Goal: Task Accomplishment & Management: Use online tool/utility

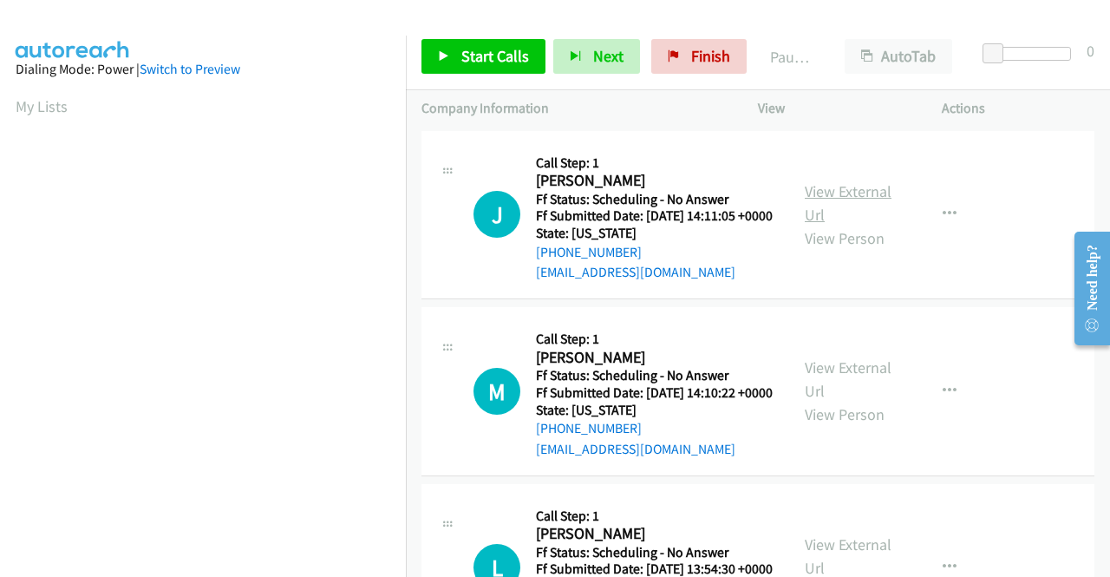
click at [846, 207] on link "View External Url" at bounding box center [848, 202] width 87 height 43
click at [839, 398] on link "View External Url" at bounding box center [848, 378] width 87 height 43
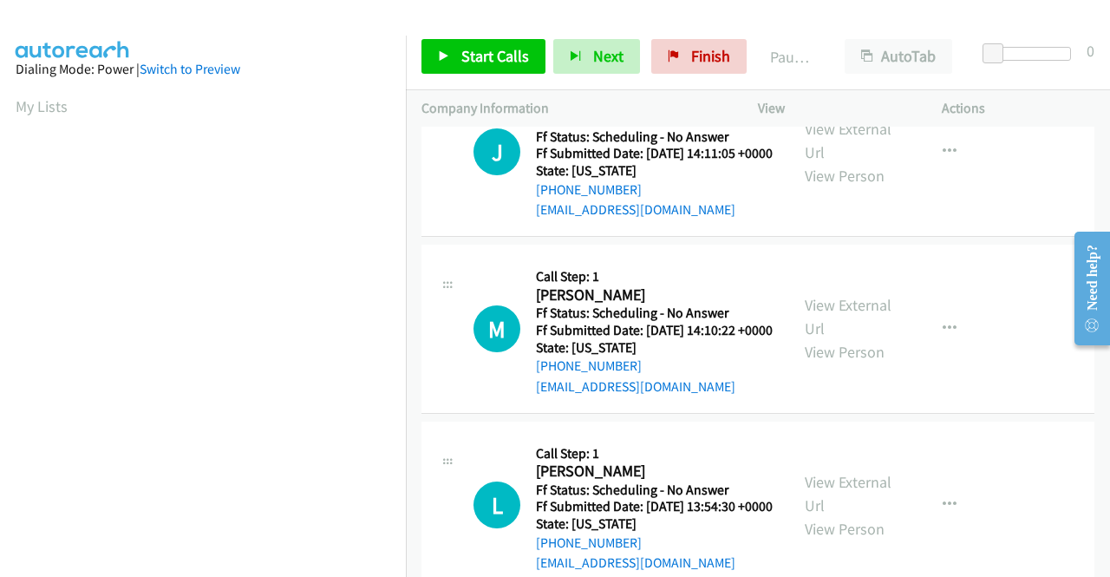
scroll to position [87, 0]
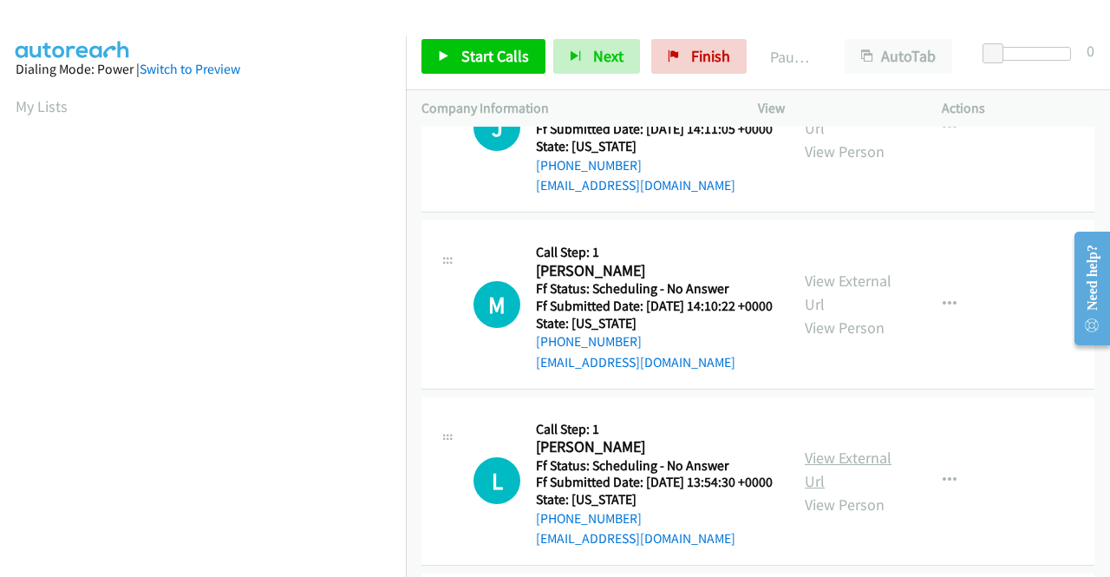
click at [822, 491] on link "View External Url" at bounding box center [848, 468] width 87 height 43
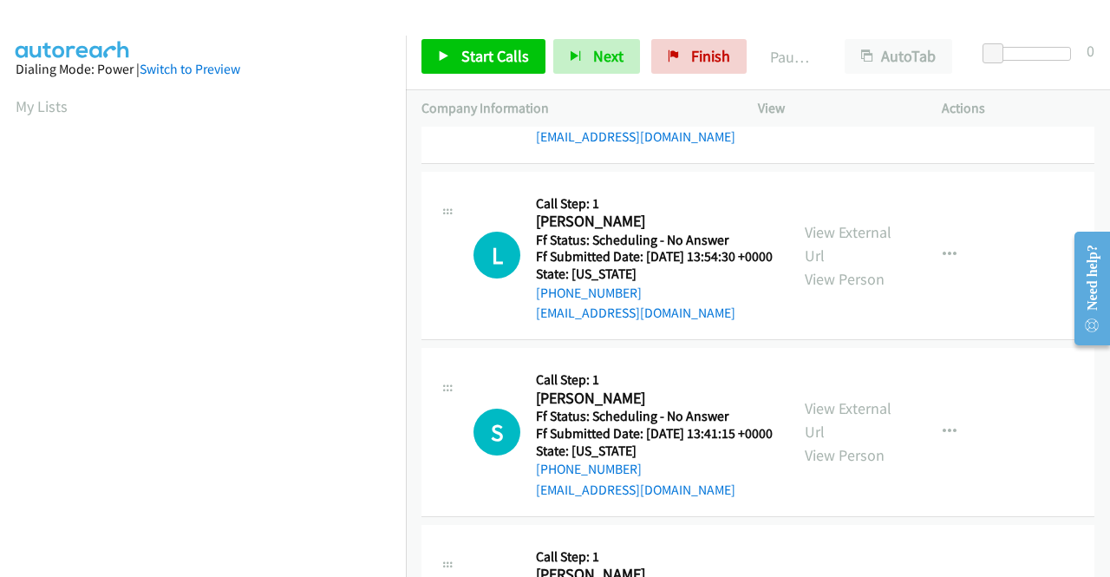
scroll to position [347, 0]
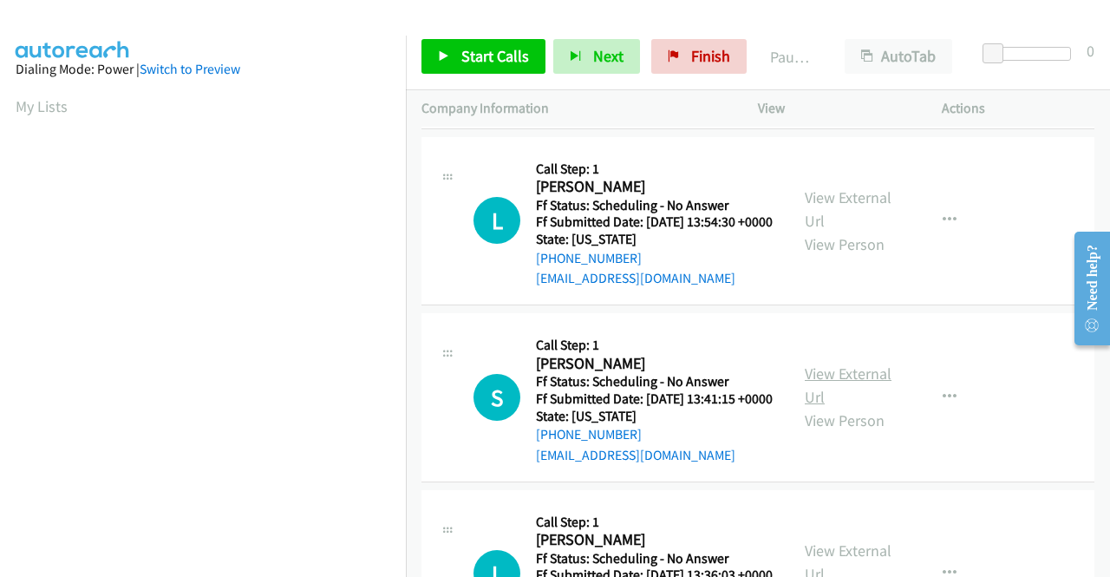
click at [820, 407] on link "View External Url" at bounding box center [848, 384] width 87 height 43
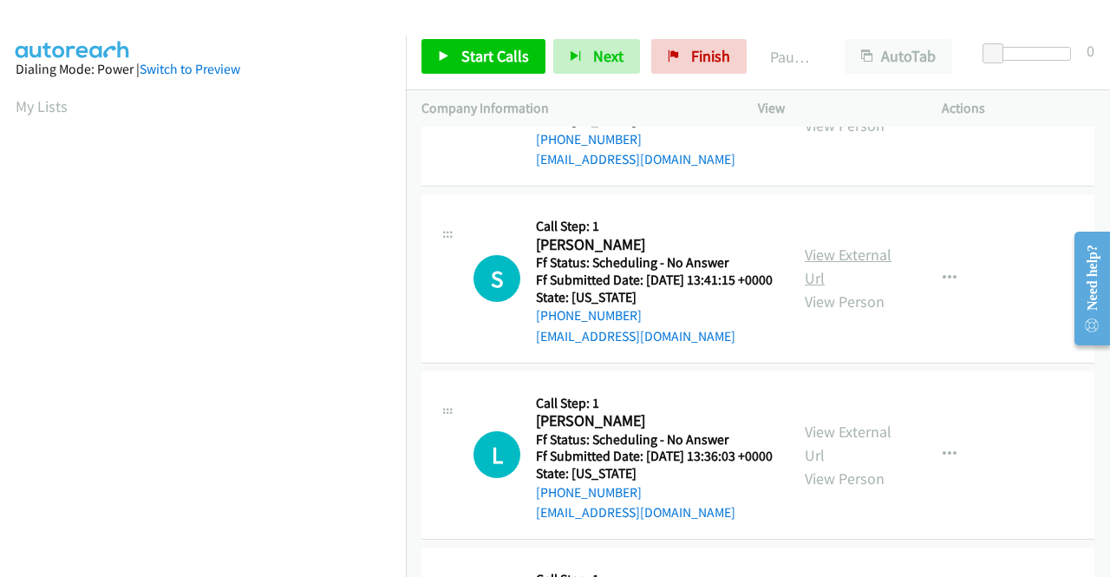
scroll to position [520, 0]
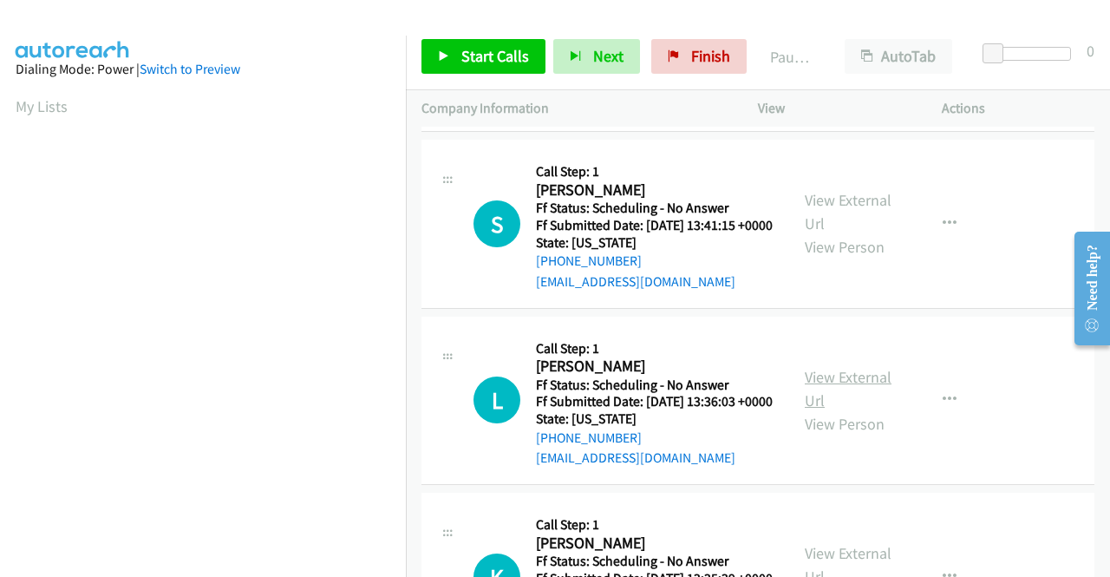
click at [838, 410] on link "View External Url" at bounding box center [848, 388] width 87 height 43
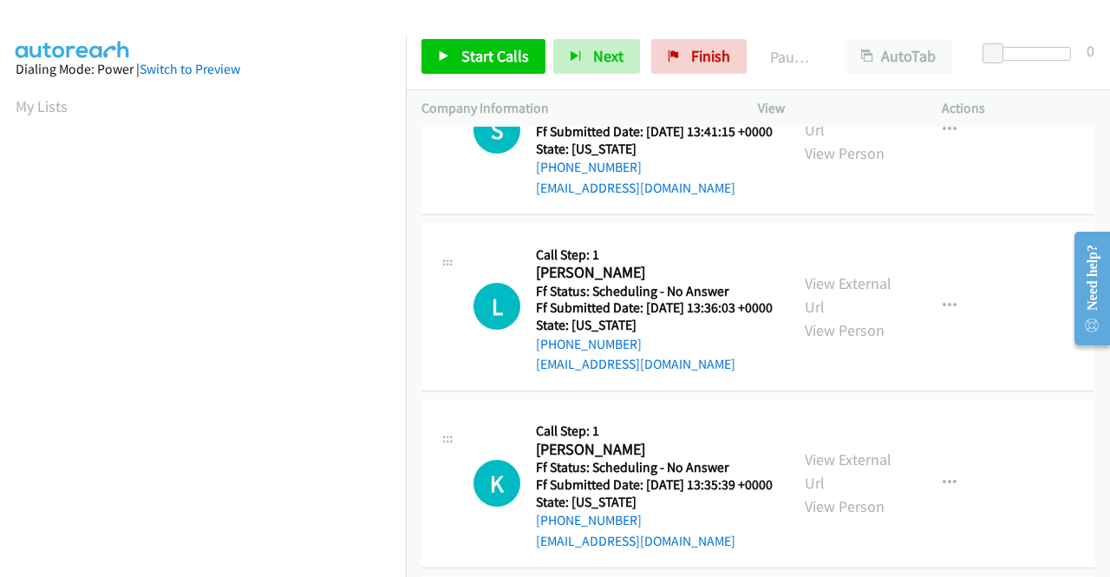
scroll to position [780, 0]
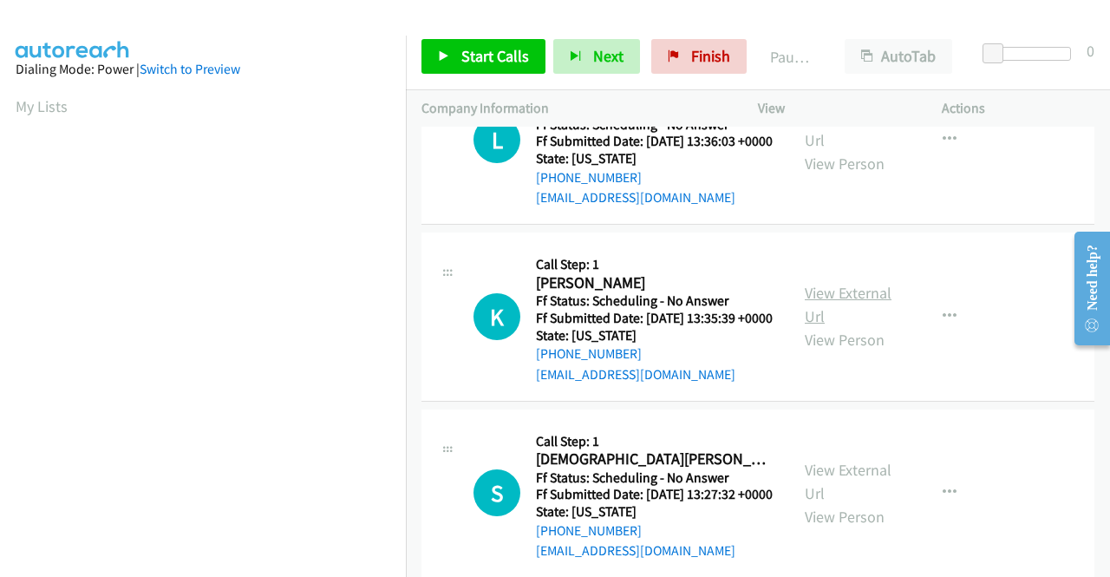
click at [811, 326] on link "View External Url" at bounding box center [848, 304] width 87 height 43
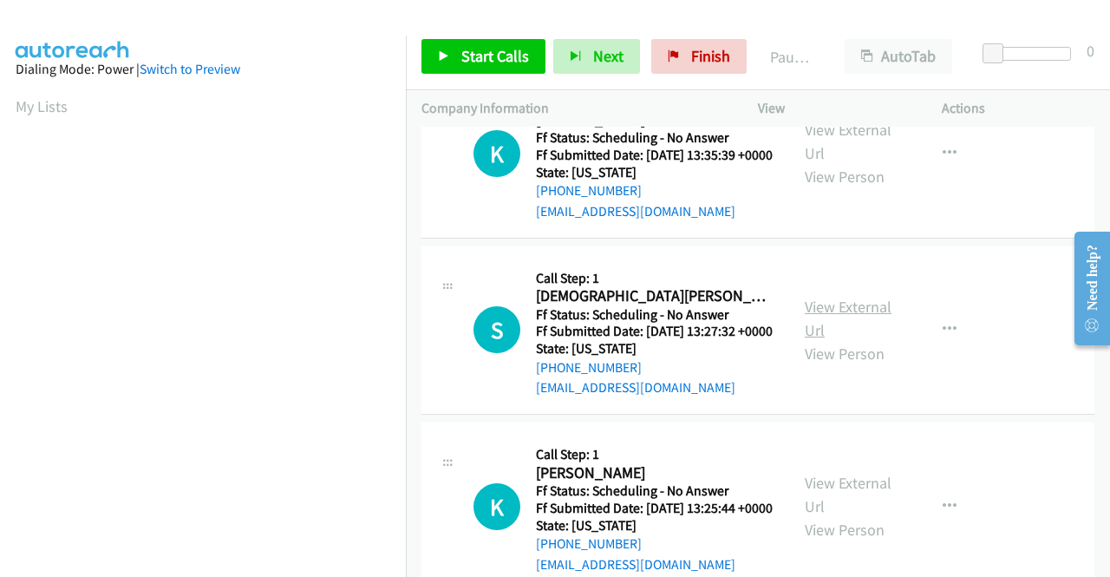
scroll to position [954, 0]
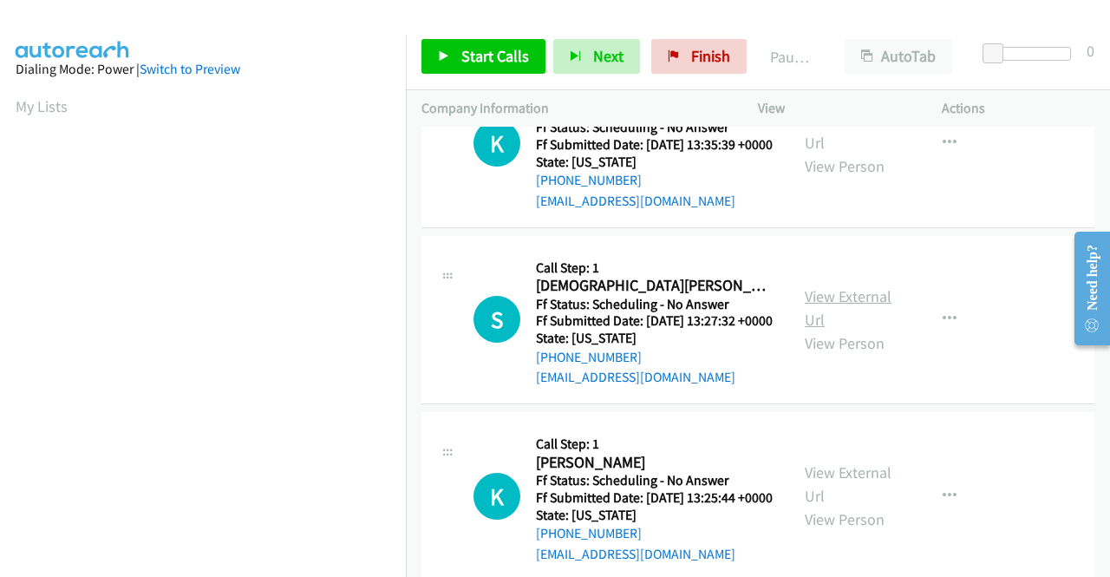
click at [825, 329] on link "View External Url" at bounding box center [848, 307] width 87 height 43
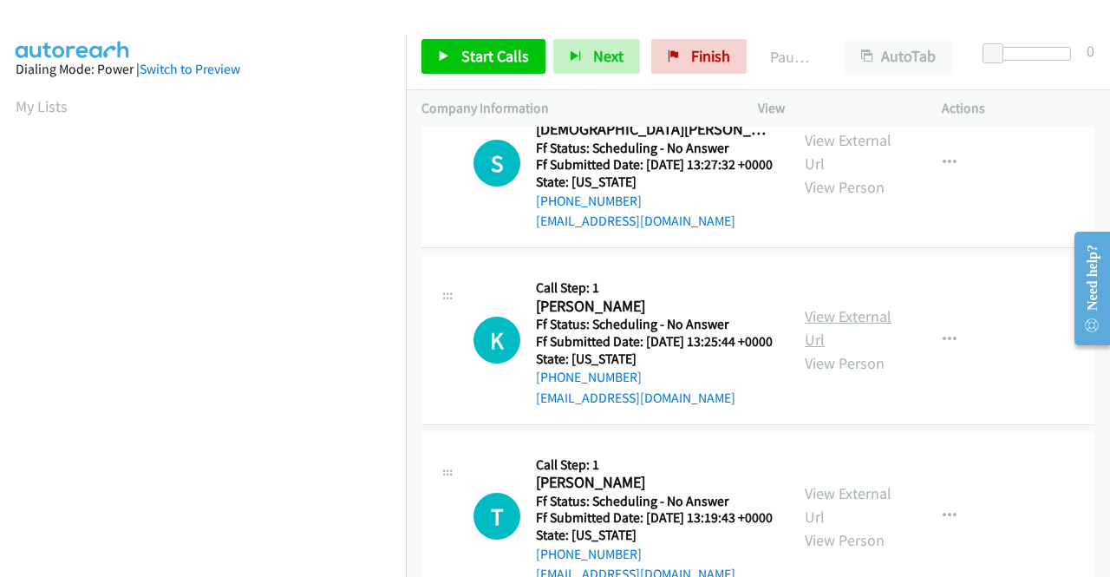
scroll to position [1127, 0]
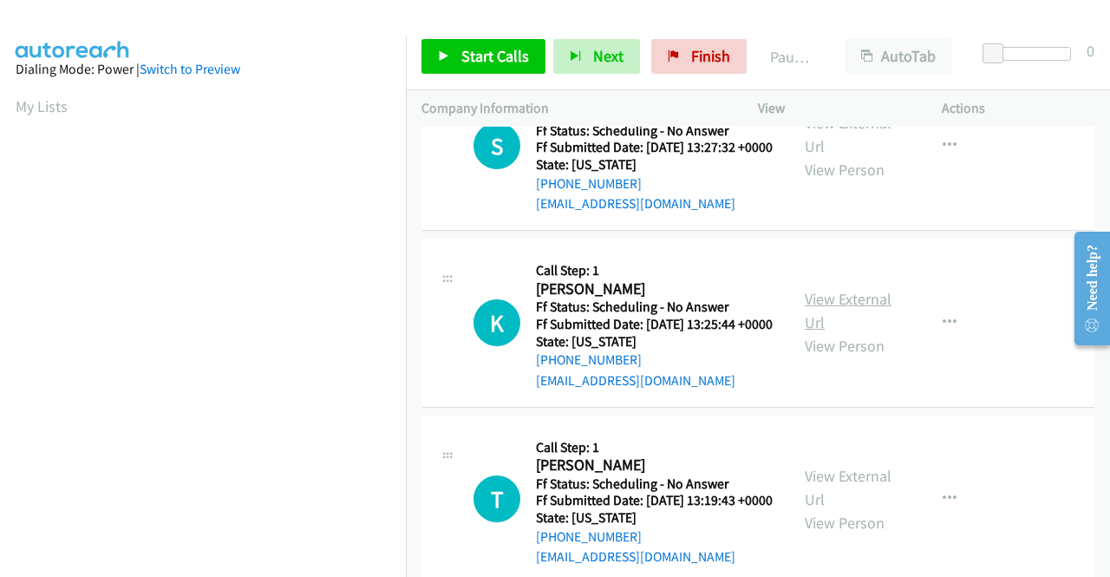
click at [878, 332] on link "View External Url" at bounding box center [848, 310] width 87 height 43
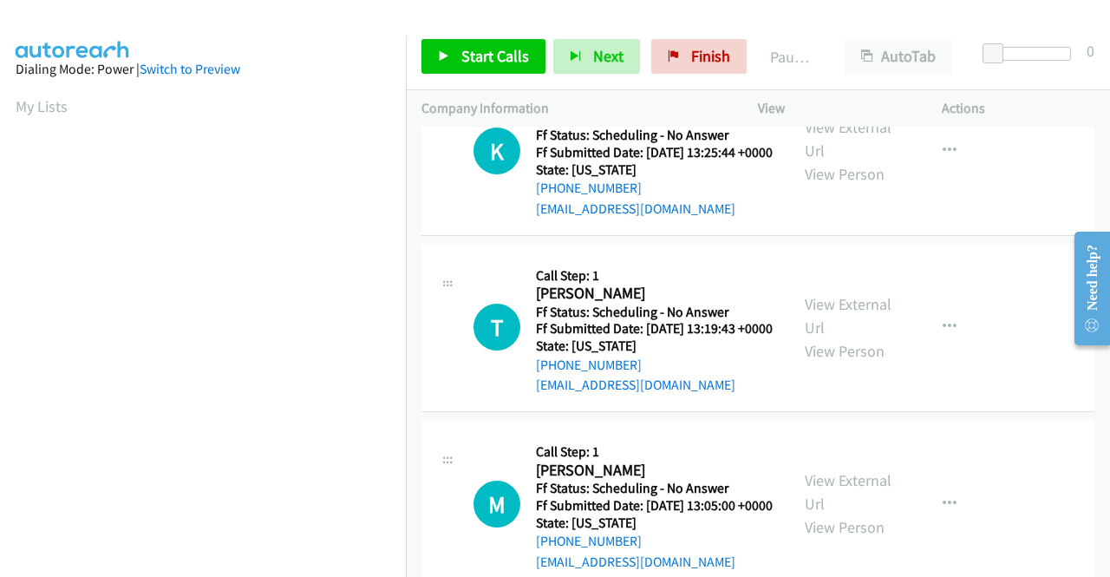
scroll to position [1300, 0]
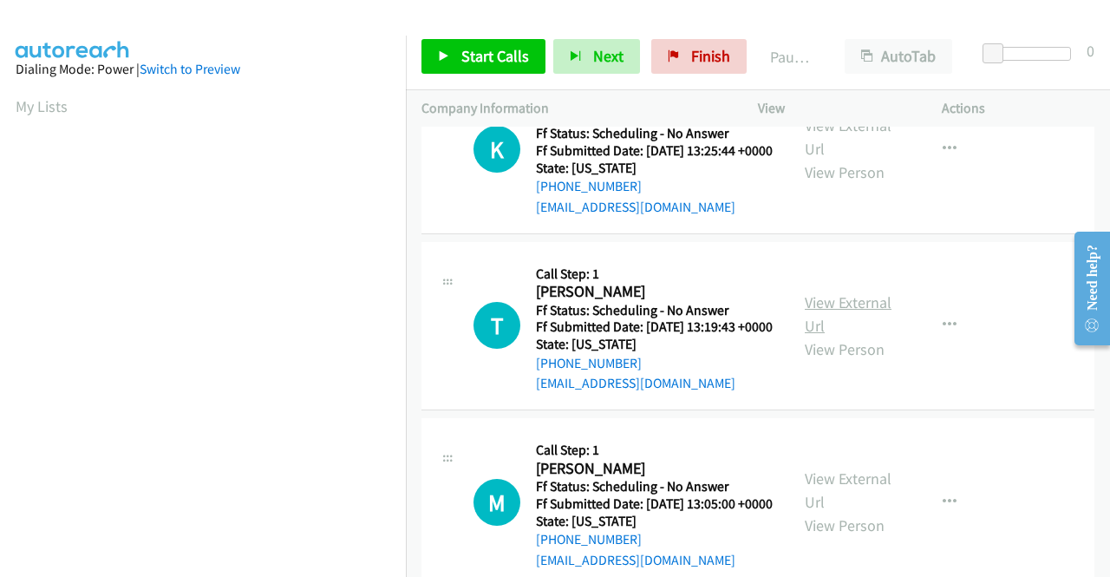
click at [834, 336] on link "View External Url" at bounding box center [848, 313] width 87 height 43
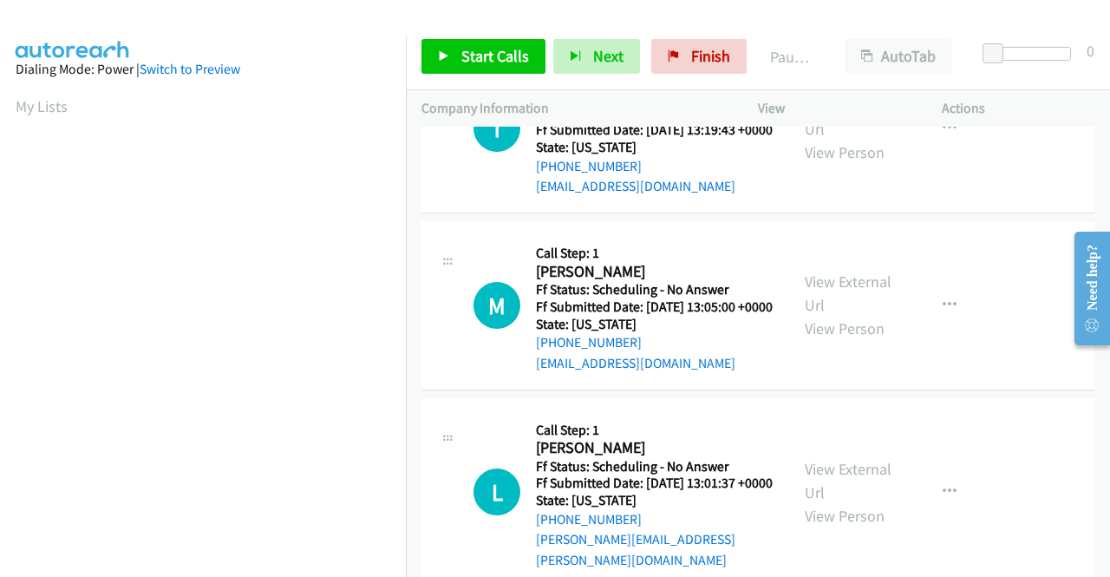
scroll to position [1561, 0]
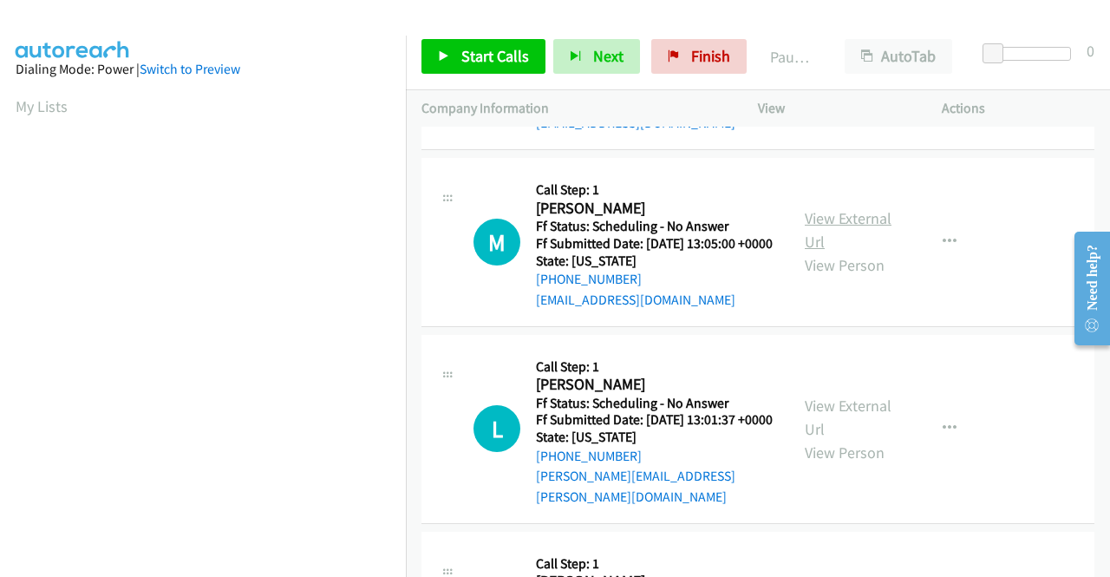
click at [828, 251] on link "View External Url" at bounding box center [848, 229] width 87 height 43
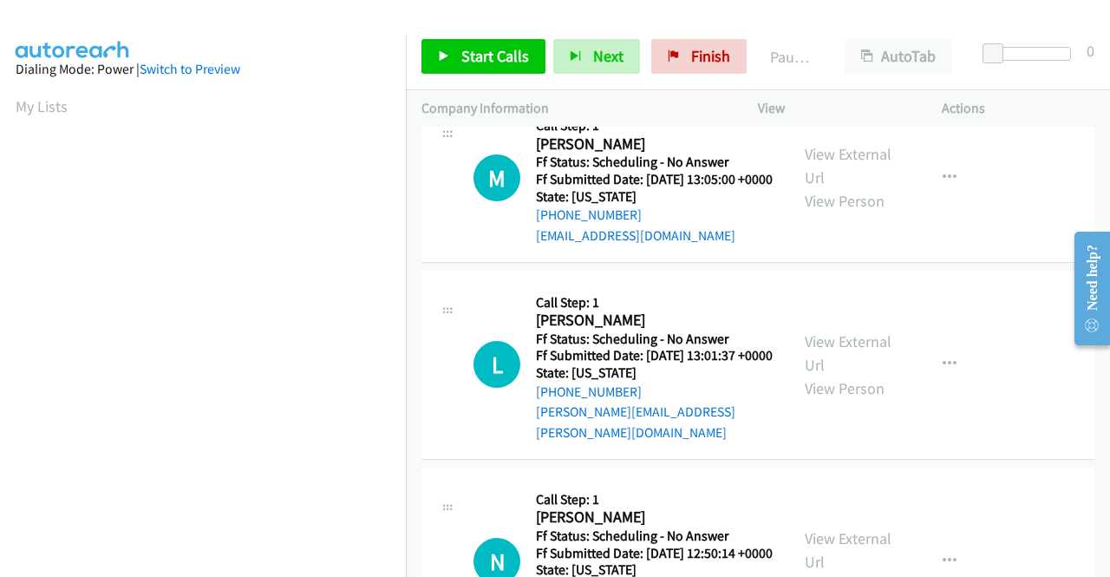
scroll to position [1734, 0]
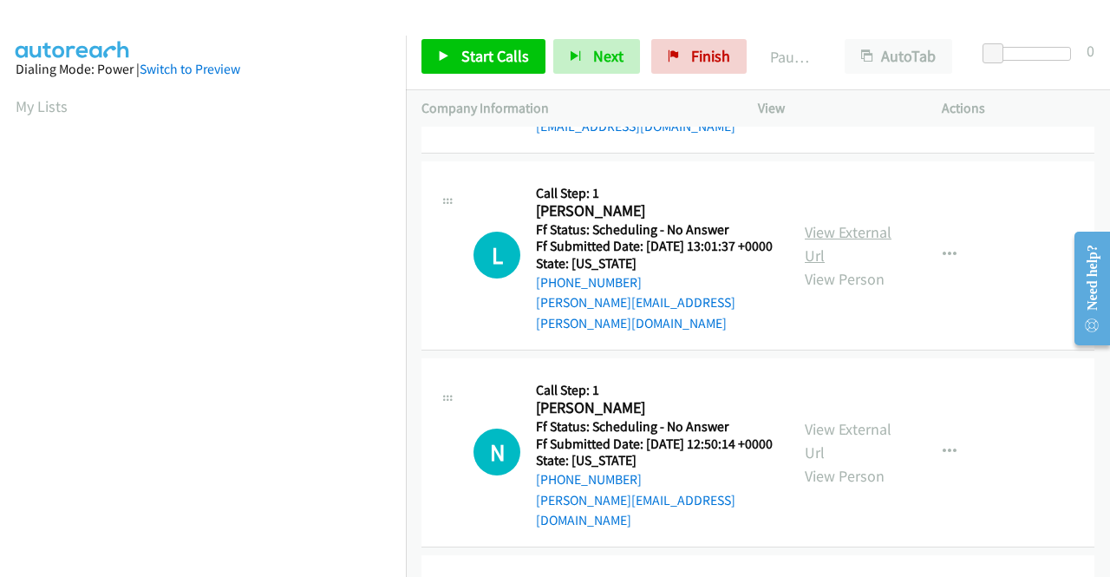
click at [826, 265] on link "View External Url" at bounding box center [848, 243] width 87 height 43
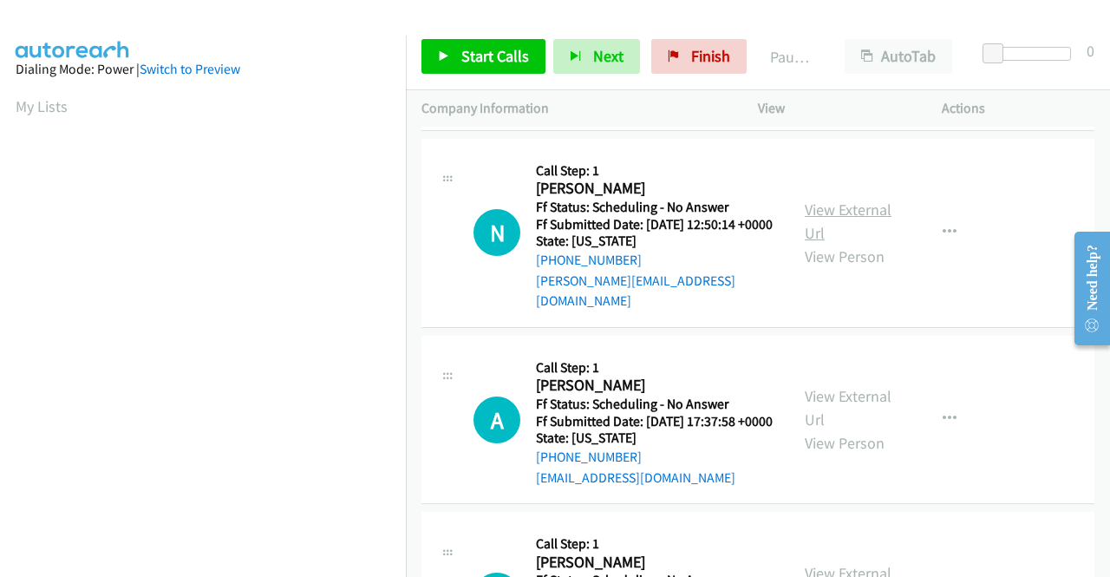
scroll to position [1994, 0]
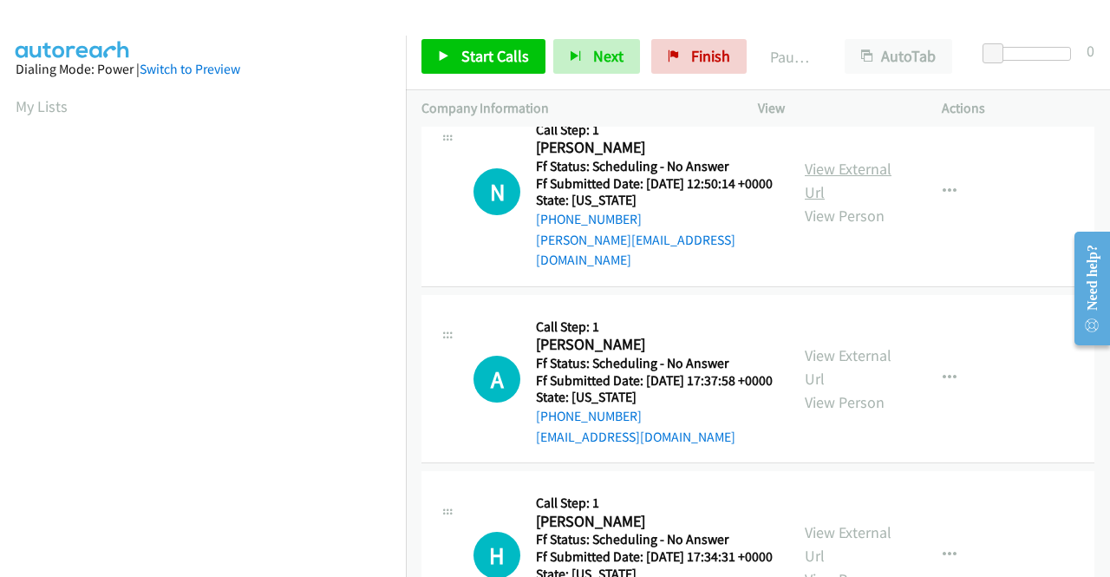
click at [833, 202] on link "View External Url" at bounding box center [848, 180] width 87 height 43
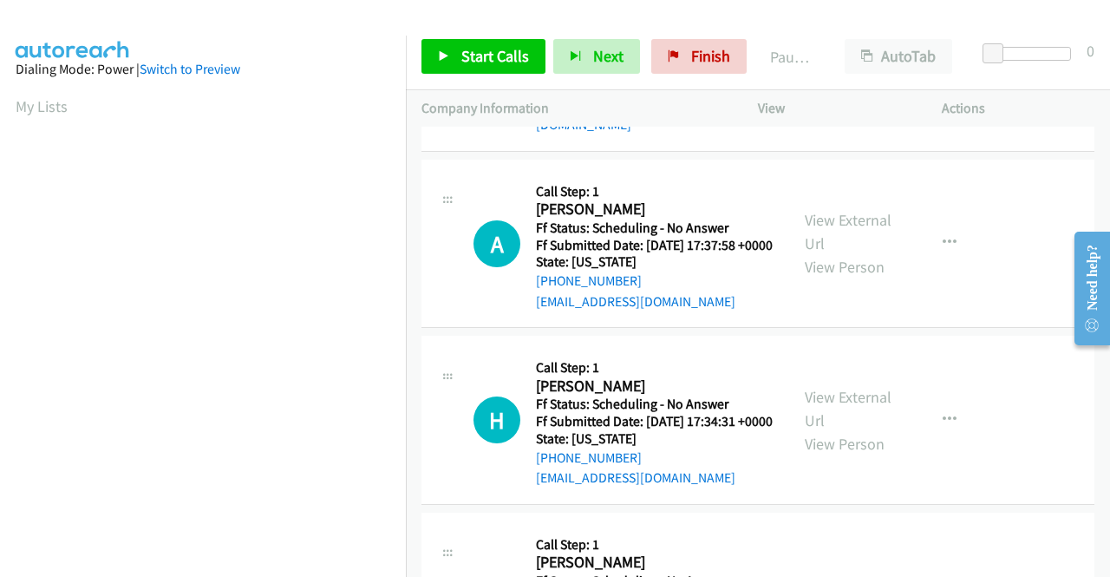
scroll to position [2167, 0]
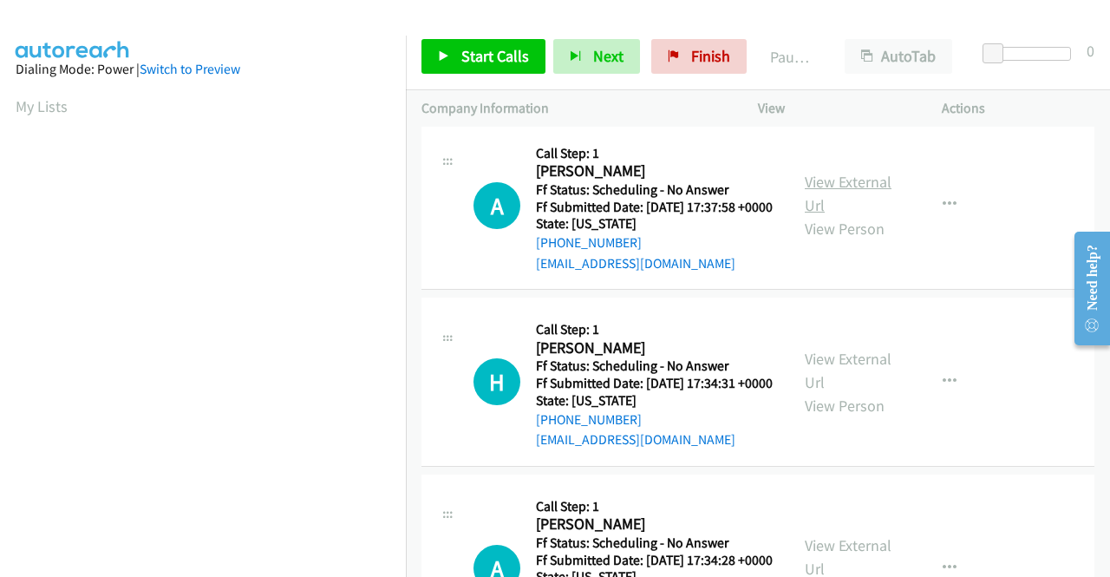
click at [841, 215] on link "View External Url" at bounding box center [848, 193] width 87 height 43
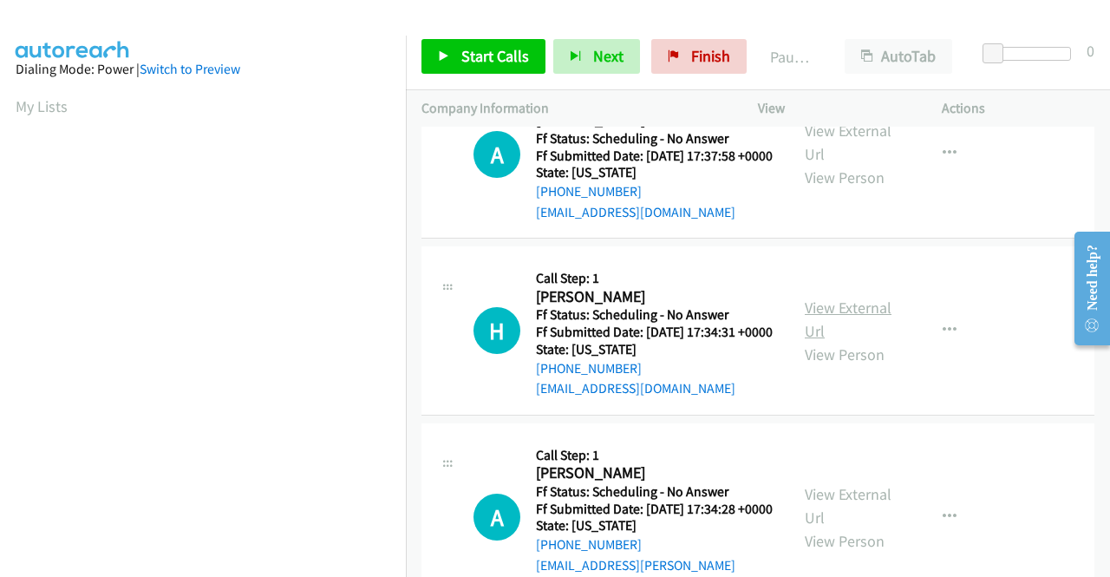
scroll to position [2341, 0]
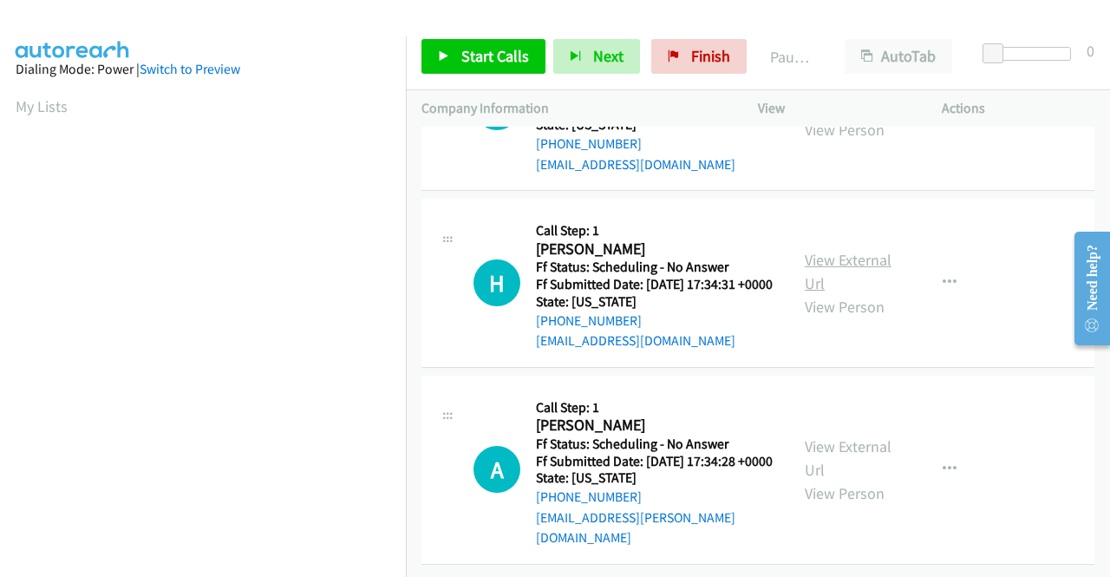
click at [810, 293] on link "View External Url" at bounding box center [848, 271] width 87 height 43
click at [827, 474] on link "View External Url" at bounding box center [848, 457] width 87 height 43
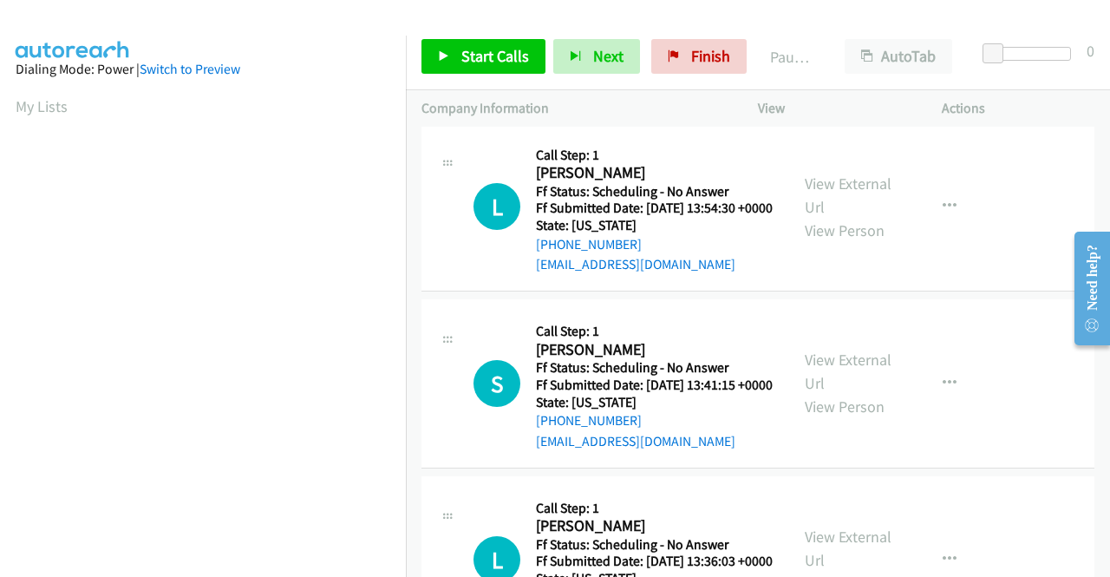
scroll to position [0, 0]
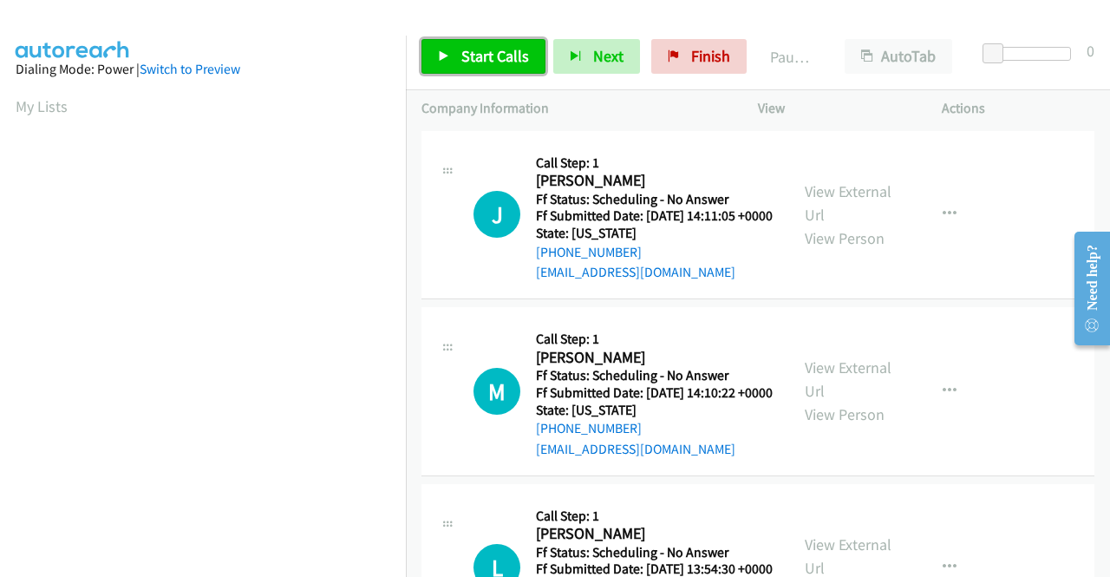
click at [471, 53] on span "Start Calls" at bounding box center [495, 56] width 68 height 20
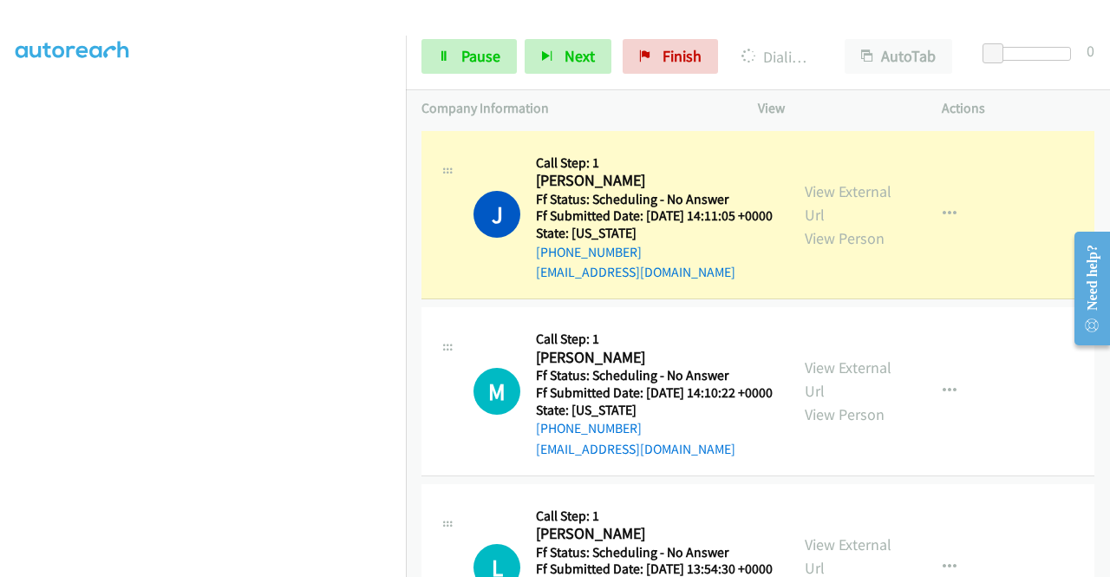
scroll to position [395, 0]
click at [491, 65] on span "Pause" at bounding box center [480, 56] width 39 height 20
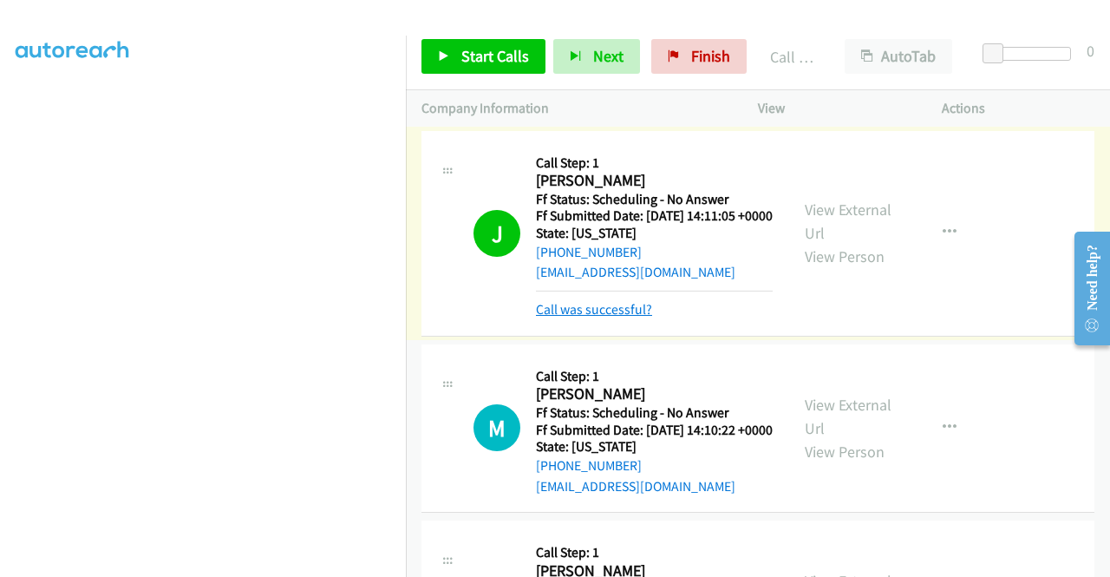
click at [621, 317] on link "Call was successful?" at bounding box center [594, 309] width 116 height 16
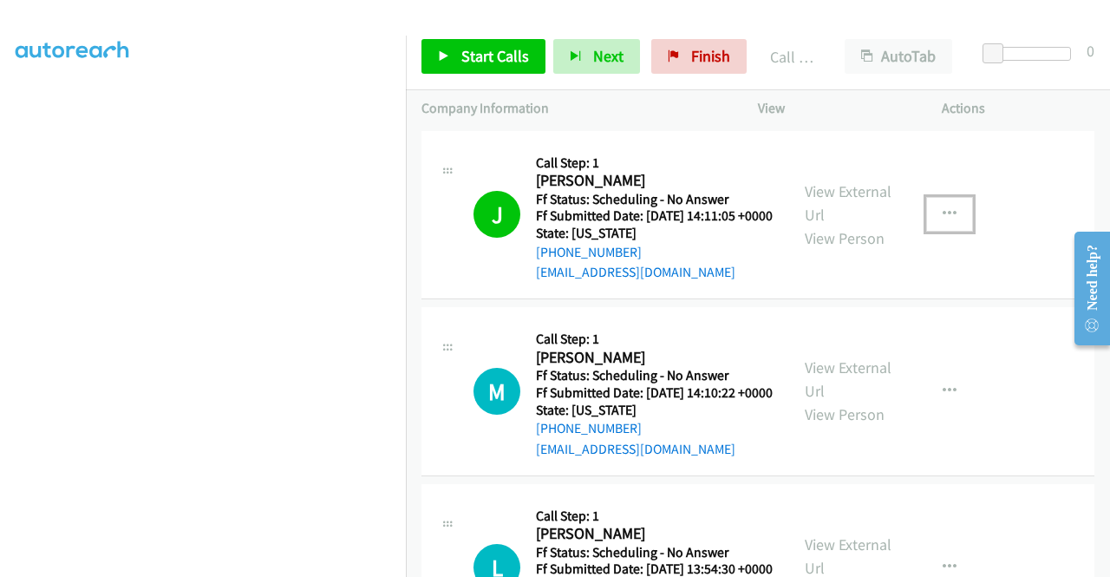
click at [944, 221] on icon "button" at bounding box center [949, 214] width 14 height 14
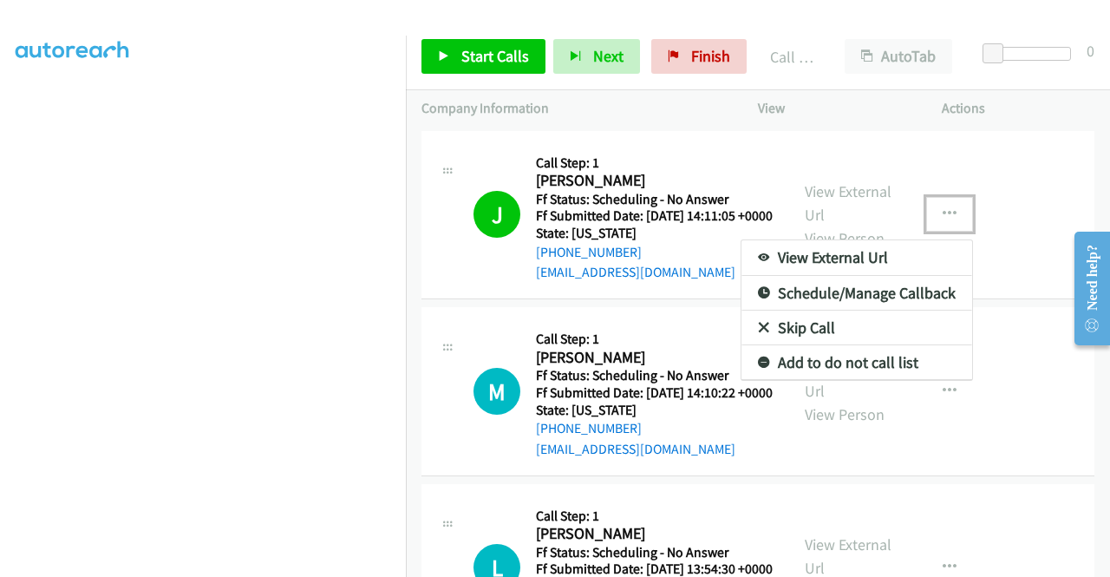
click at [896, 367] on link "Add to do not call list" at bounding box center [856, 362] width 231 height 35
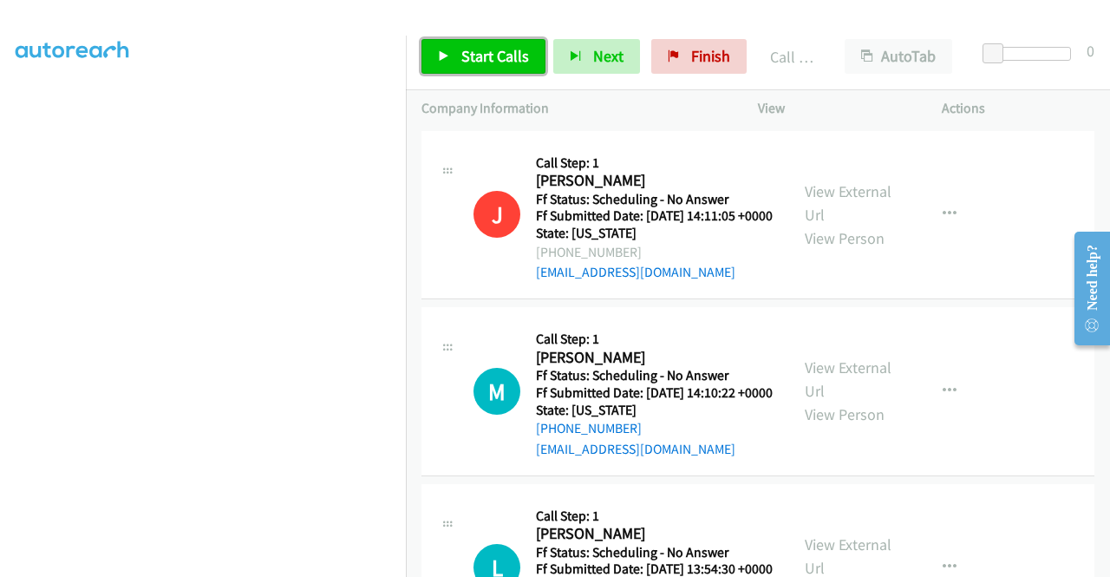
click at [518, 55] on span "Start Calls" at bounding box center [495, 56] width 68 height 20
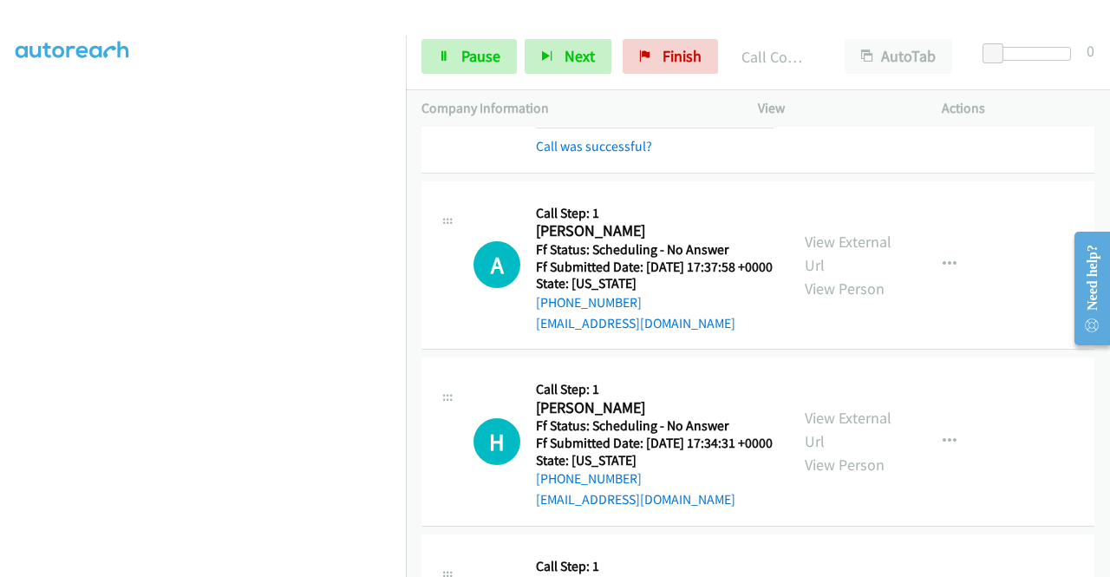
scroll to position [2601, 0]
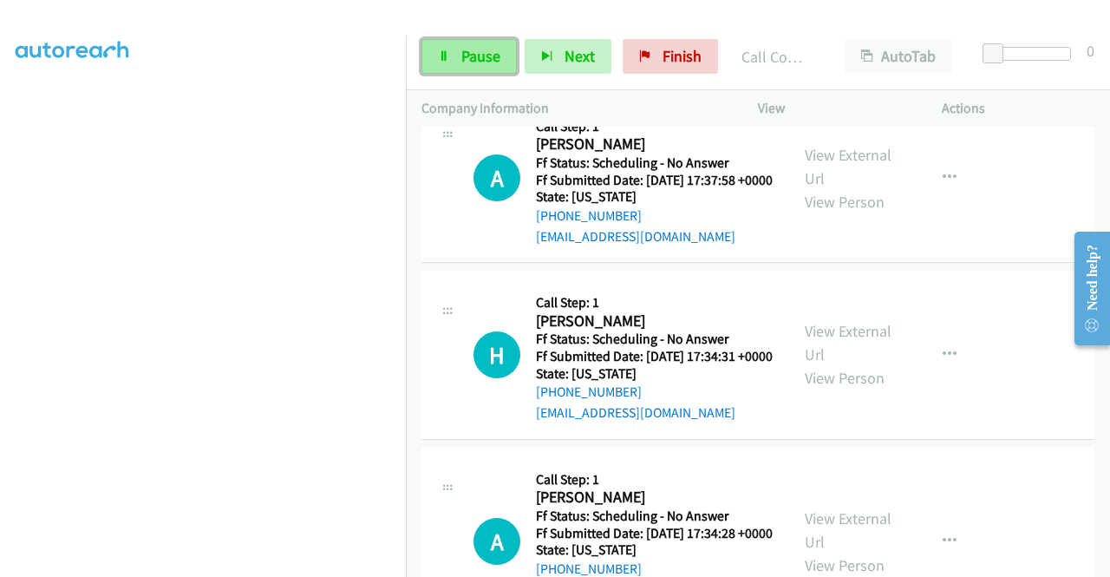
click at [436, 57] on link "Pause" at bounding box center [468, 56] width 95 height 35
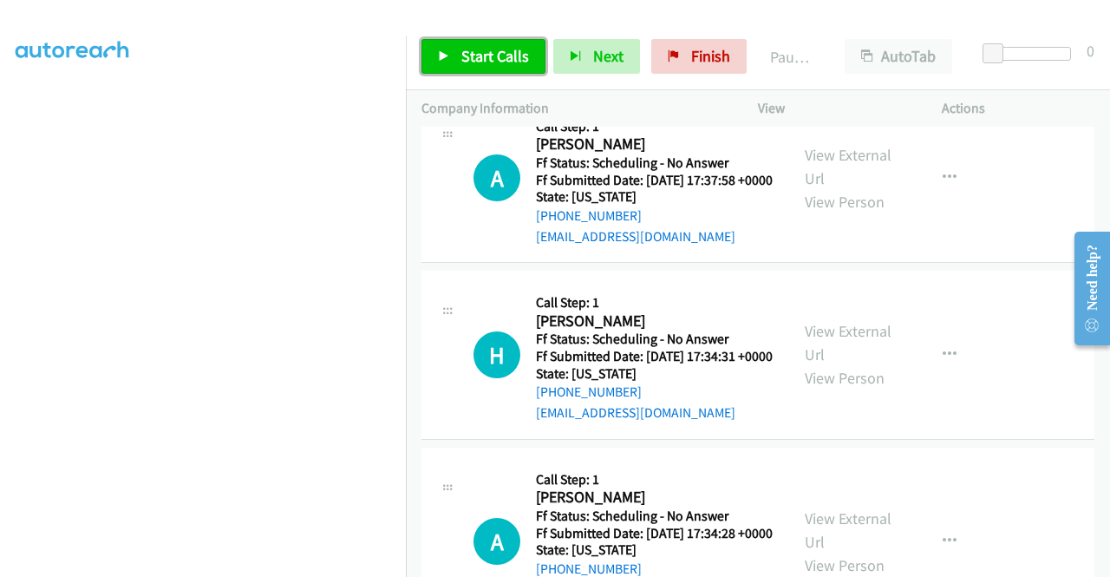
click at [436, 57] on link "Start Calls" at bounding box center [483, 56] width 124 height 35
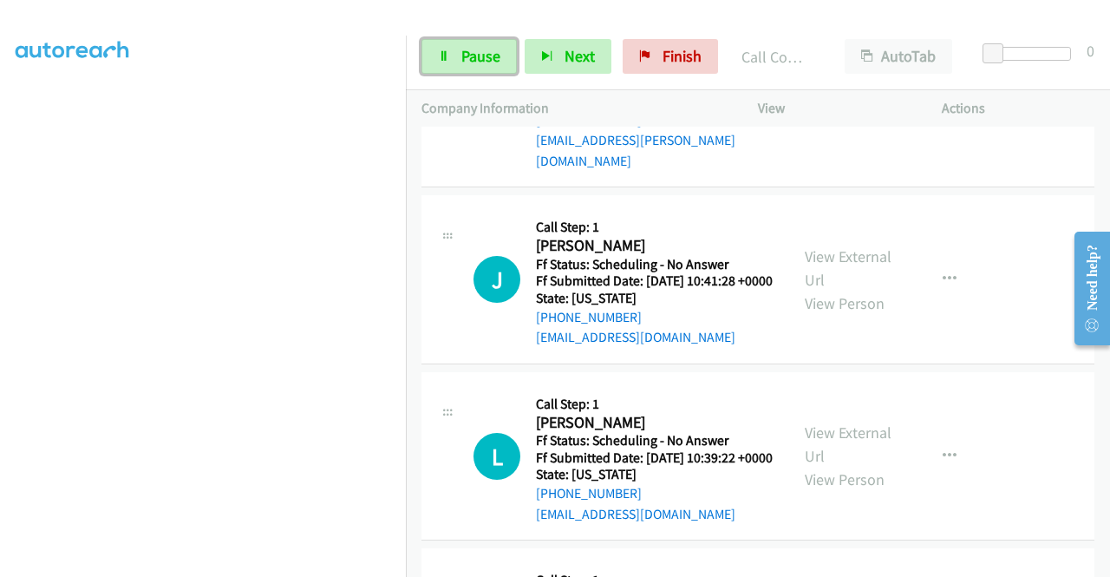
scroll to position [2861, 0]
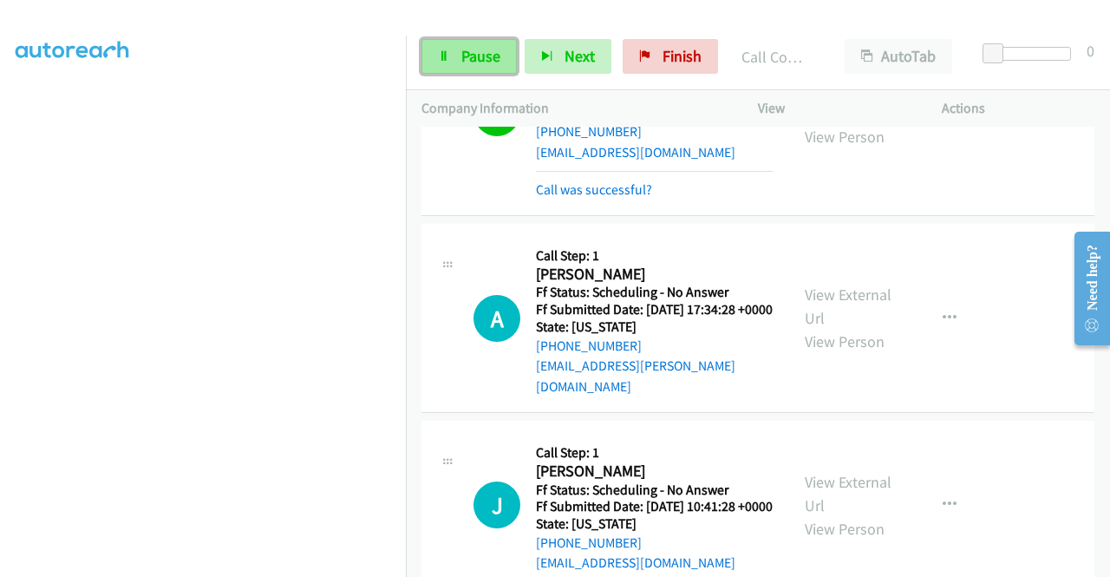
click at [475, 63] on span "Pause" at bounding box center [480, 56] width 39 height 20
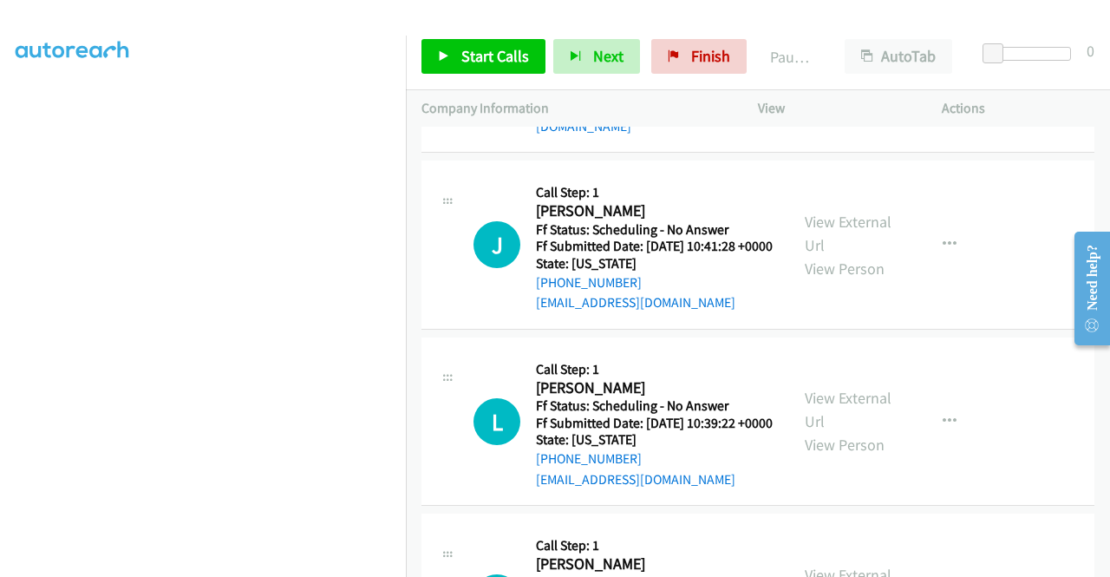
scroll to position [395, 0]
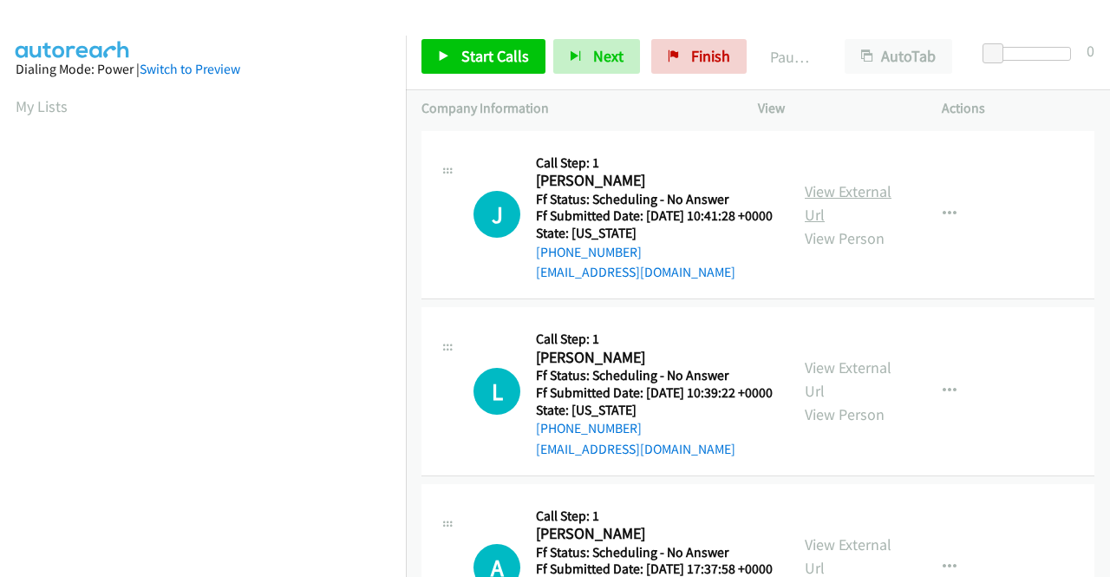
click at [822, 205] on link "View External Url" at bounding box center [848, 202] width 87 height 43
click at [827, 385] on link "View External Url" at bounding box center [848, 378] width 87 height 43
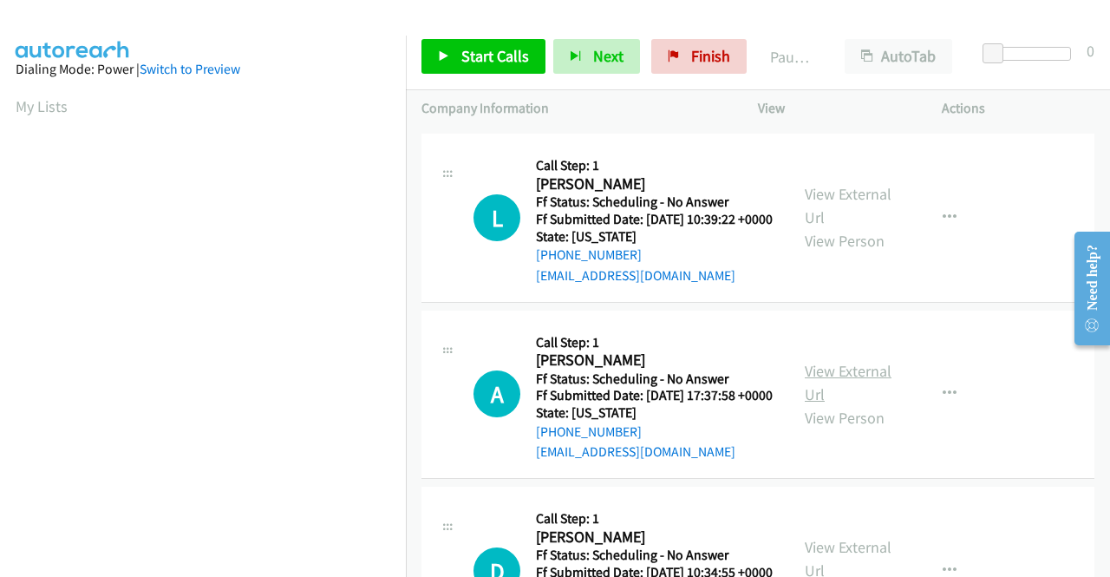
click at [821, 404] on link "View External Url" at bounding box center [848, 382] width 87 height 43
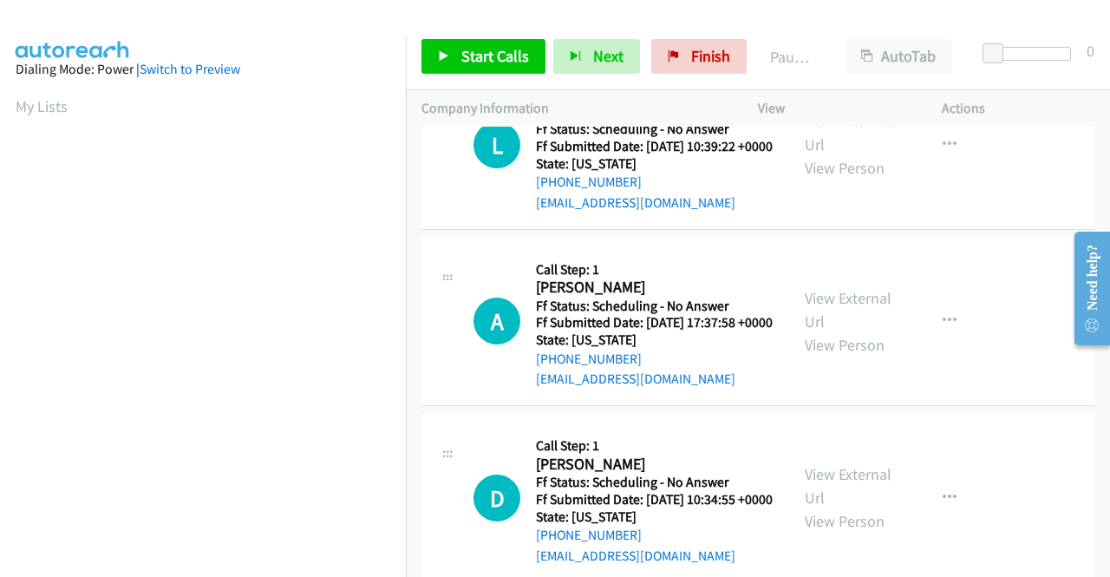
scroll to position [347, 0]
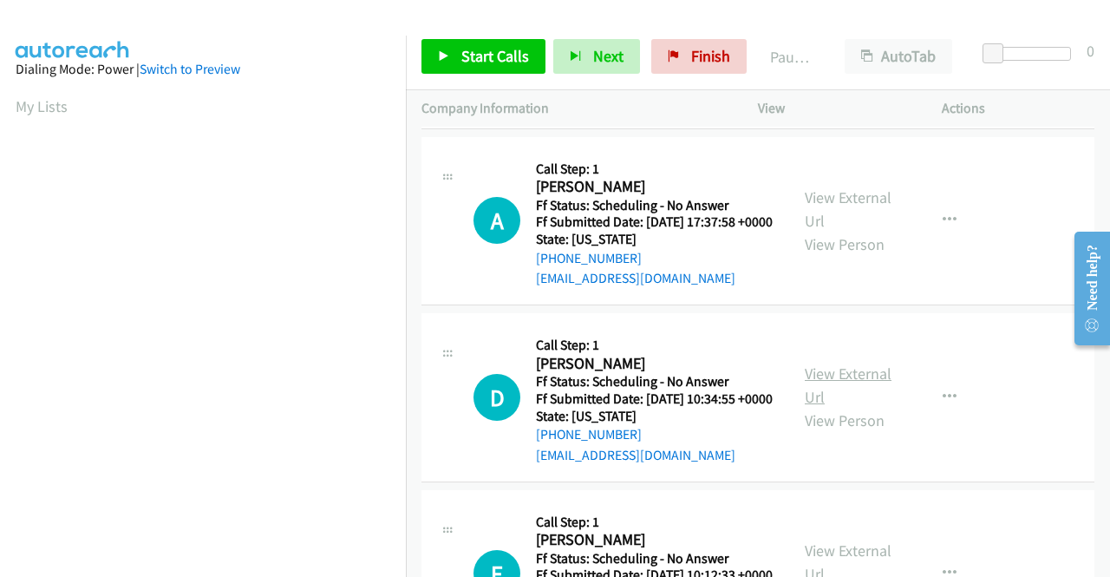
click at [874, 407] on link "View External Url" at bounding box center [848, 384] width 87 height 43
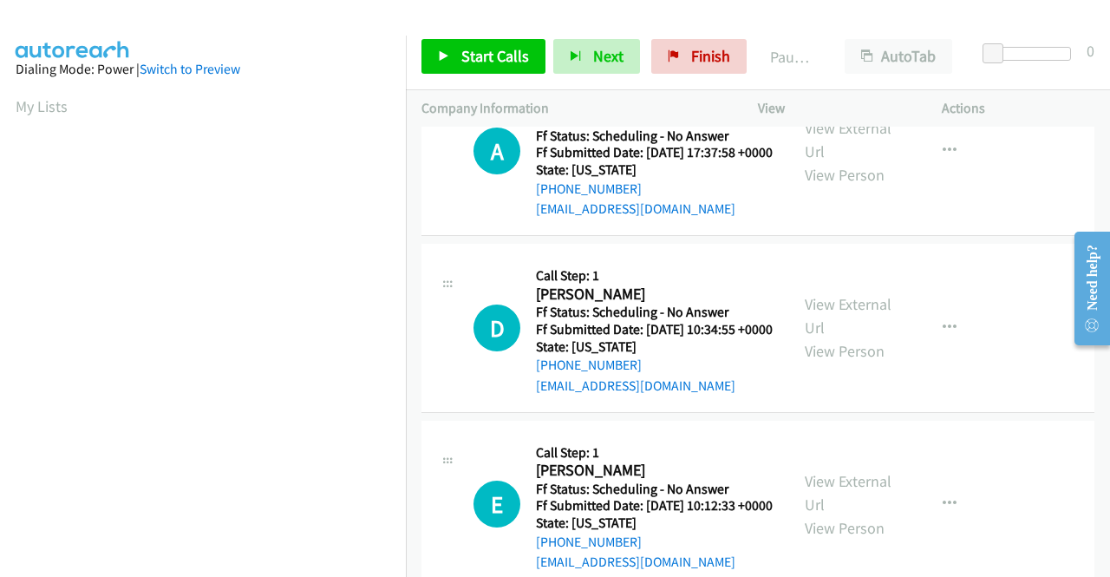
scroll to position [520, 0]
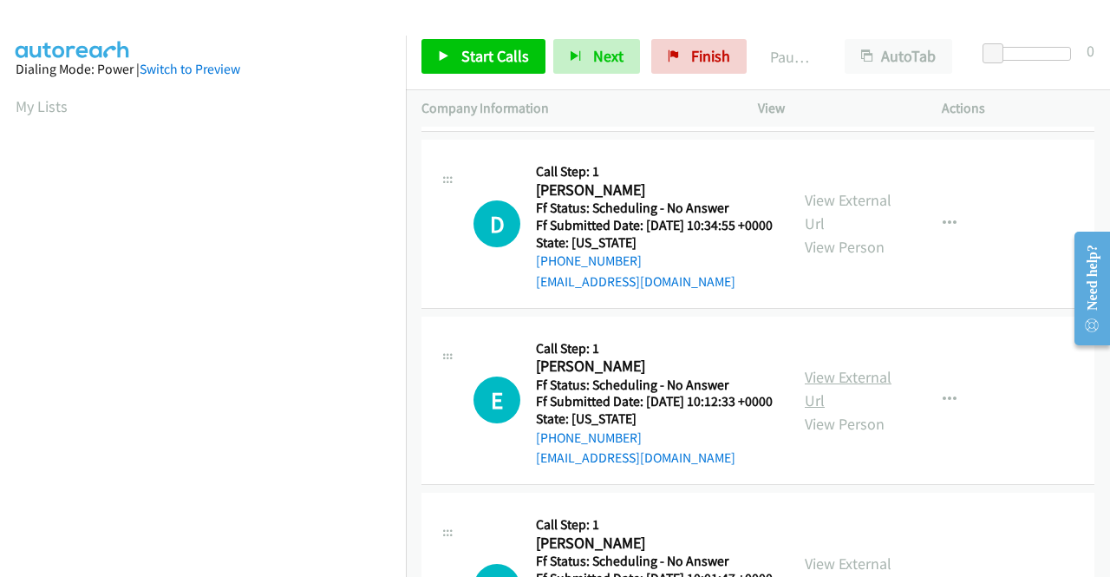
click at [813, 410] on link "View External Url" at bounding box center [848, 388] width 87 height 43
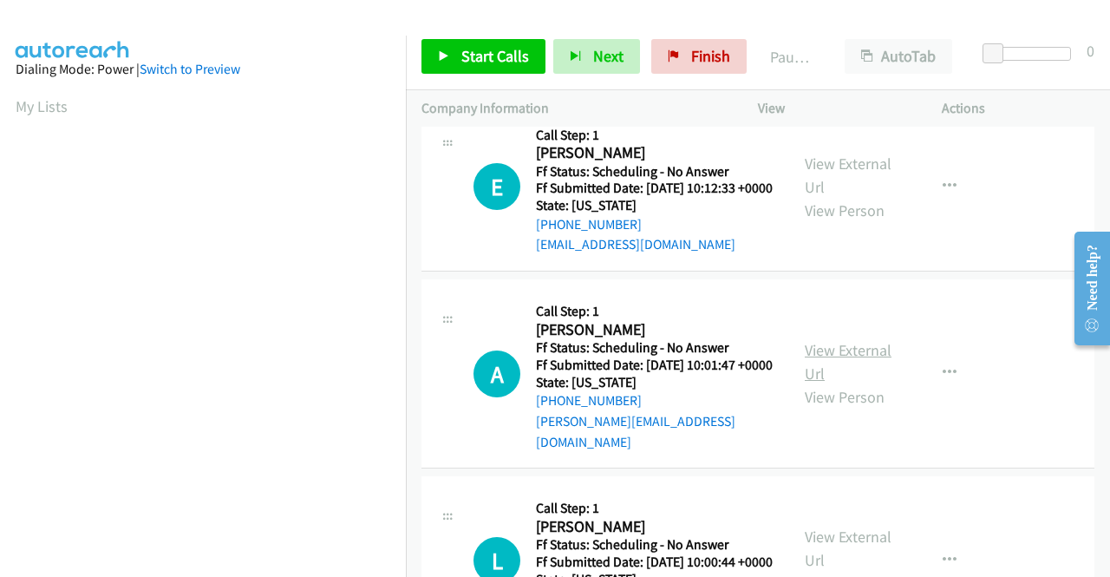
scroll to position [780, 0]
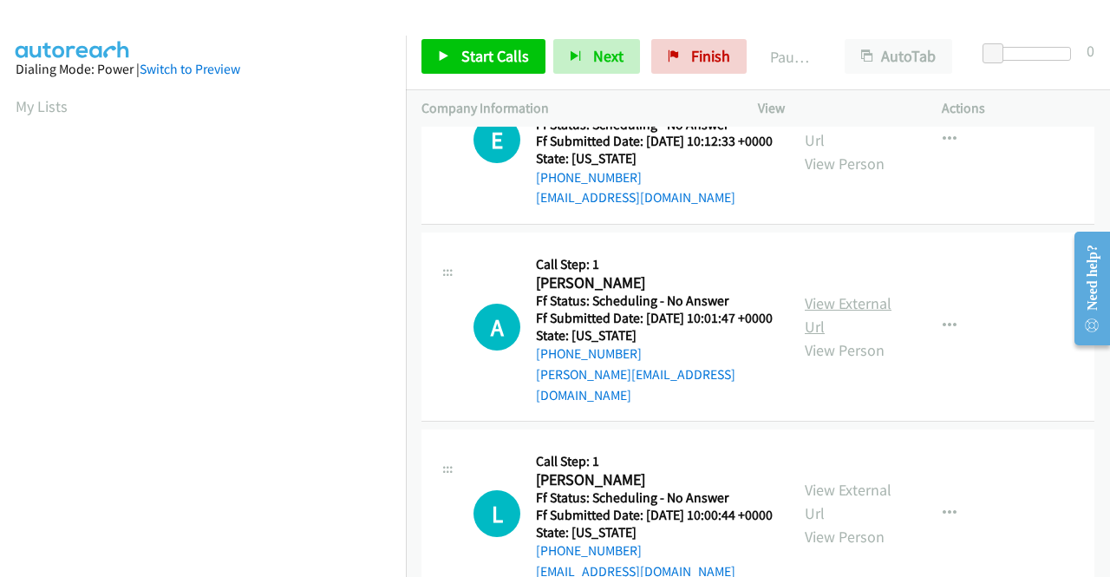
click at [817, 336] on link "View External Url" at bounding box center [848, 314] width 87 height 43
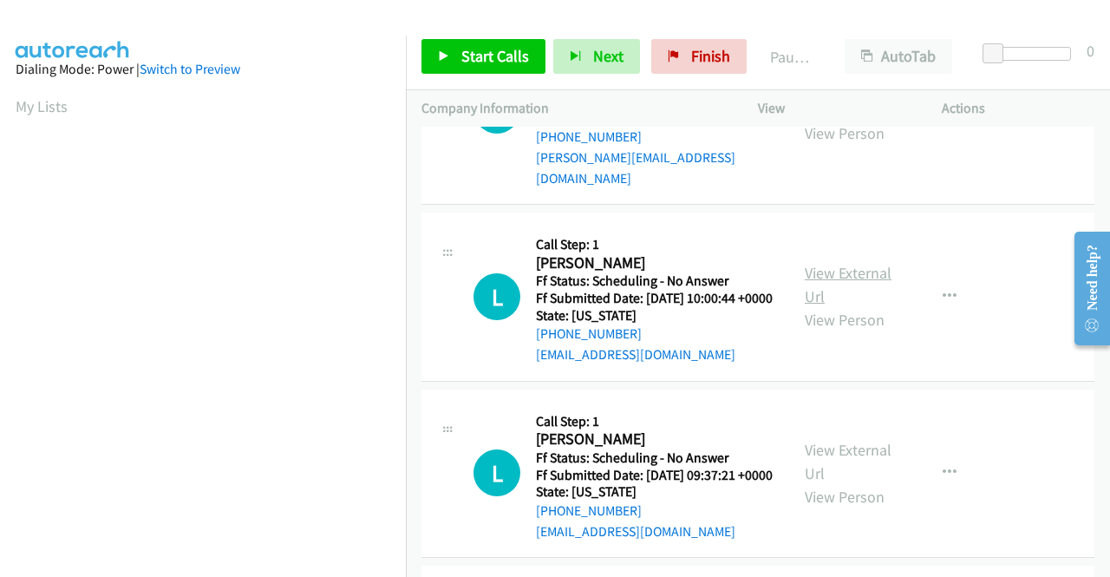
scroll to position [1040, 0]
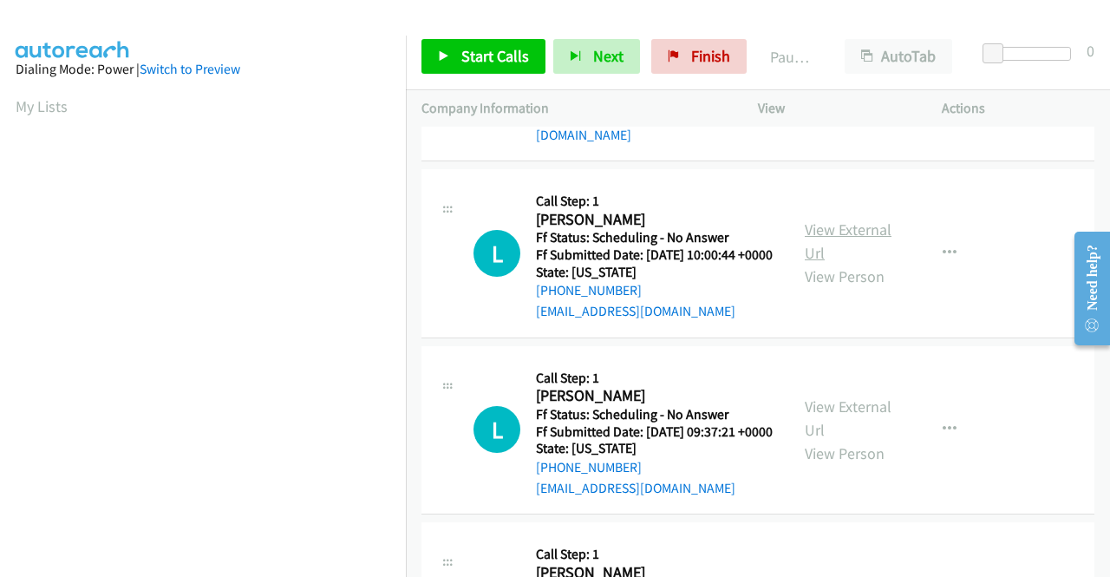
click at [820, 263] on link "View External Url" at bounding box center [848, 240] width 87 height 43
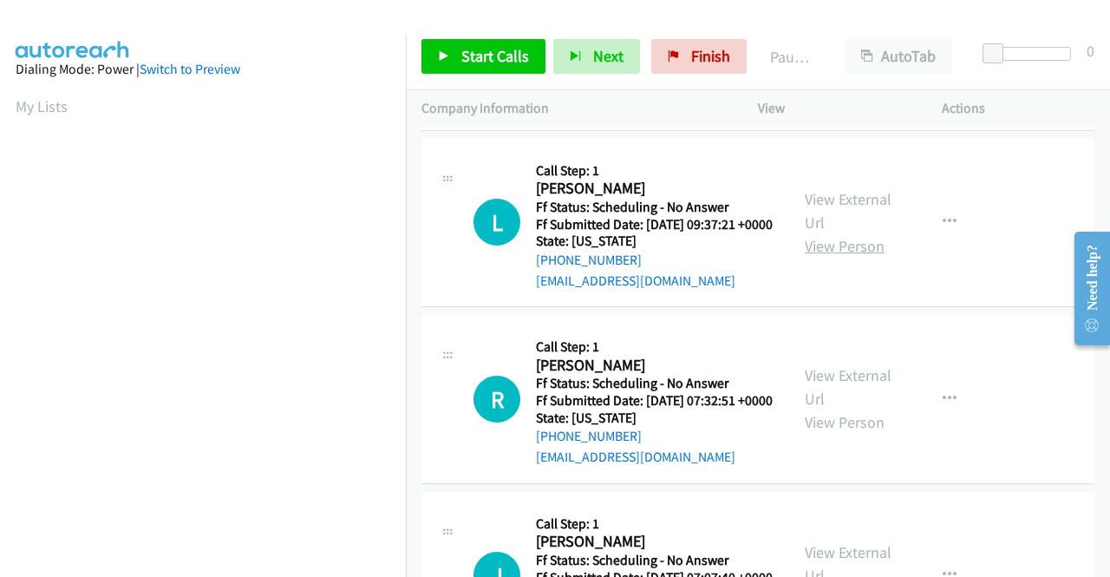
scroll to position [1300, 0]
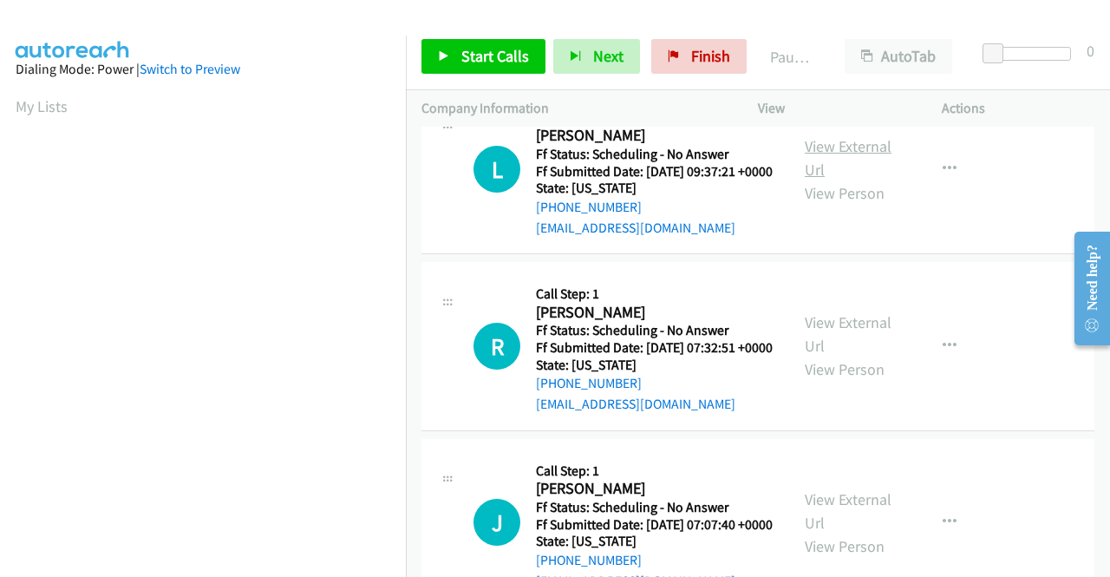
click at [835, 179] on link "View External Url" at bounding box center [848, 157] width 87 height 43
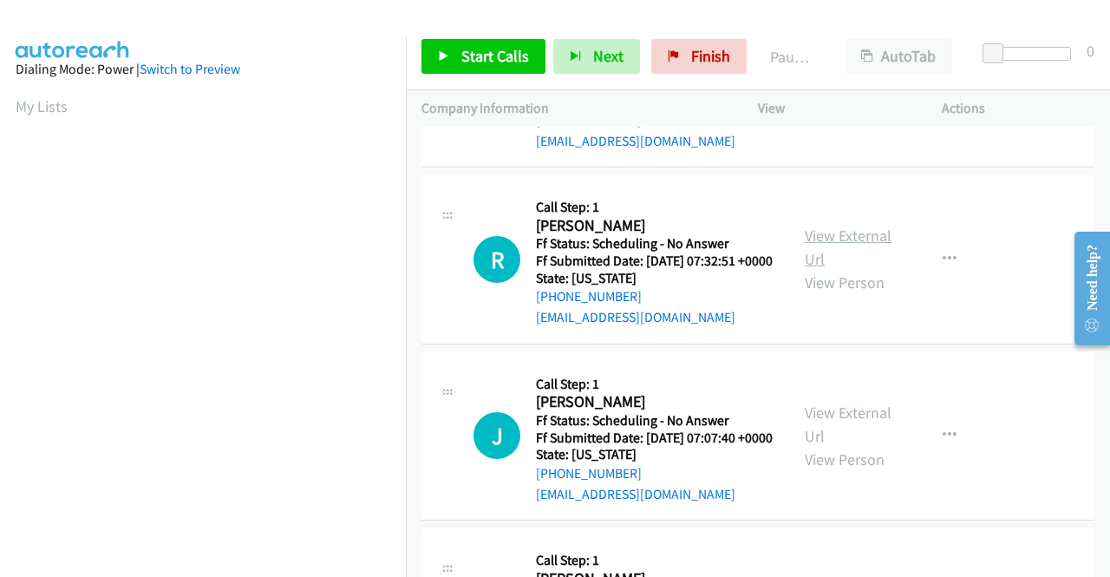
click at [811, 269] on link "View External Url" at bounding box center [848, 246] width 87 height 43
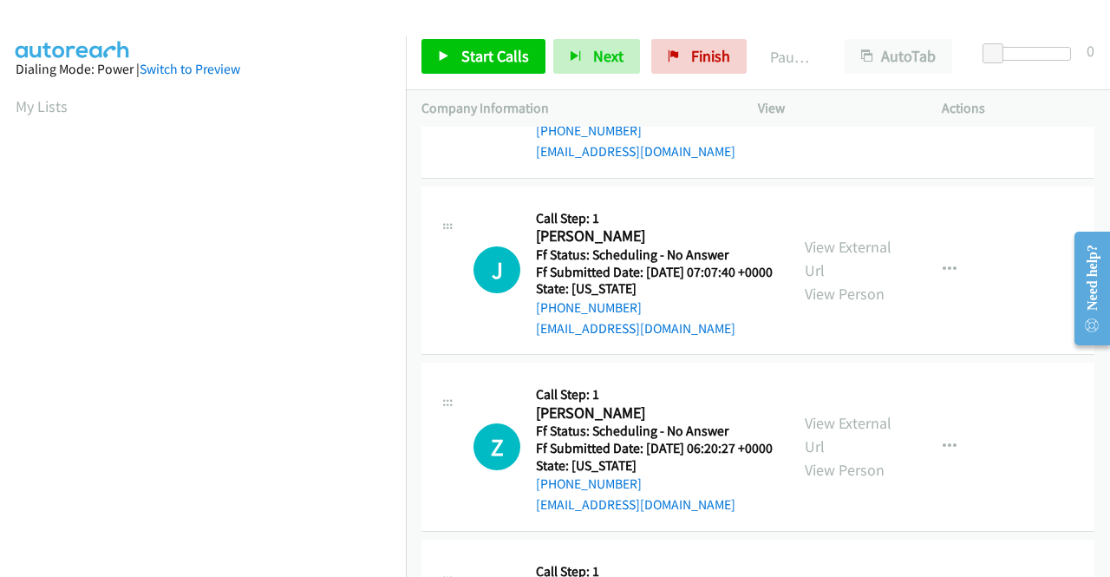
scroll to position [1561, 0]
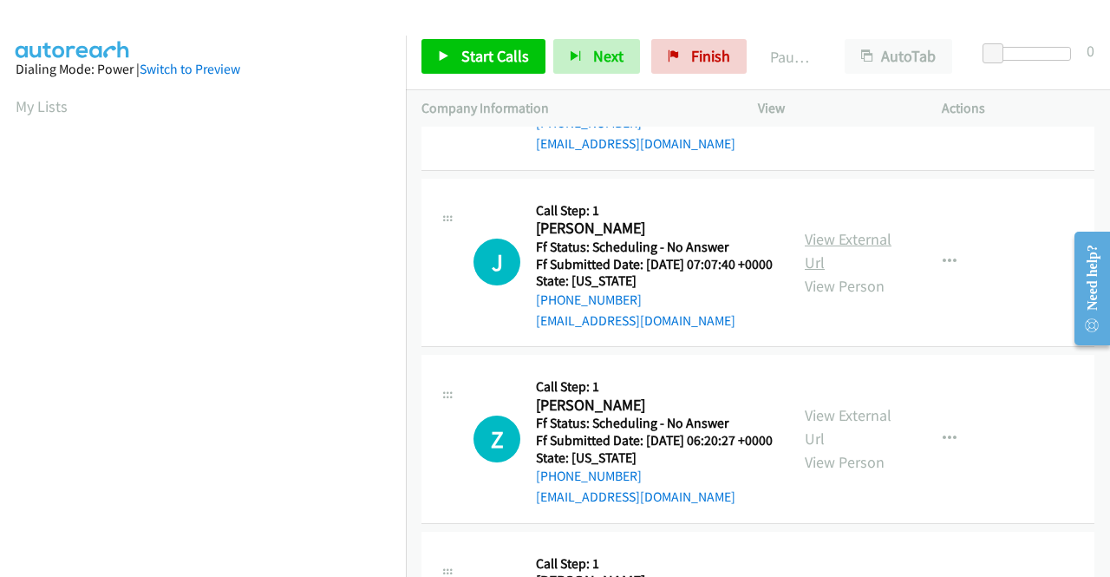
click at [814, 272] on link "View External Url" at bounding box center [848, 250] width 87 height 43
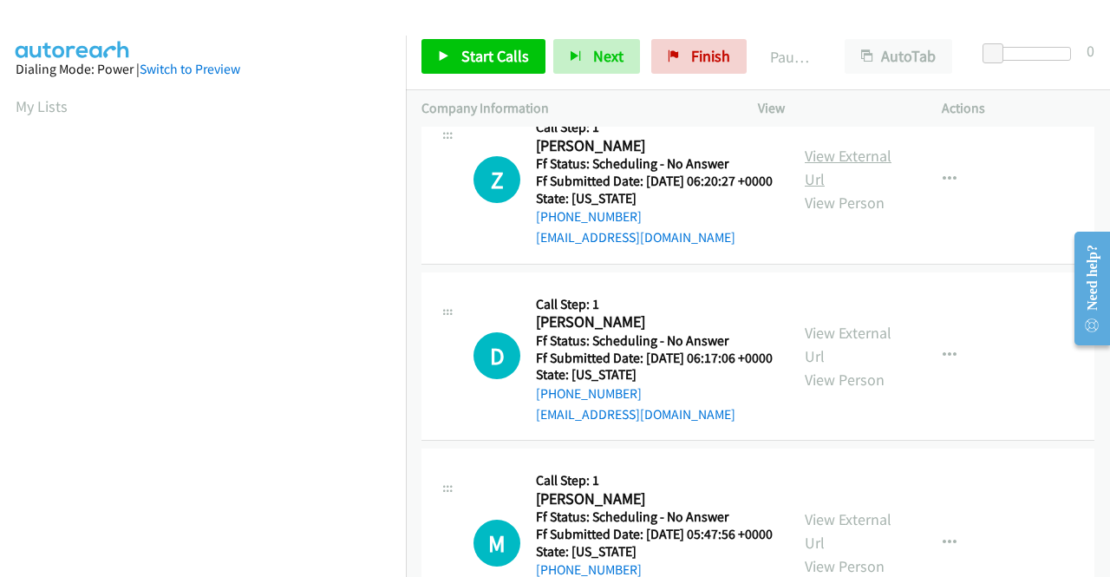
scroll to position [1821, 0]
click at [826, 188] on link "View External Url" at bounding box center [848, 166] width 87 height 43
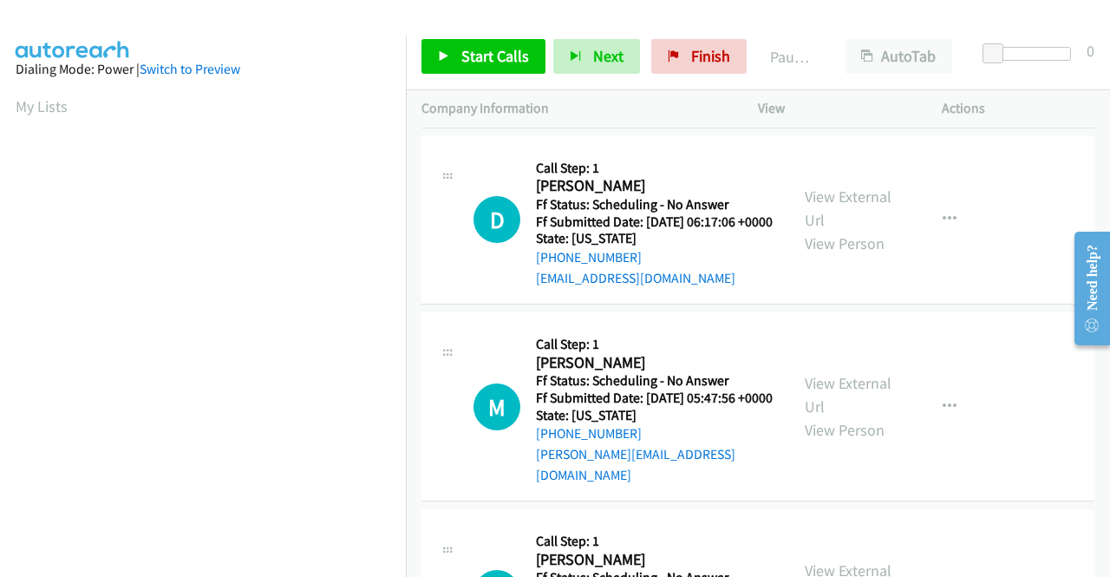
scroll to position [1994, 0]
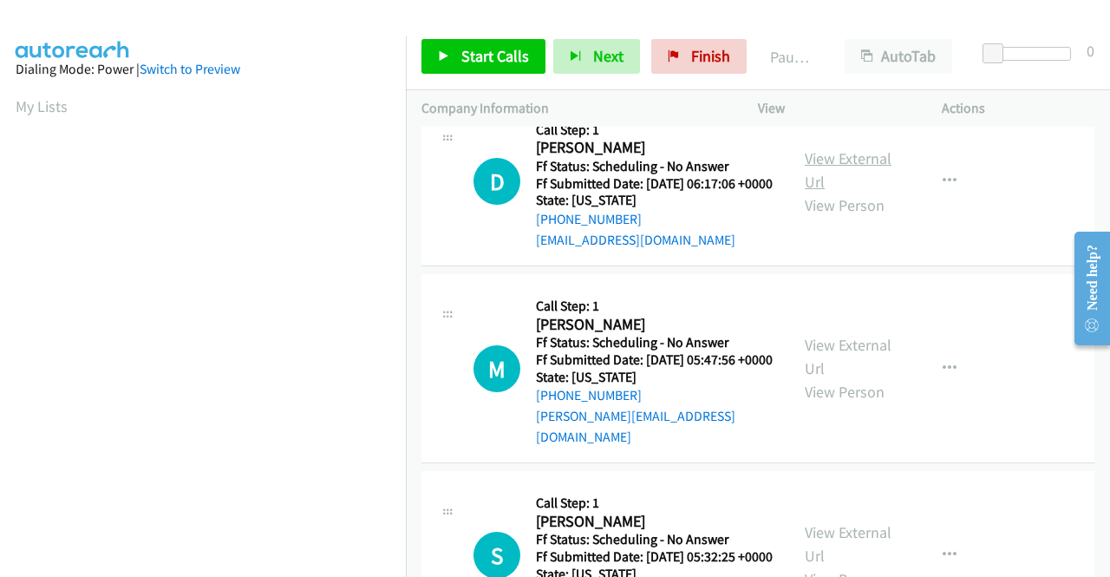
click at [805, 192] on link "View External Url" at bounding box center [848, 169] width 87 height 43
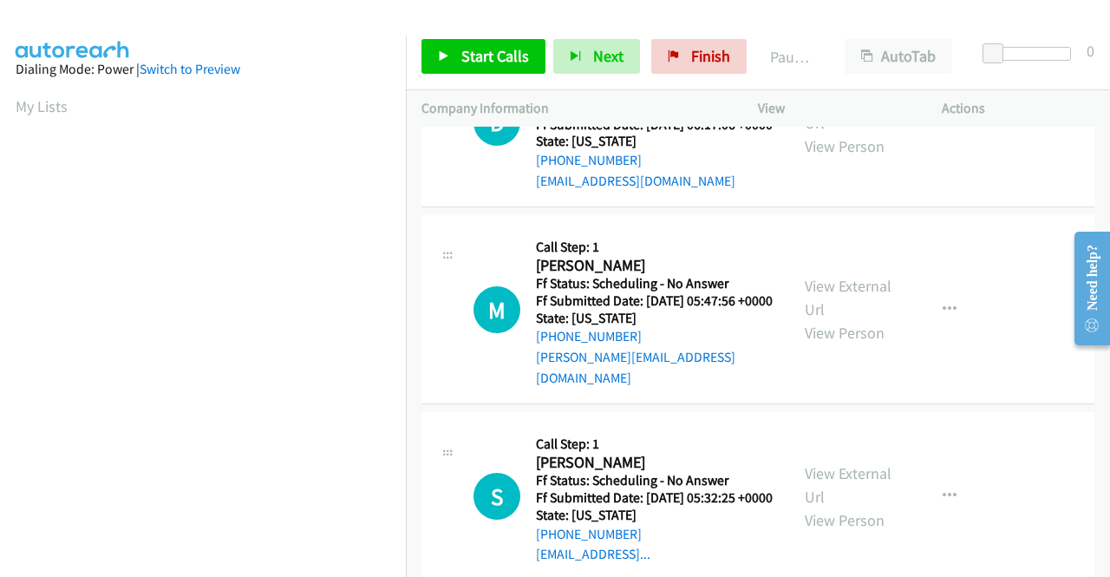
scroll to position [2081, 0]
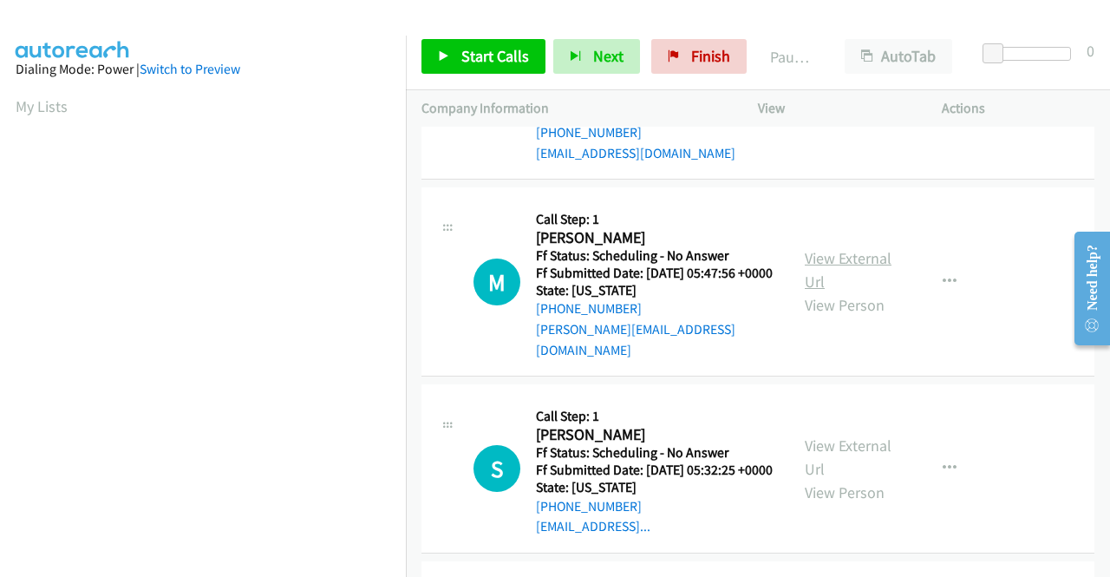
click at [836, 291] on link "View External Url" at bounding box center [848, 269] width 87 height 43
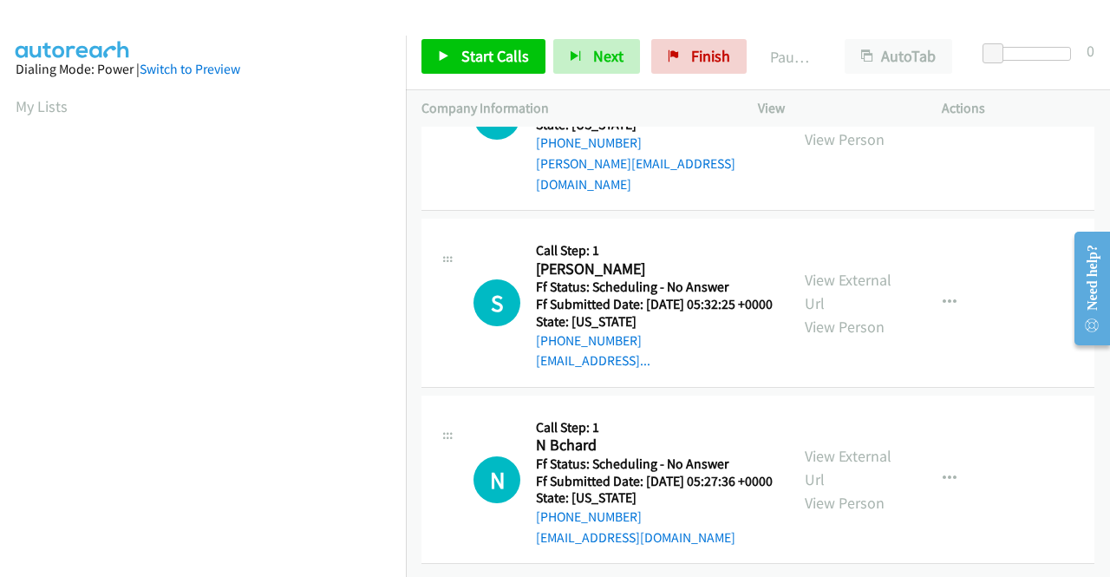
scroll to position [2254, 0]
click at [837, 313] on link "View External Url" at bounding box center [848, 291] width 87 height 43
click at [821, 446] on link "View External Url" at bounding box center [848, 467] width 87 height 43
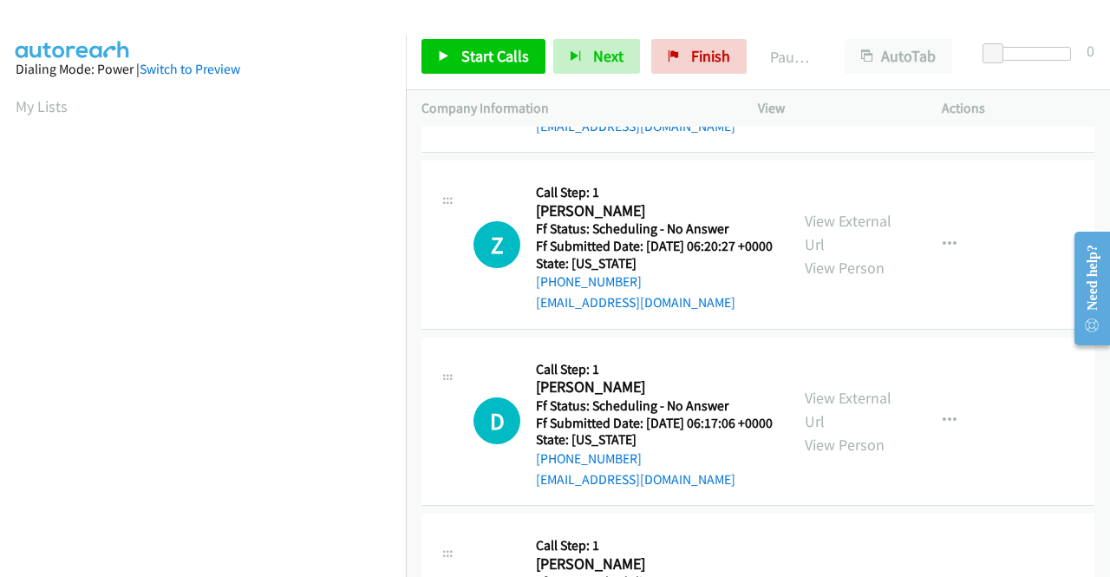
scroll to position [0, 0]
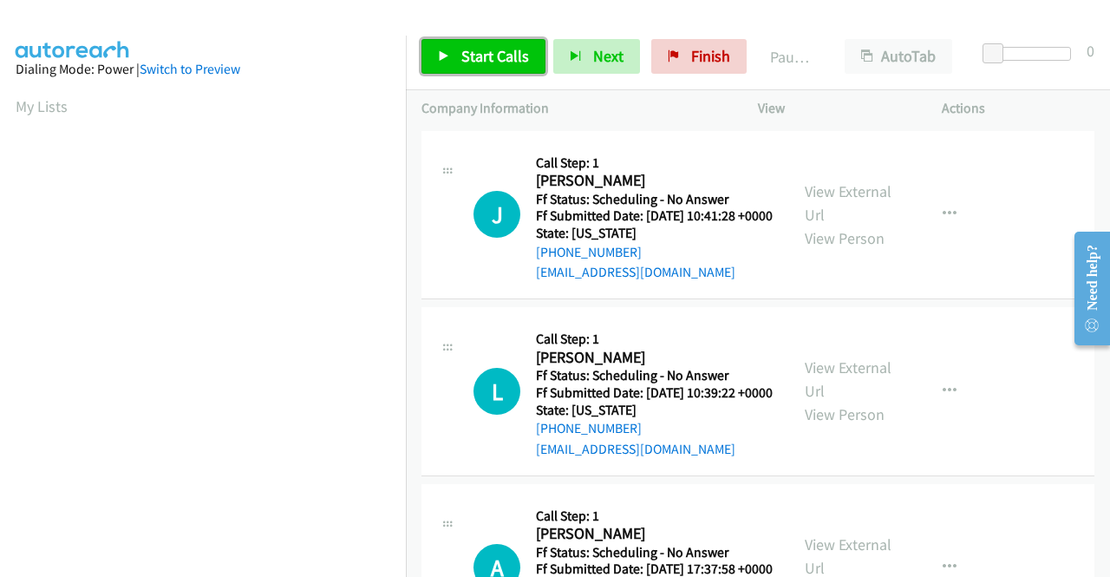
click at [505, 56] on span "Start Calls" at bounding box center [495, 56] width 68 height 20
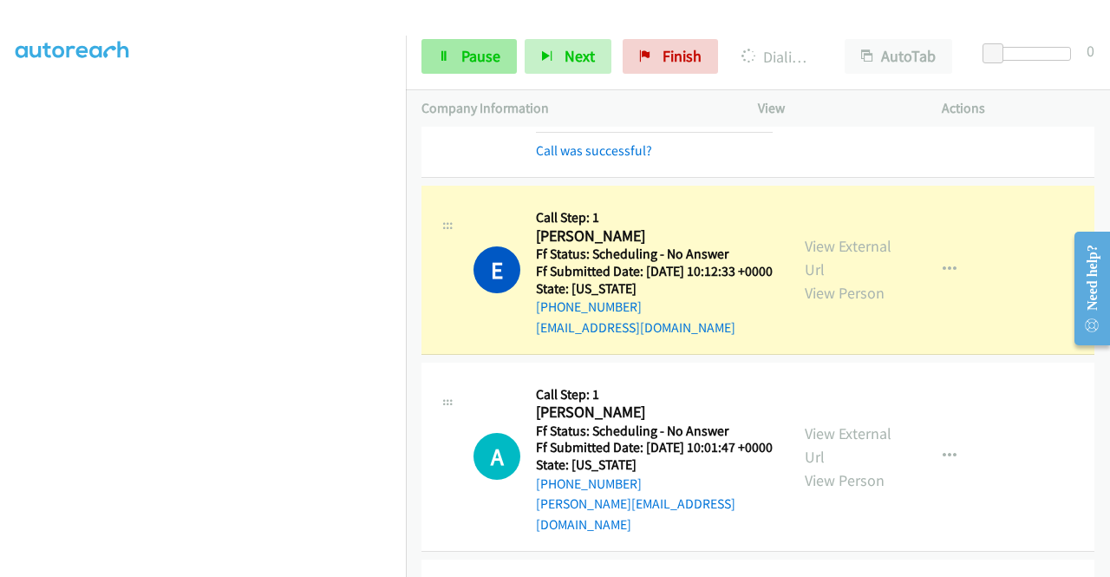
scroll to position [395, 0]
click at [494, 58] on span "Pause" at bounding box center [480, 56] width 39 height 20
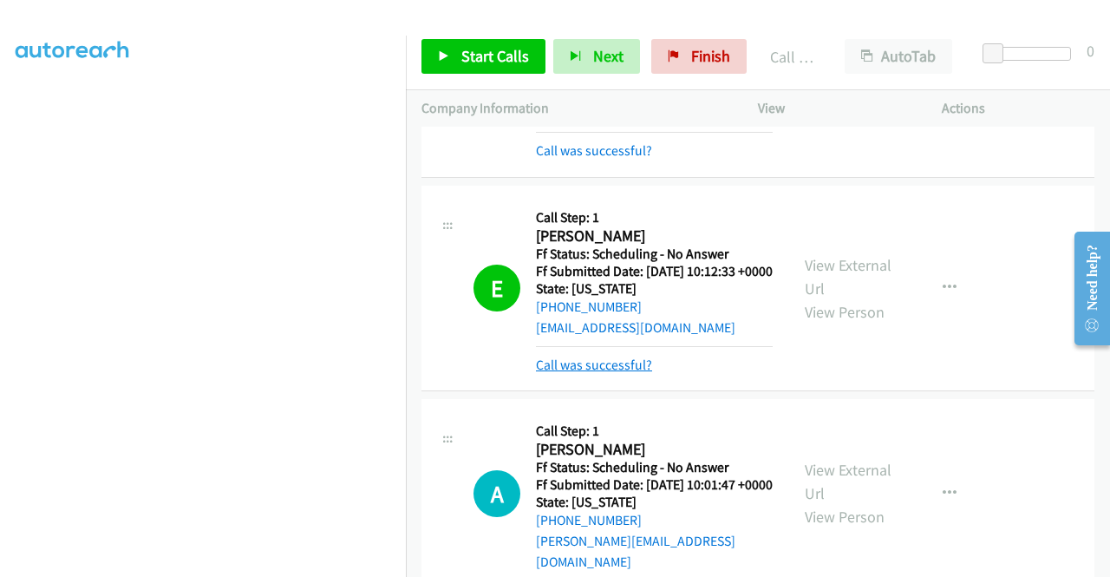
click at [625, 373] on link "Call was successful?" at bounding box center [594, 364] width 116 height 16
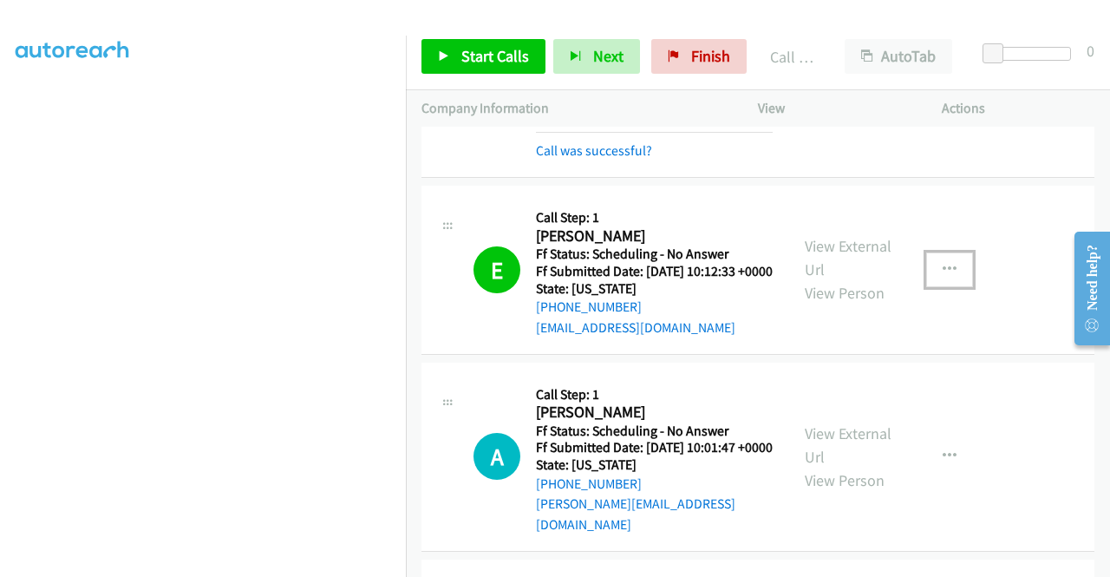
click at [942, 277] on icon "button" at bounding box center [949, 270] width 14 height 14
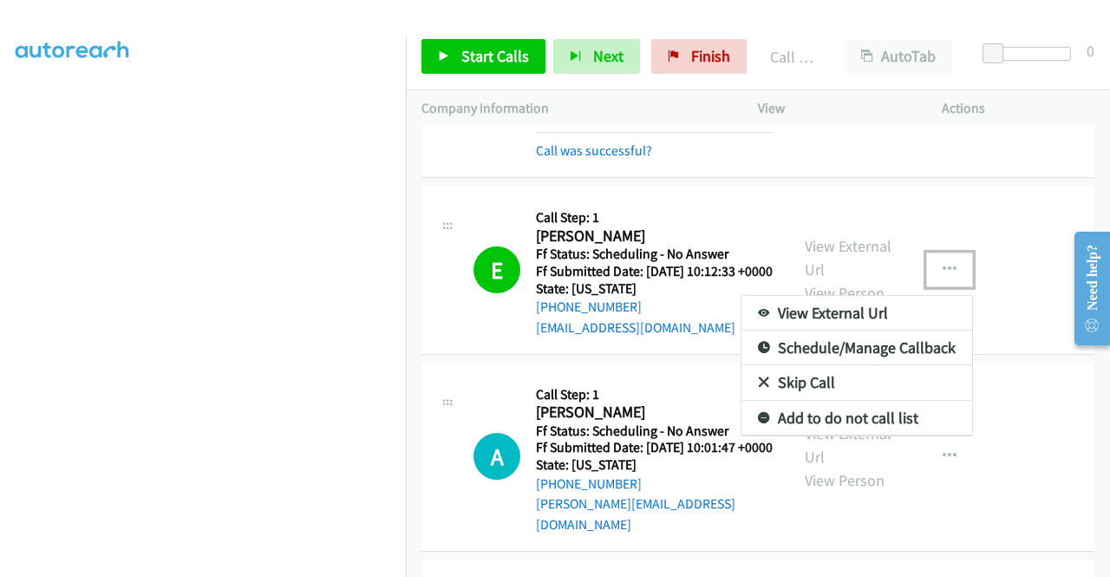
click at [847, 435] on link "Add to do not call list" at bounding box center [856, 418] width 231 height 35
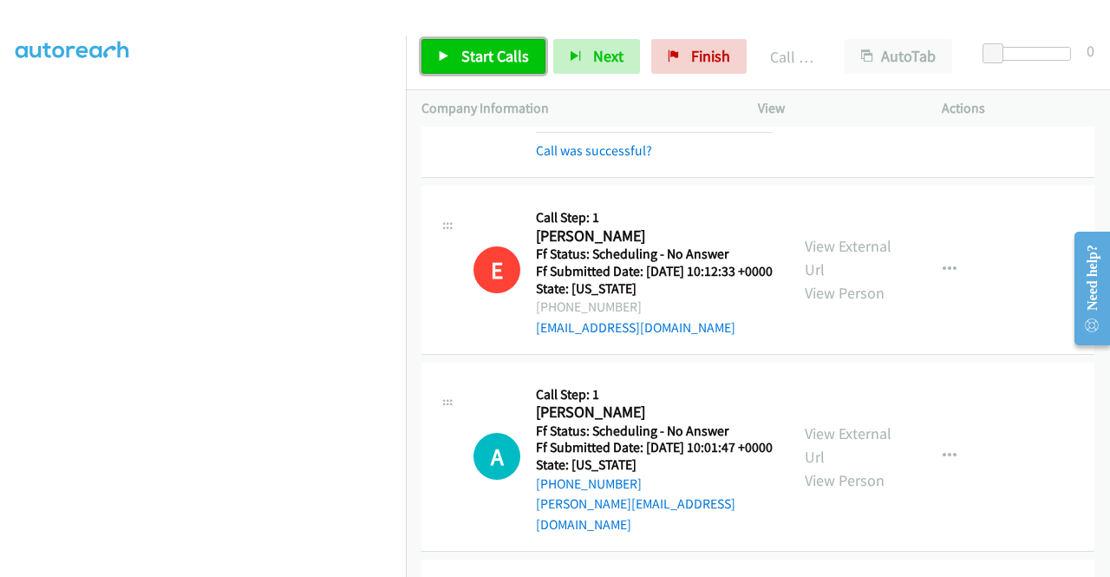
click at [453, 67] on link "Start Calls" at bounding box center [483, 56] width 124 height 35
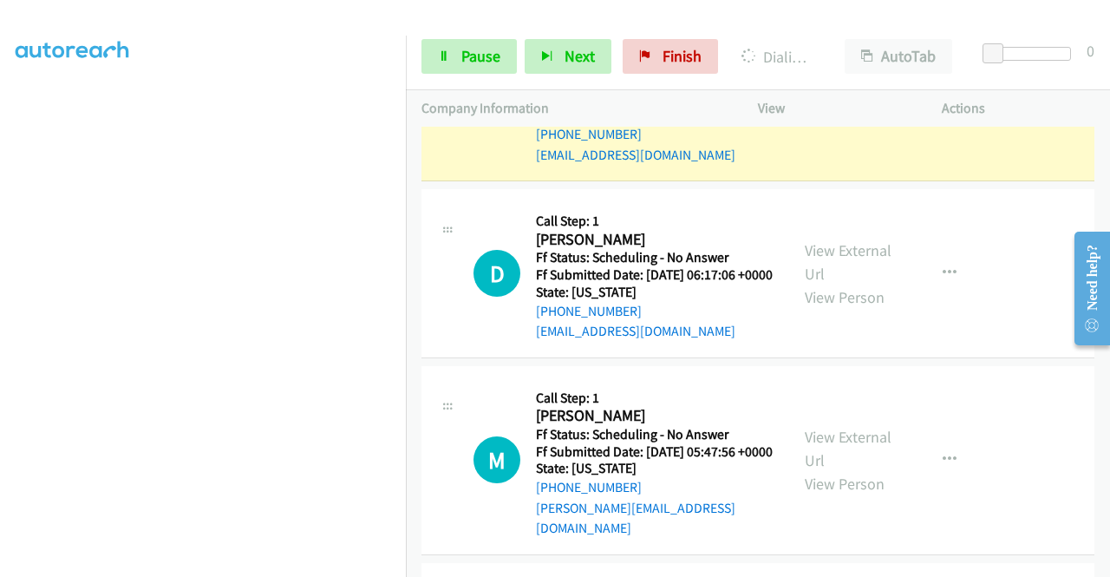
scroll to position [2272, 0]
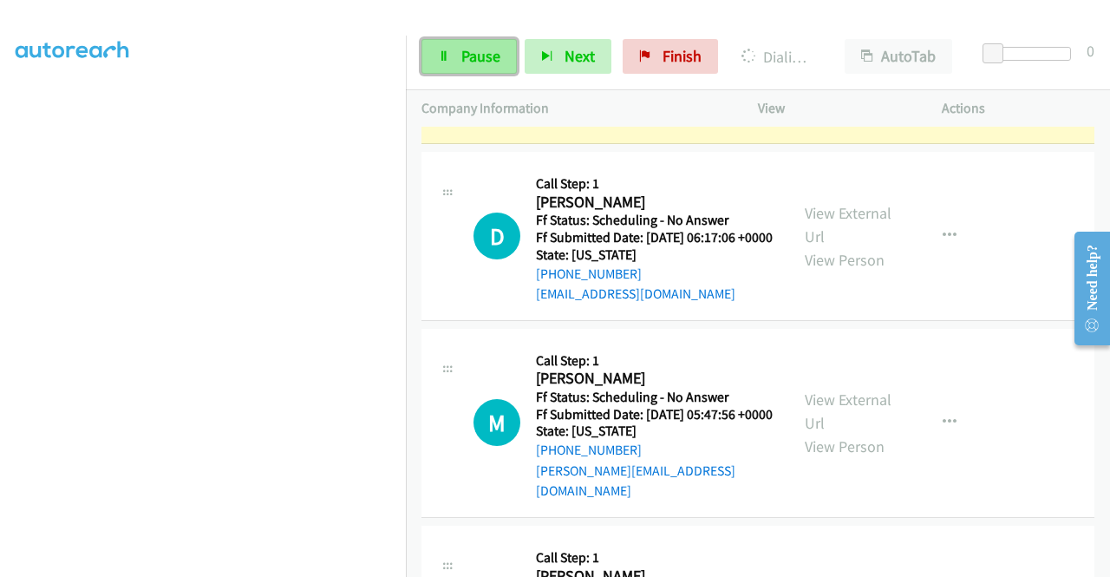
click at [484, 48] on span "Pause" at bounding box center [480, 56] width 39 height 20
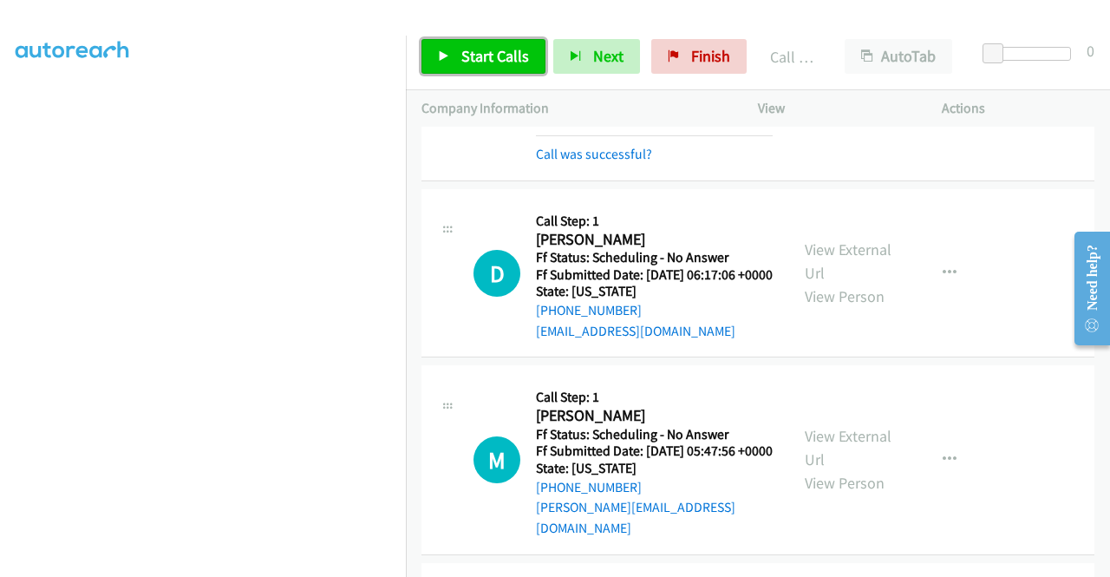
click at [508, 54] on span "Start Calls" at bounding box center [495, 56] width 68 height 20
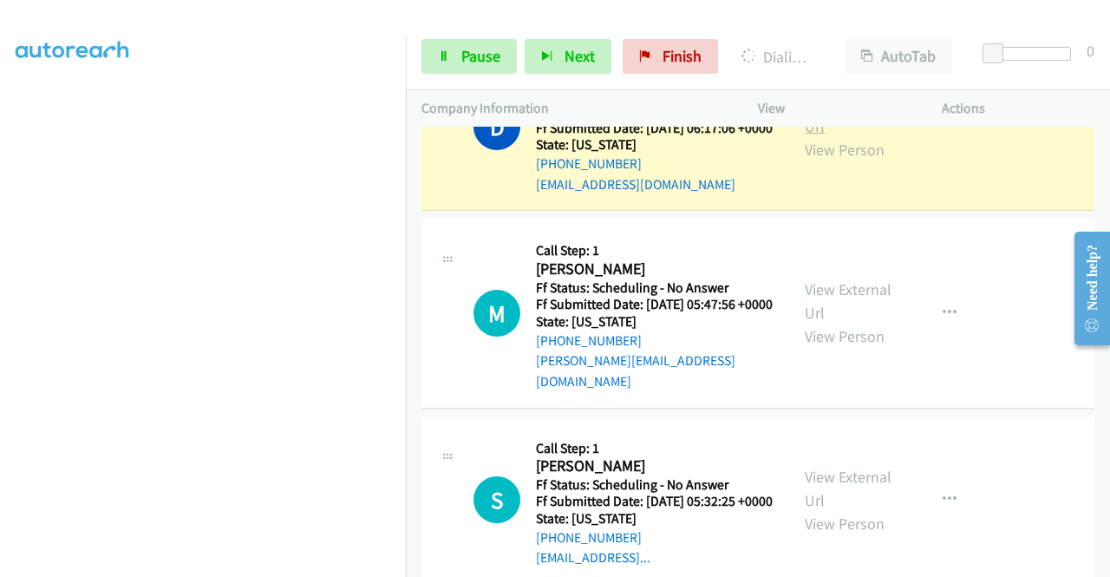
scroll to position [2446, 0]
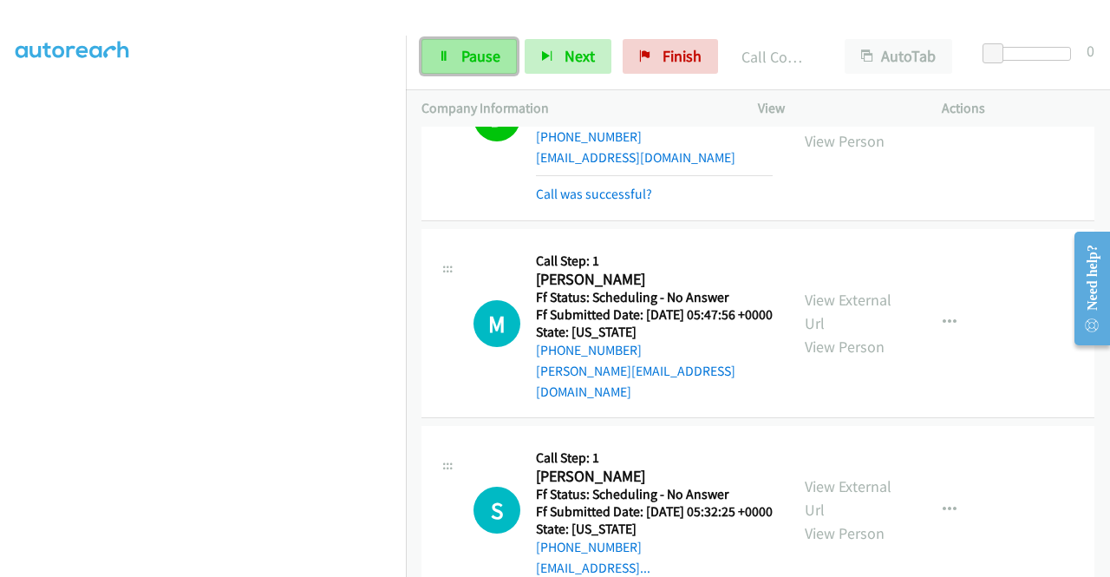
click at [470, 46] on span "Pause" at bounding box center [480, 56] width 39 height 20
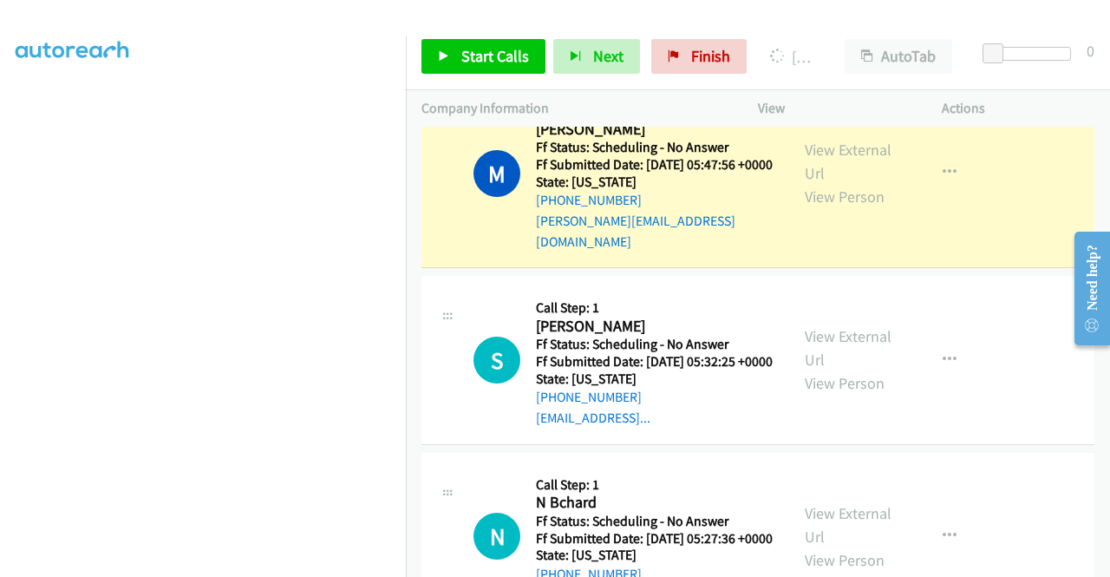
scroll to position [2619, 0]
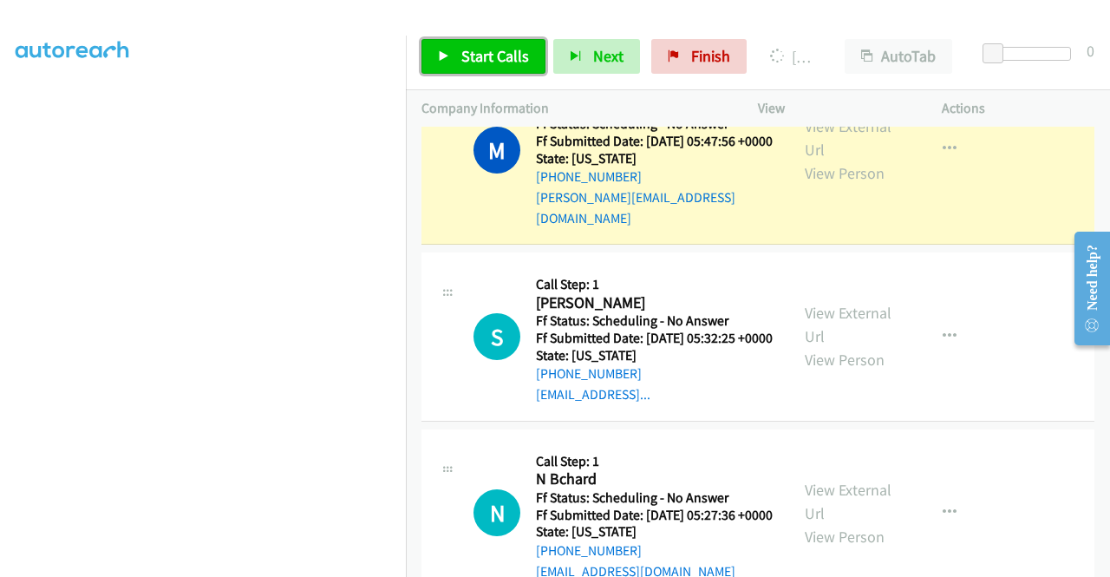
click at [494, 55] on span "Start Calls" at bounding box center [495, 56] width 68 height 20
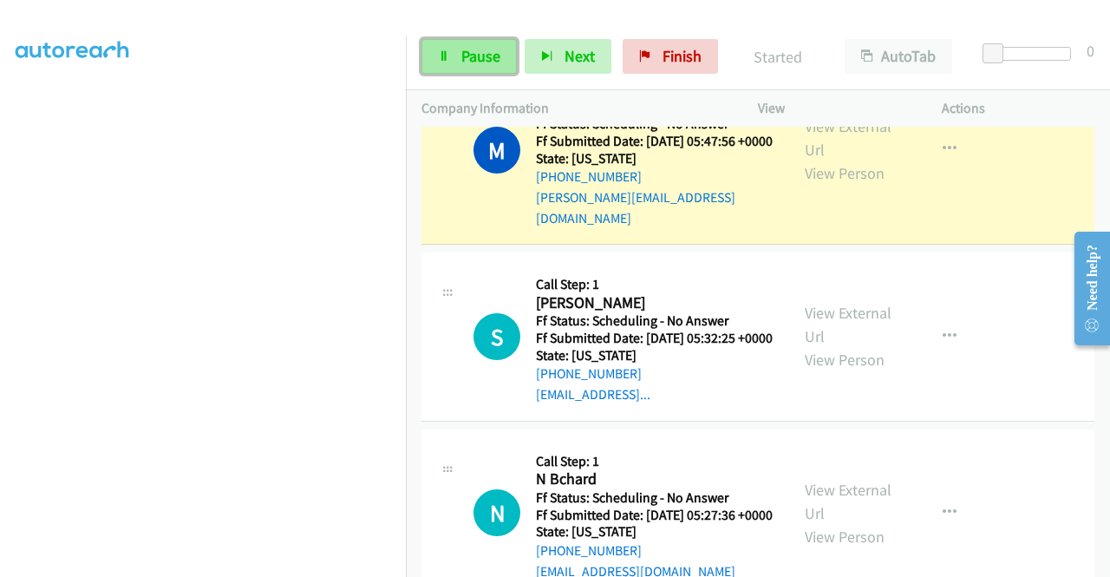
click at [494, 60] on span "Pause" at bounding box center [480, 56] width 39 height 20
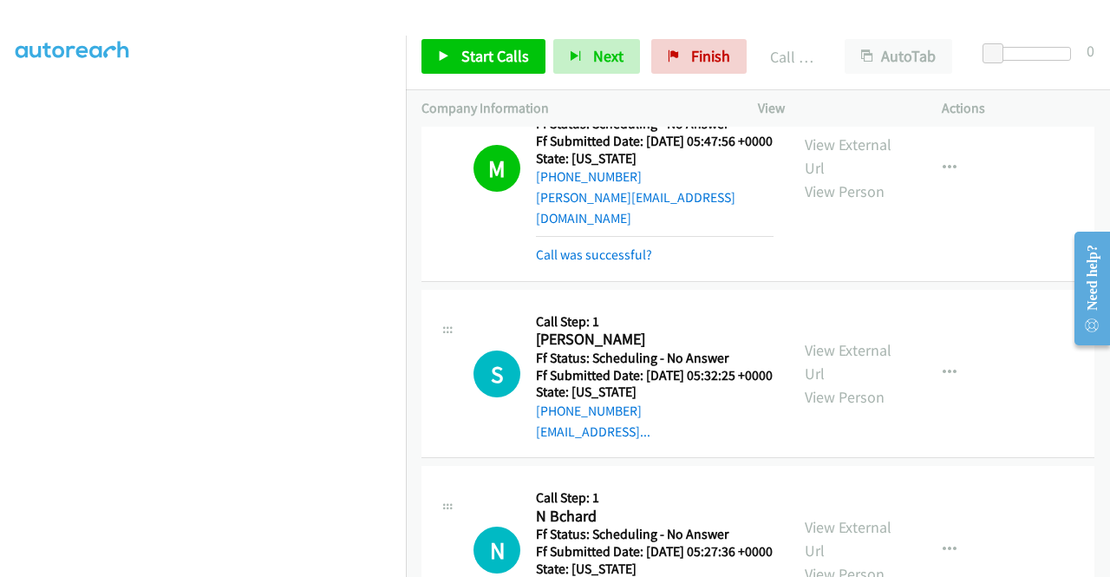
drag, startPoint x: 584, startPoint y: 427, endPoint x: 655, endPoint y: 408, distance: 72.8
click at [584, 263] on link "Call was successful?" at bounding box center [594, 254] width 116 height 16
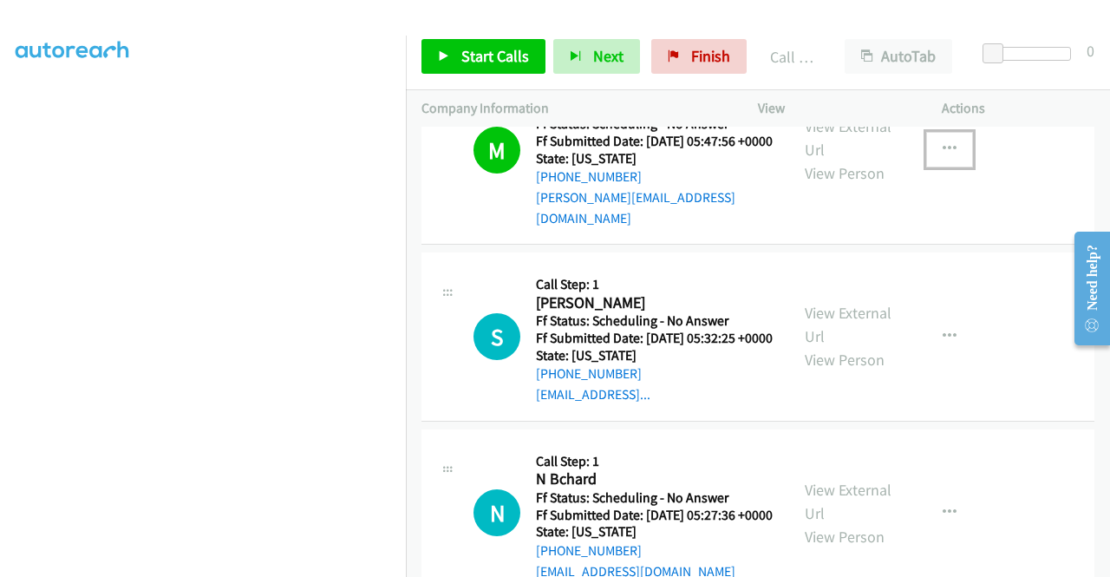
click at [953, 166] on button "button" at bounding box center [949, 149] width 47 height 35
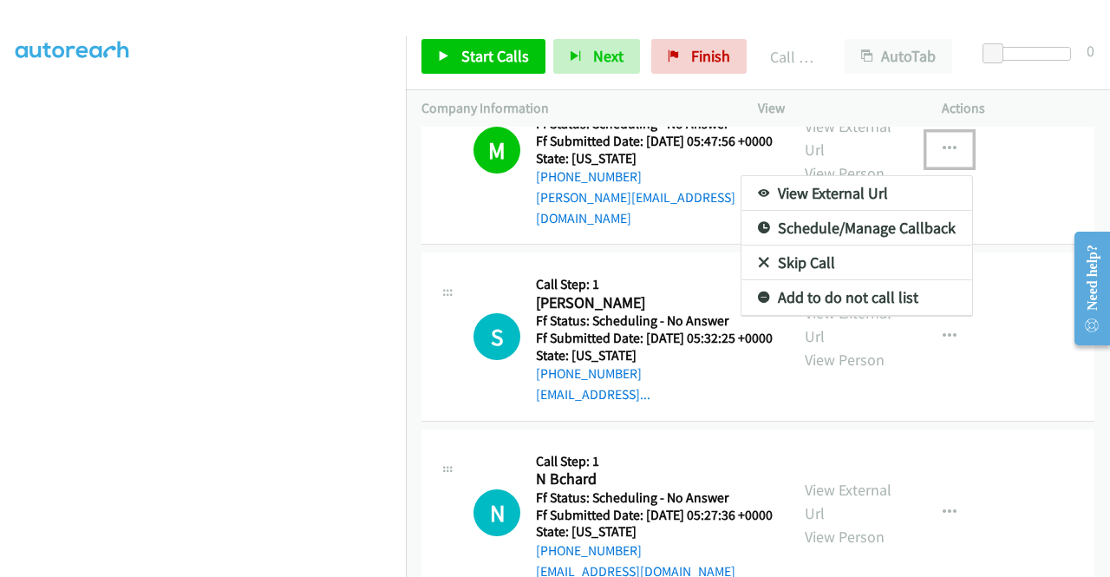
click at [825, 315] on link "Add to do not call list" at bounding box center [856, 297] width 231 height 35
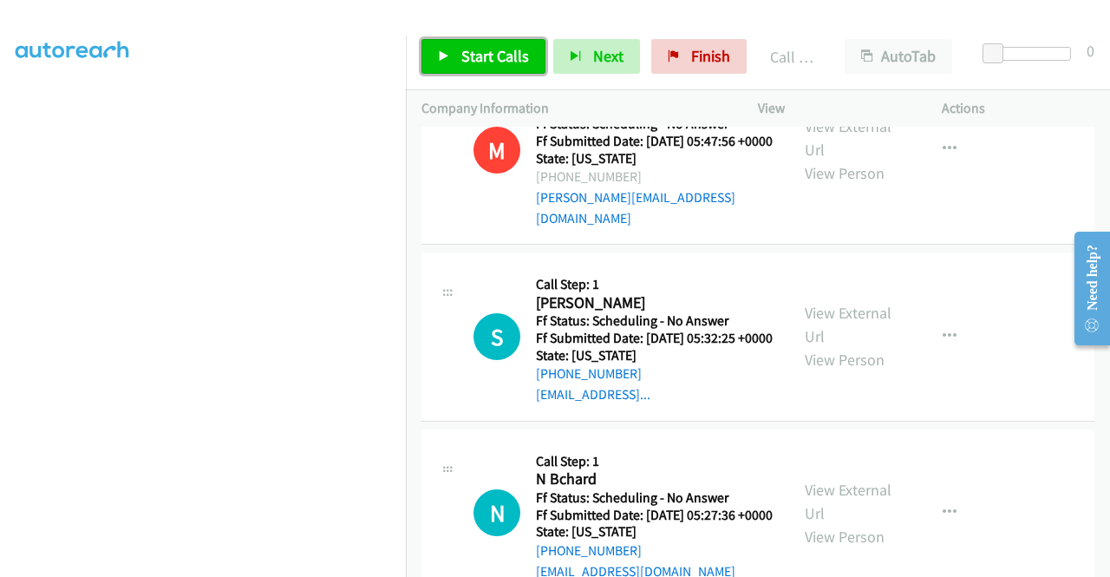
click at [483, 55] on span "Start Calls" at bounding box center [495, 56] width 68 height 20
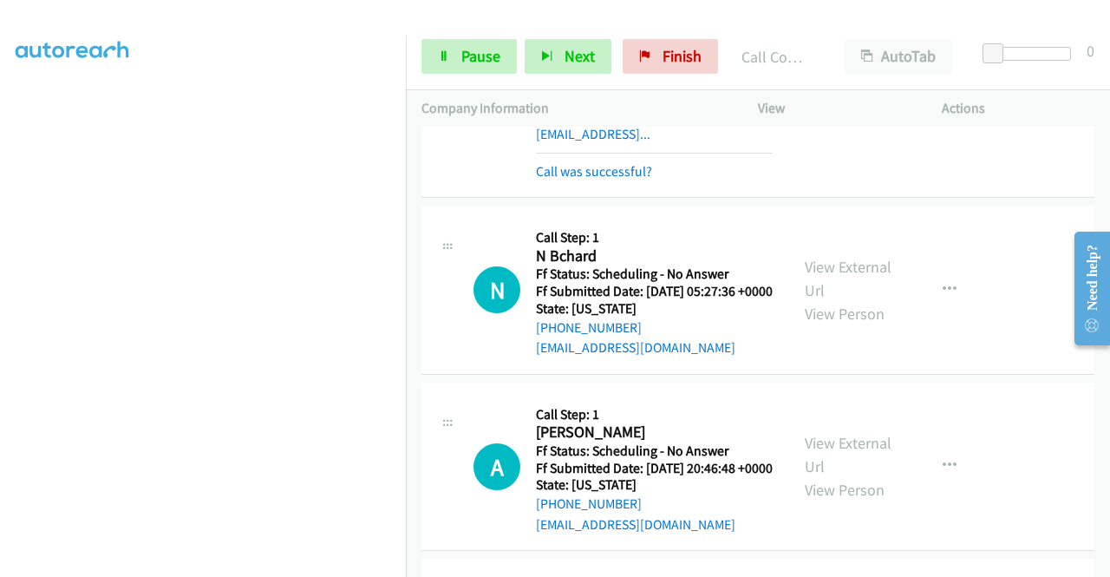
scroll to position [2966, 0]
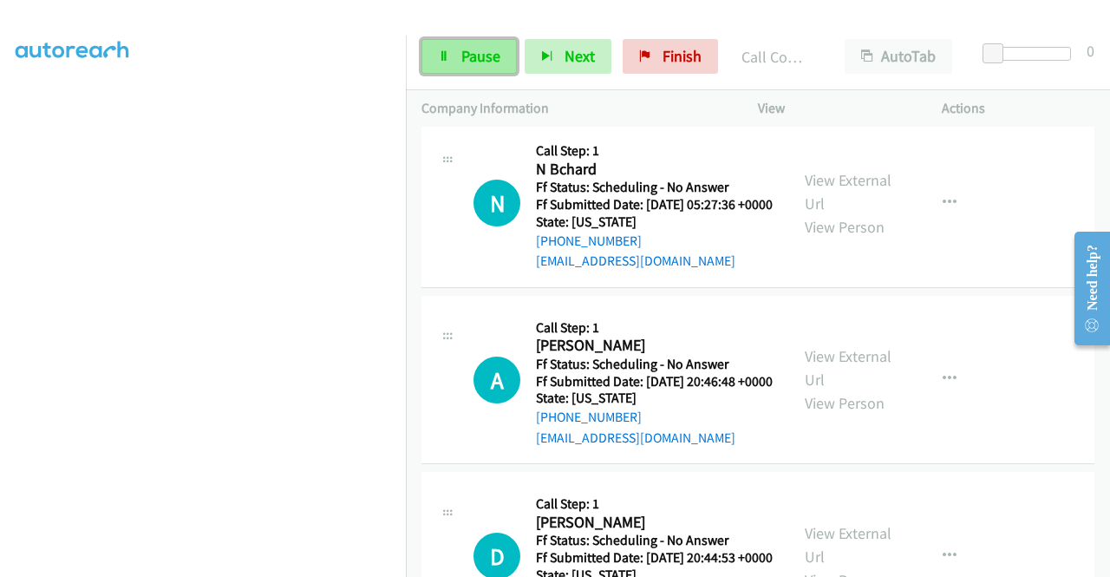
click at [487, 70] on link "Pause" at bounding box center [468, 56] width 95 height 35
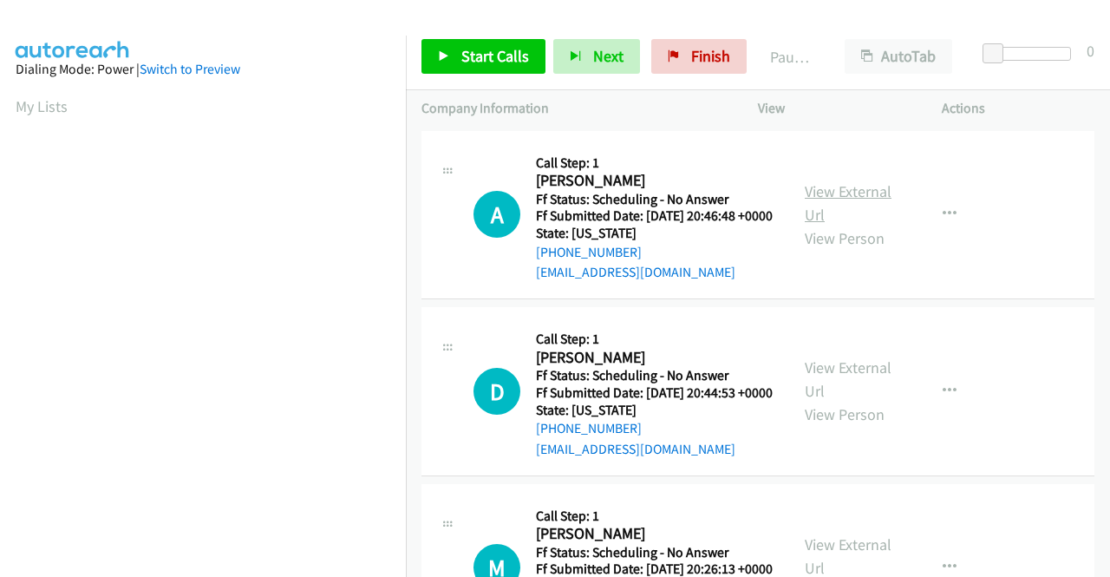
click at [834, 199] on link "View External Url" at bounding box center [848, 202] width 87 height 43
click at [837, 389] on link "View External Url" at bounding box center [848, 378] width 87 height 43
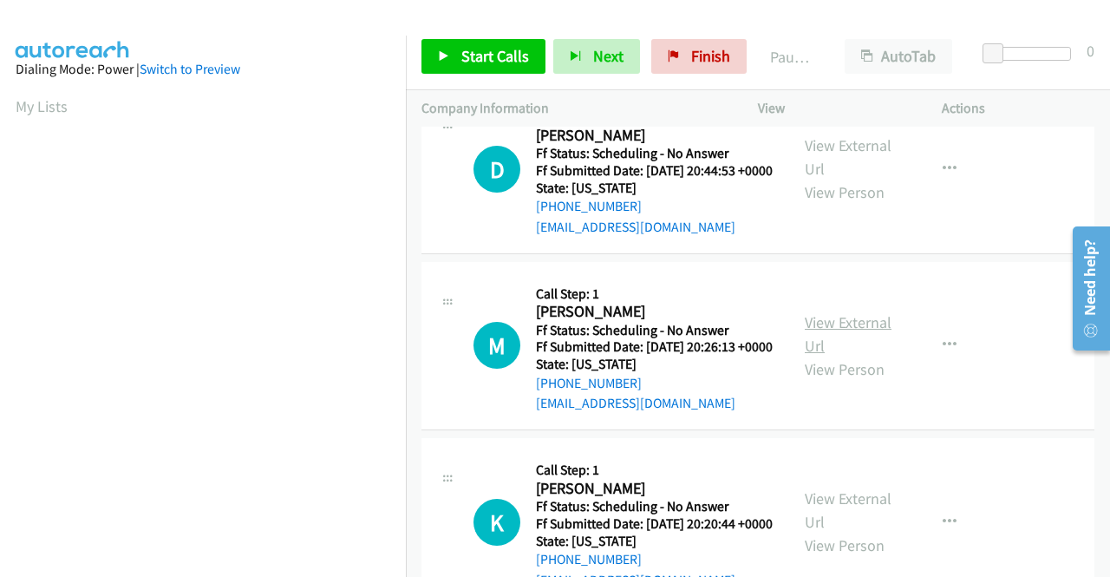
scroll to position [260, 0]
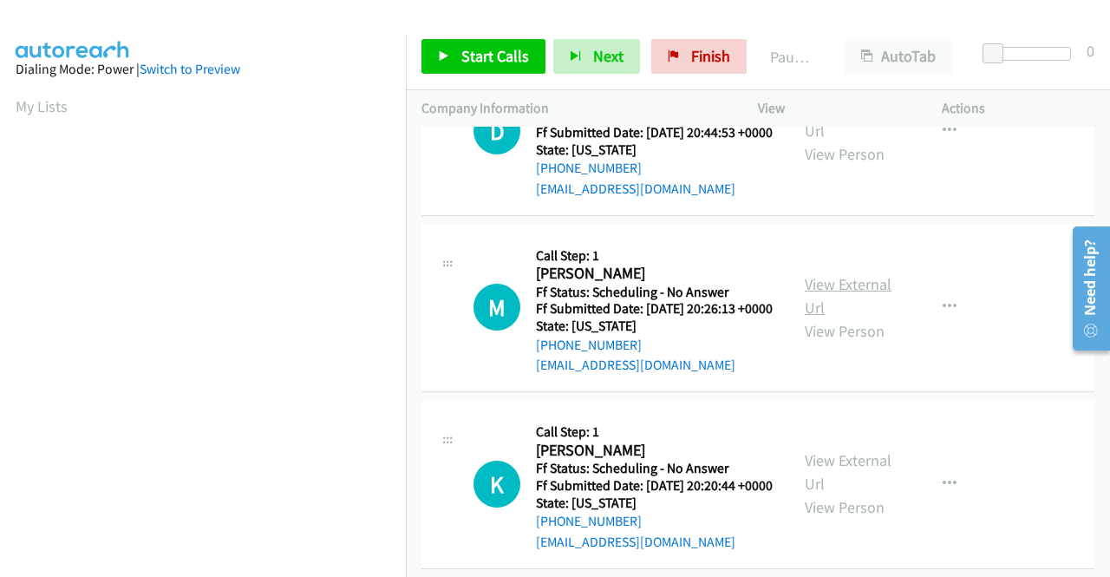
click at [869, 317] on link "View External Url" at bounding box center [848, 295] width 87 height 43
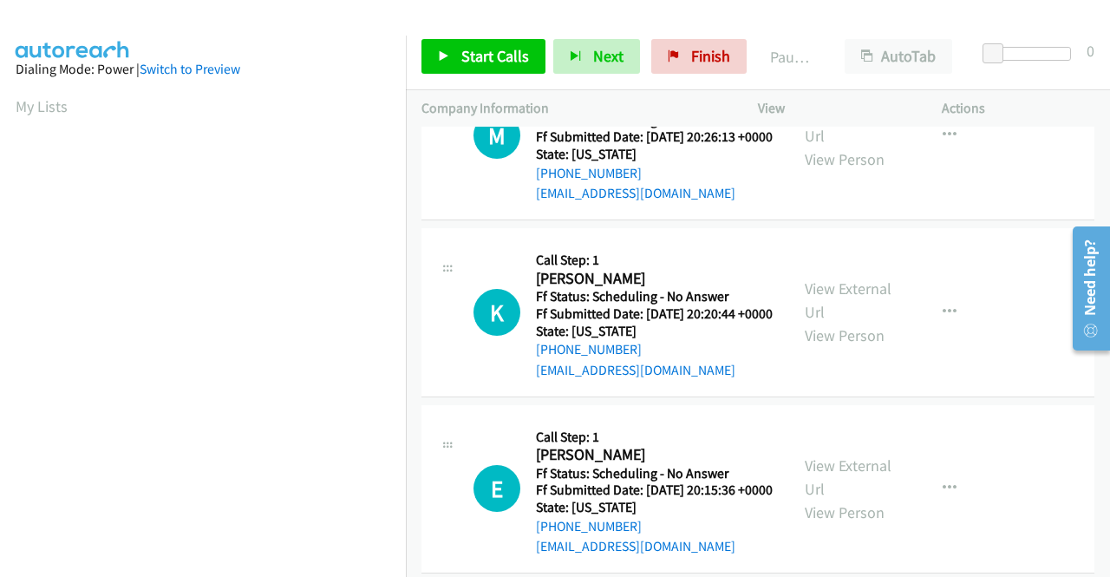
scroll to position [433, 0]
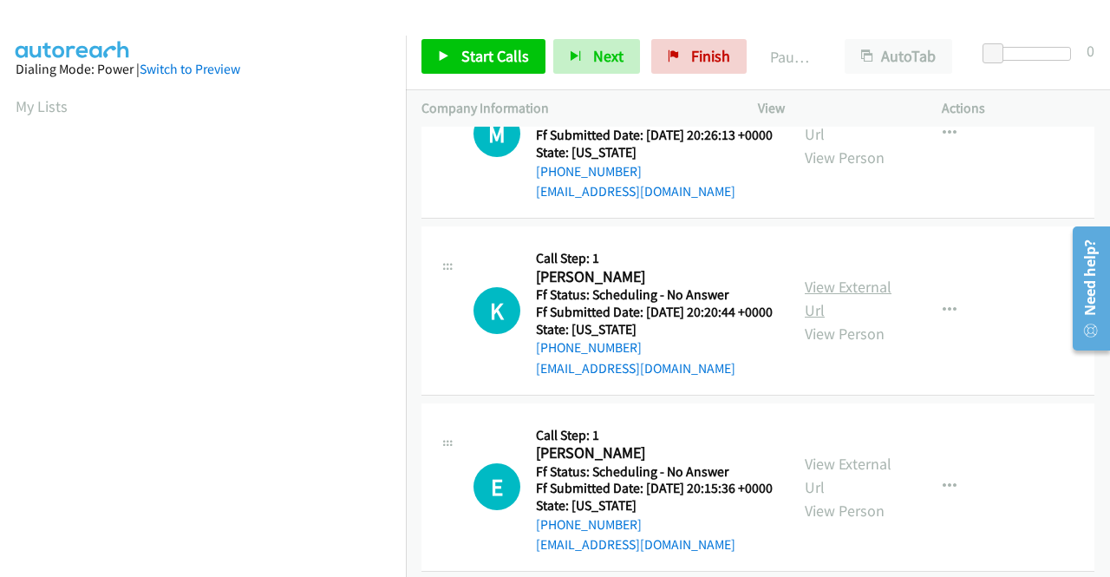
click at [840, 320] on link "View External Url" at bounding box center [848, 298] width 87 height 43
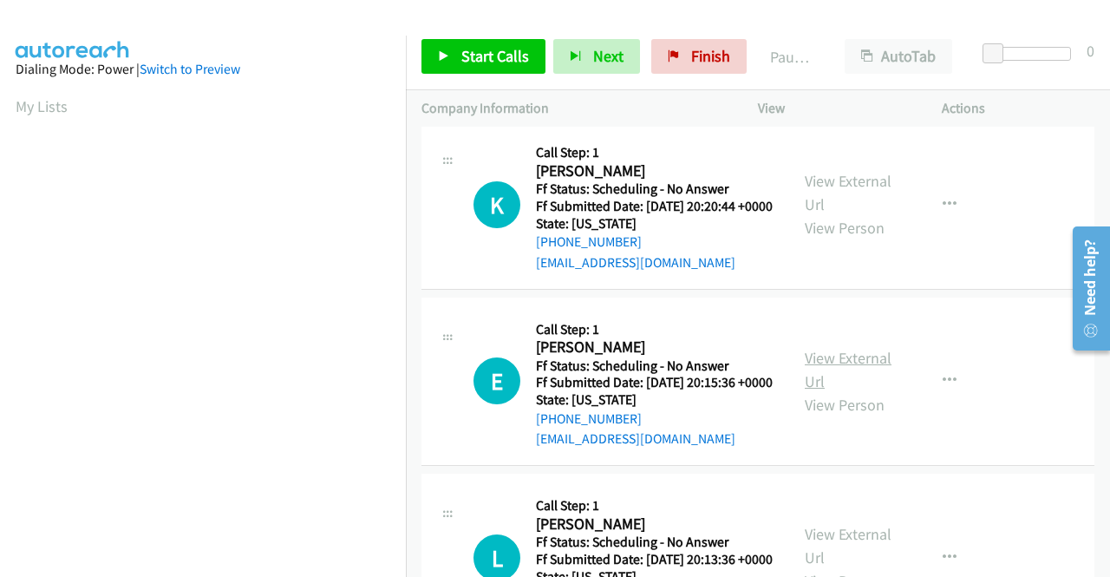
scroll to position [607, 0]
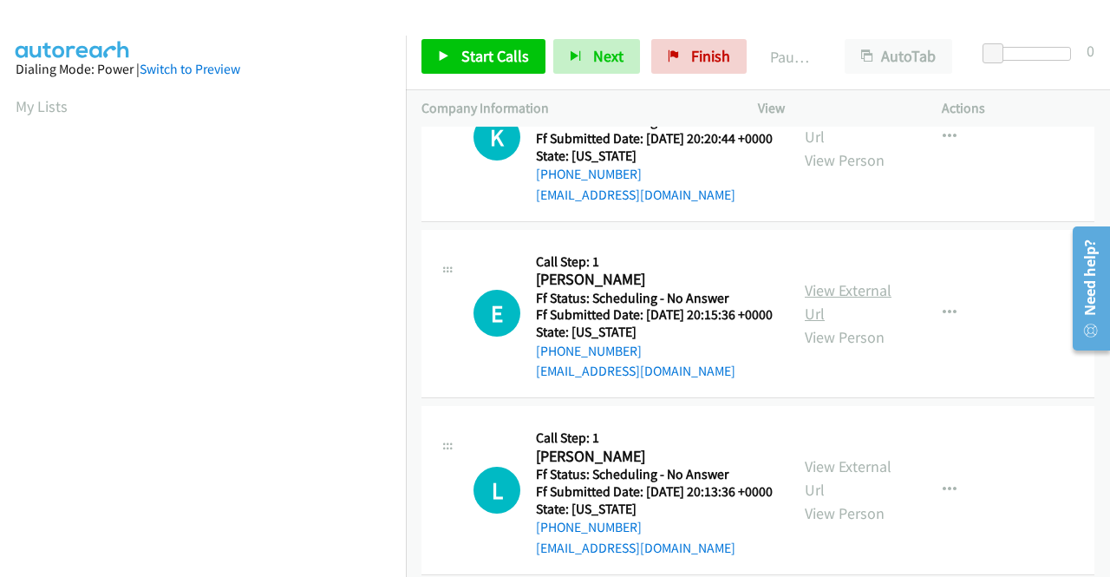
click at [863, 323] on link "View External Url" at bounding box center [848, 301] width 87 height 43
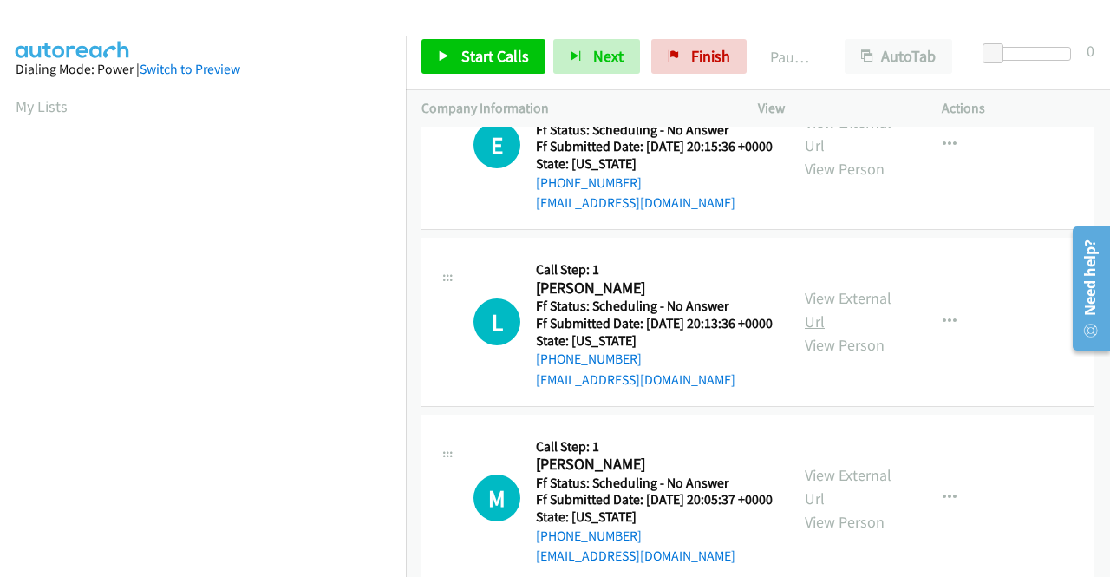
scroll to position [780, 0]
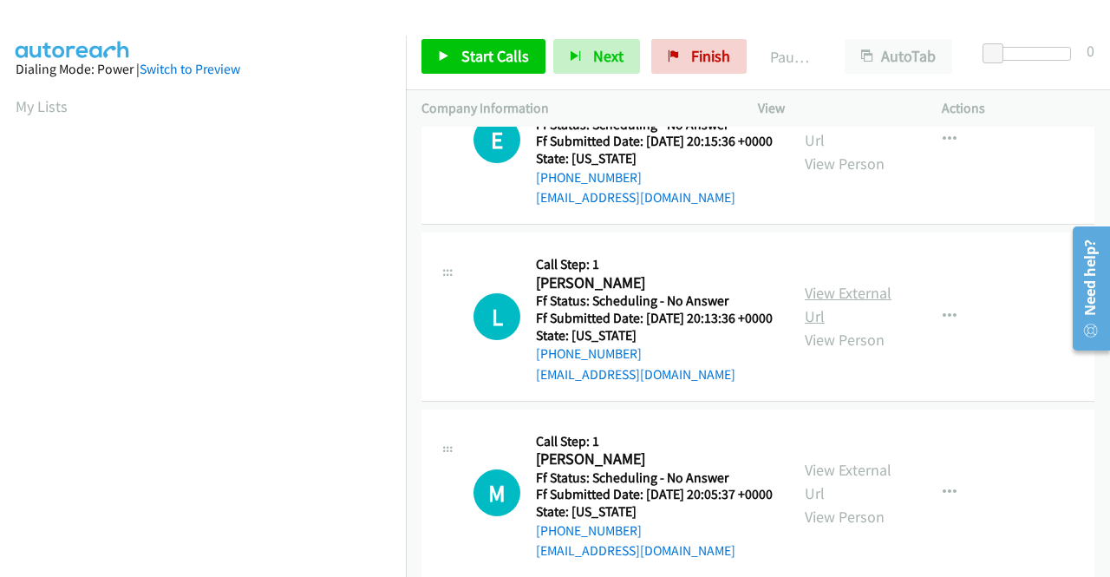
click at [808, 326] on link "View External Url" at bounding box center [848, 304] width 87 height 43
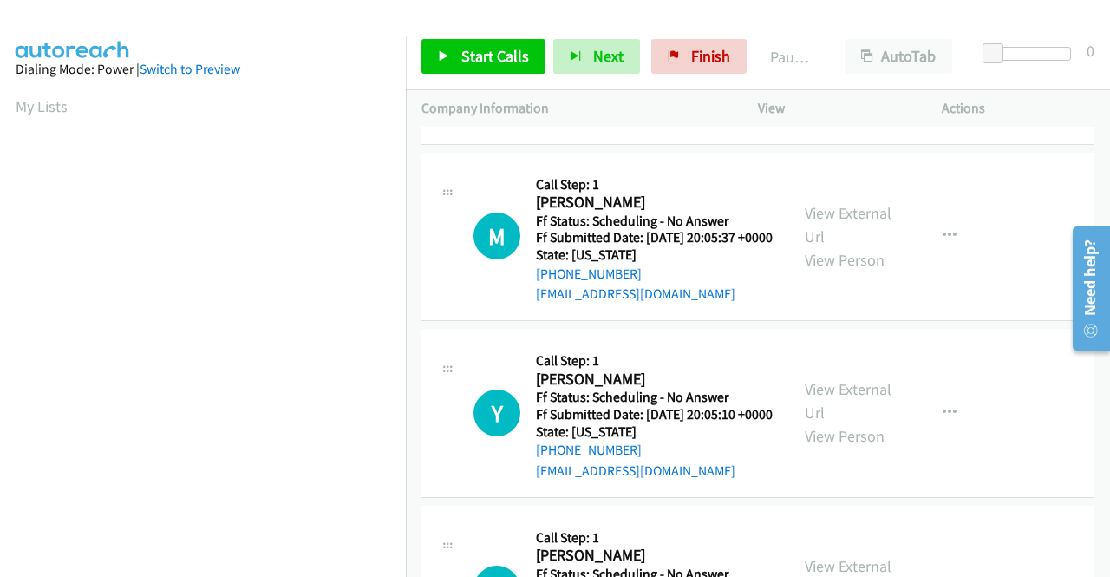
scroll to position [1040, 0]
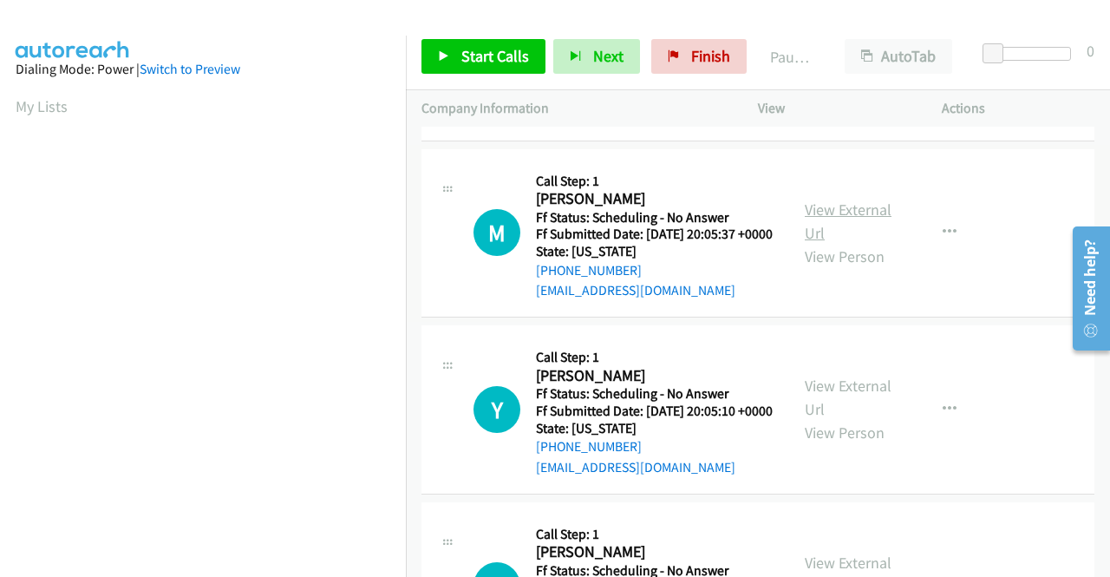
click at [821, 243] on link "View External Url" at bounding box center [848, 220] width 87 height 43
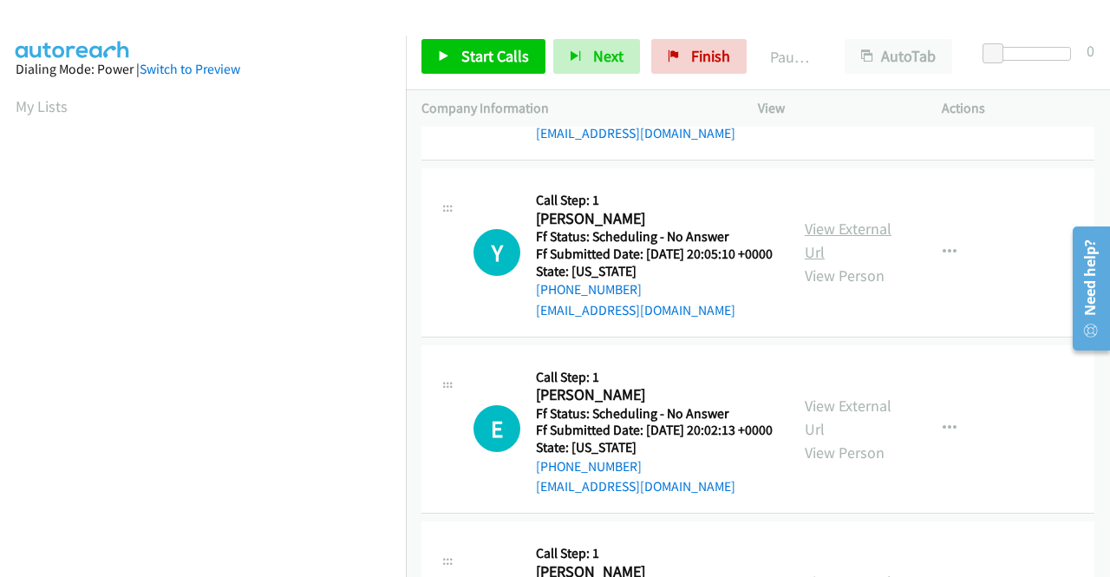
scroll to position [1214, 0]
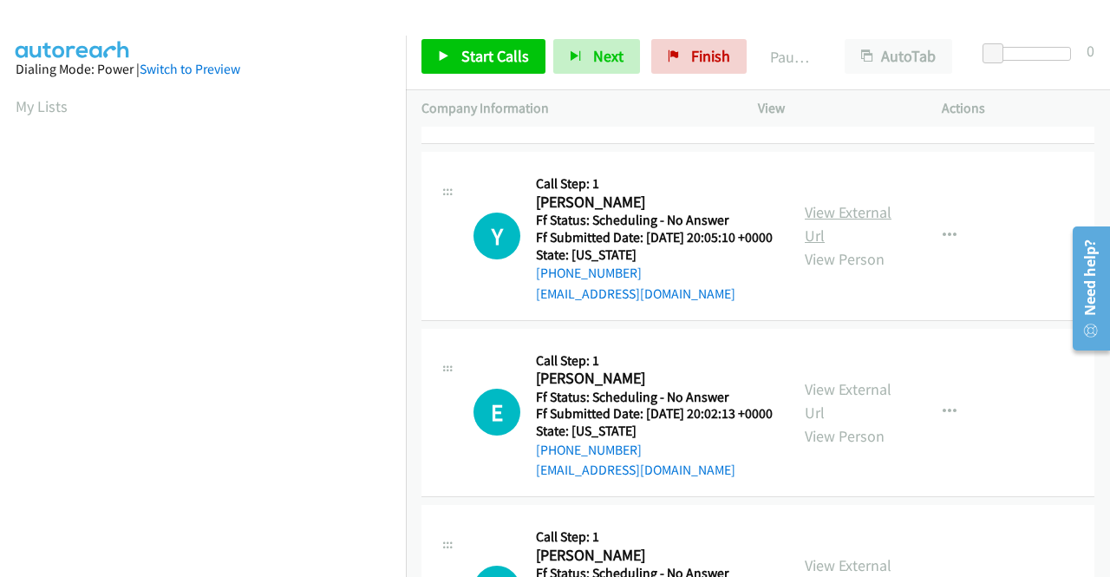
click at [818, 245] on link "View External Url" at bounding box center [848, 223] width 87 height 43
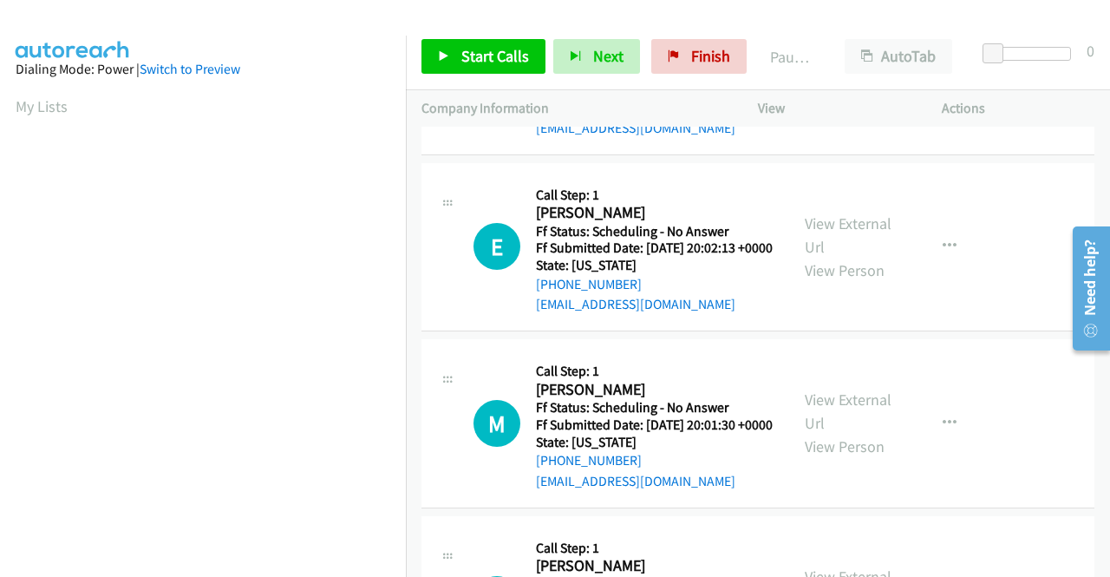
scroll to position [1387, 0]
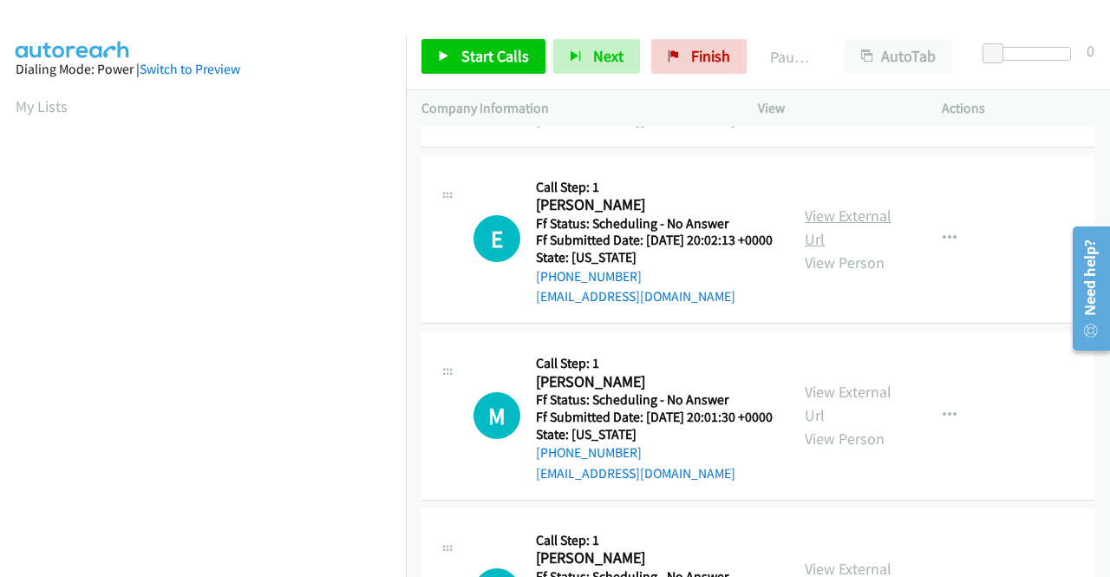
click at [805, 249] on link "View External Url" at bounding box center [848, 226] width 87 height 43
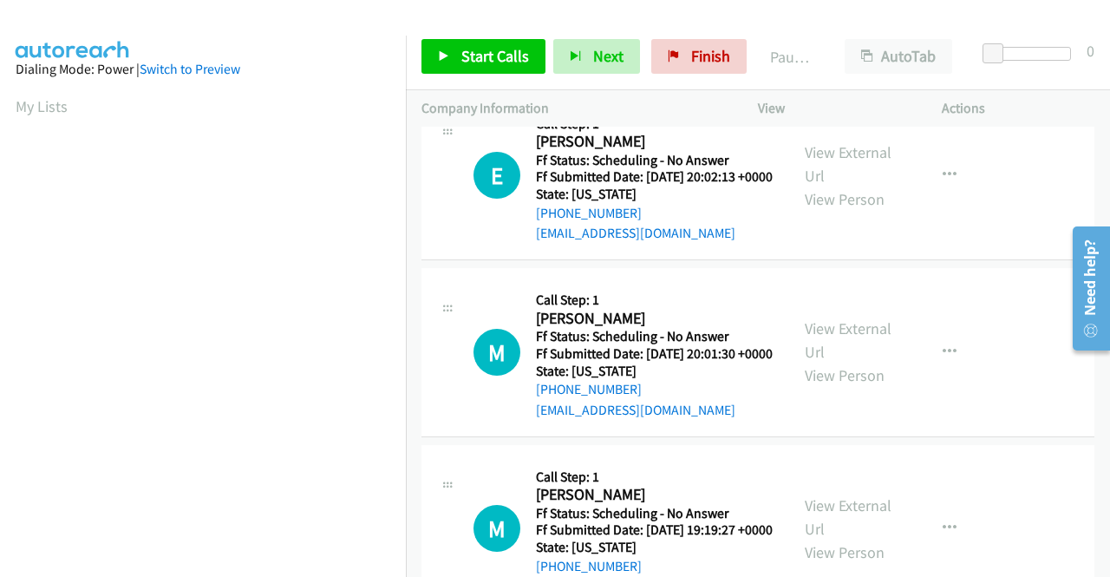
scroll to position [1561, 0]
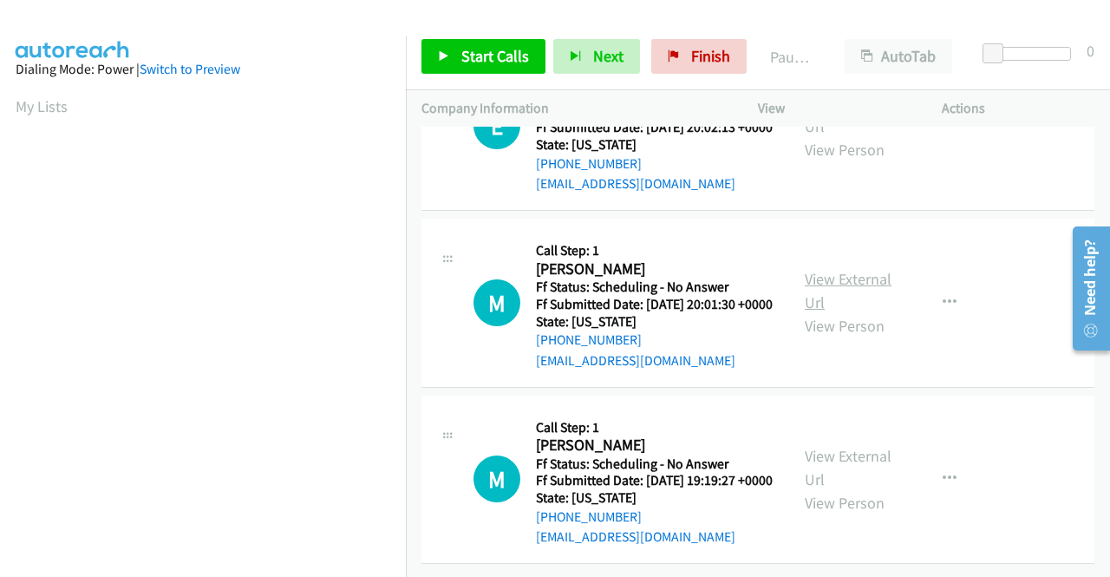
click at [823, 312] on link "View External Url" at bounding box center [848, 290] width 87 height 43
click at [815, 446] on link "View External Url" at bounding box center [848, 467] width 87 height 43
click at [506, 69] on link "Start Calls" at bounding box center [483, 56] width 124 height 35
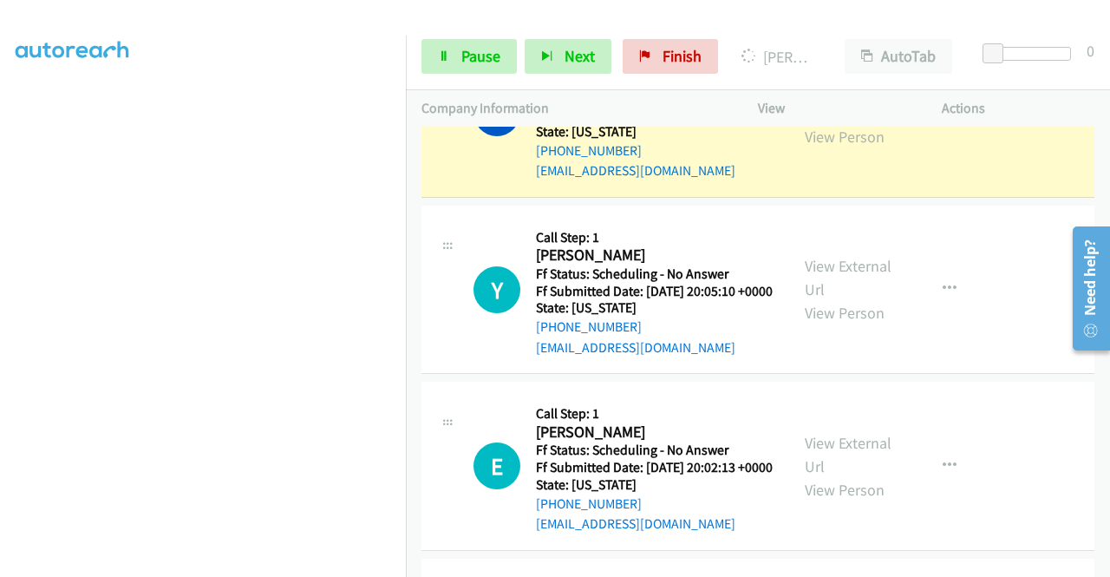
scroll to position [1387, 0]
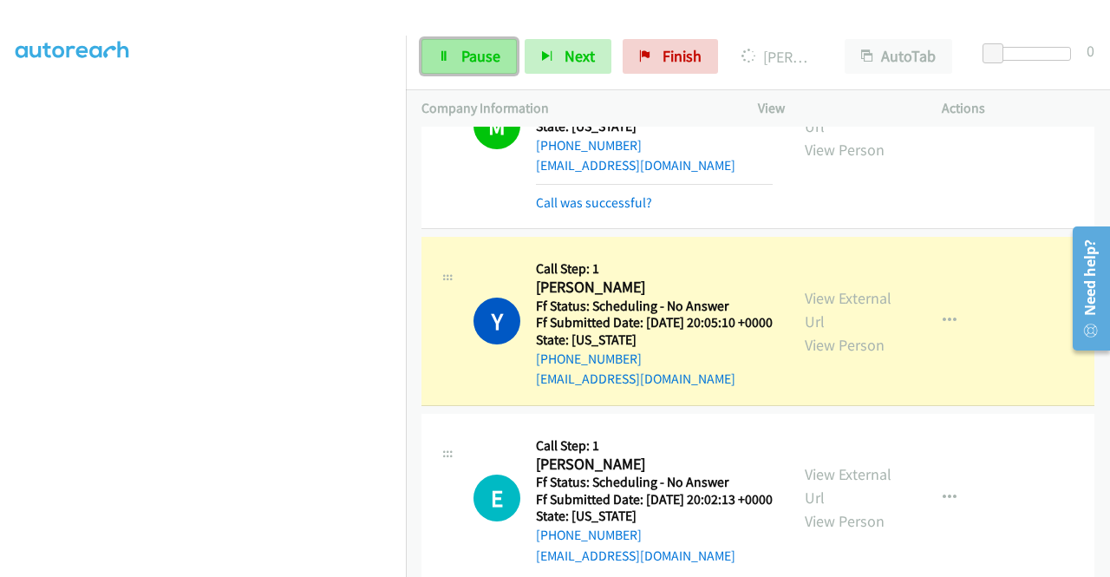
click at [470, 53] on span "Pause" at bounding box center [480, 56] width 39 height 20
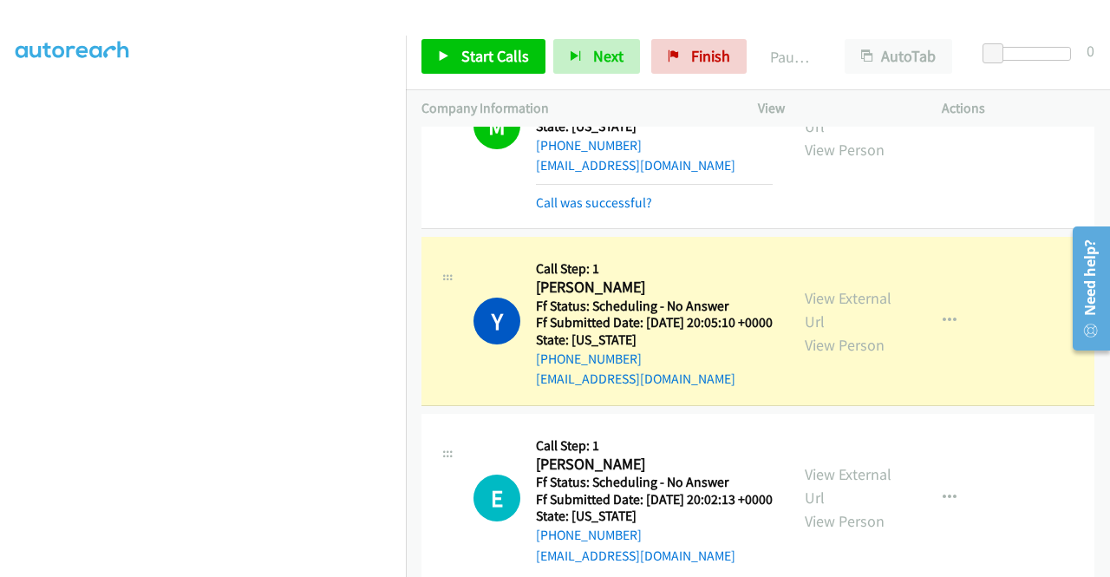
scroll to position [1474, 0]
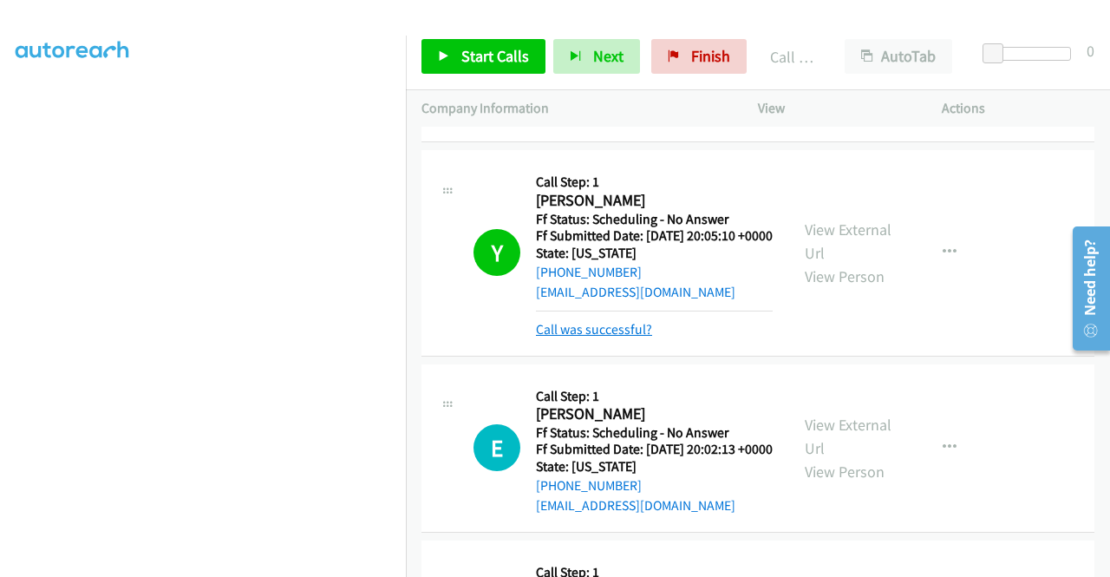
click at [619, 337] on link "Call was successful?" at bounding box center [594, 329] width 116 height 16
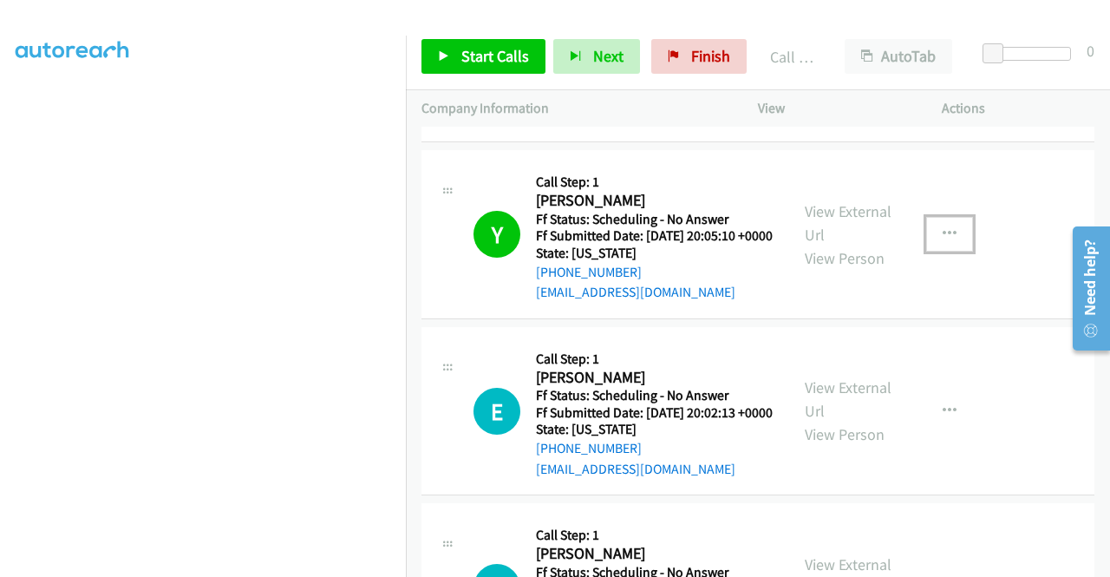
click at [942, 241] on icon "button" at bounding box center [949, 234] width 14 height 14
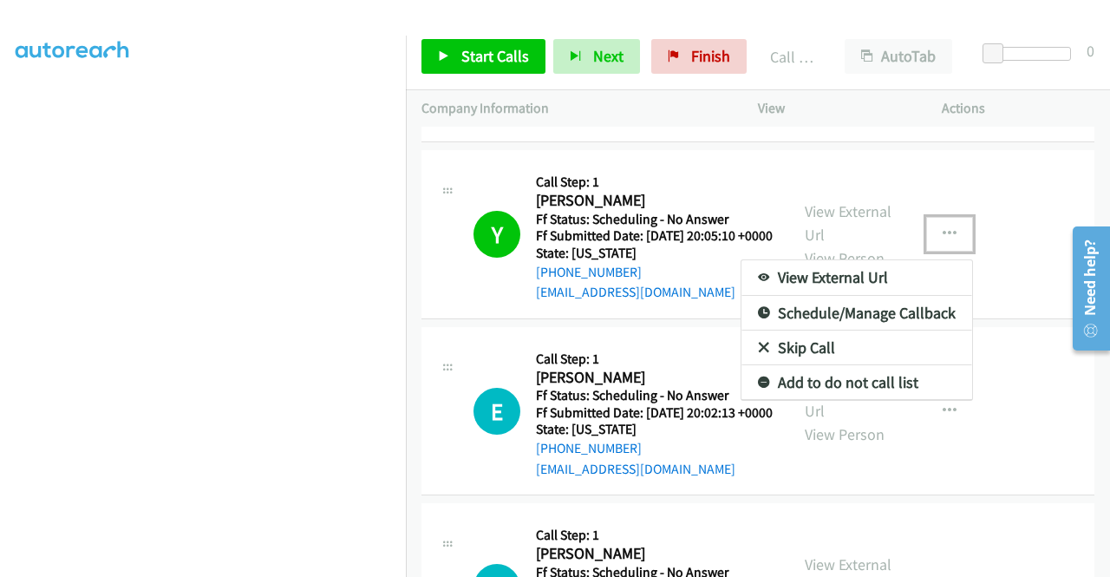
click at [850, 400] on link "Add to do not call list" at bounding box center [856, 382] width 231 height 35
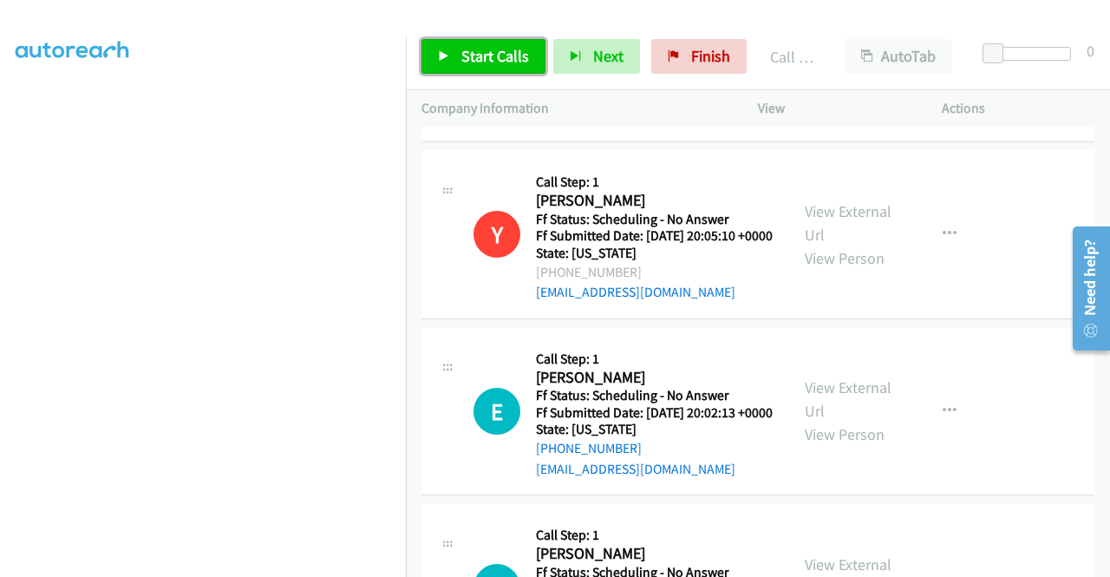
click at [496, 55] on span "Start Calls" at bounding box center [495, 56] width 68 height 20
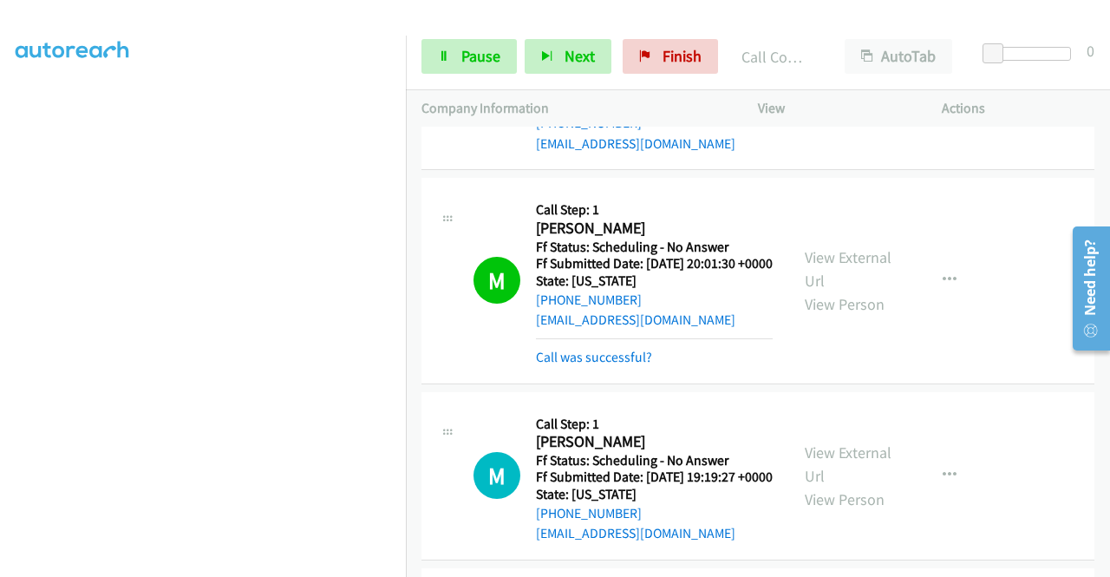
scroll to position [1907, 0]
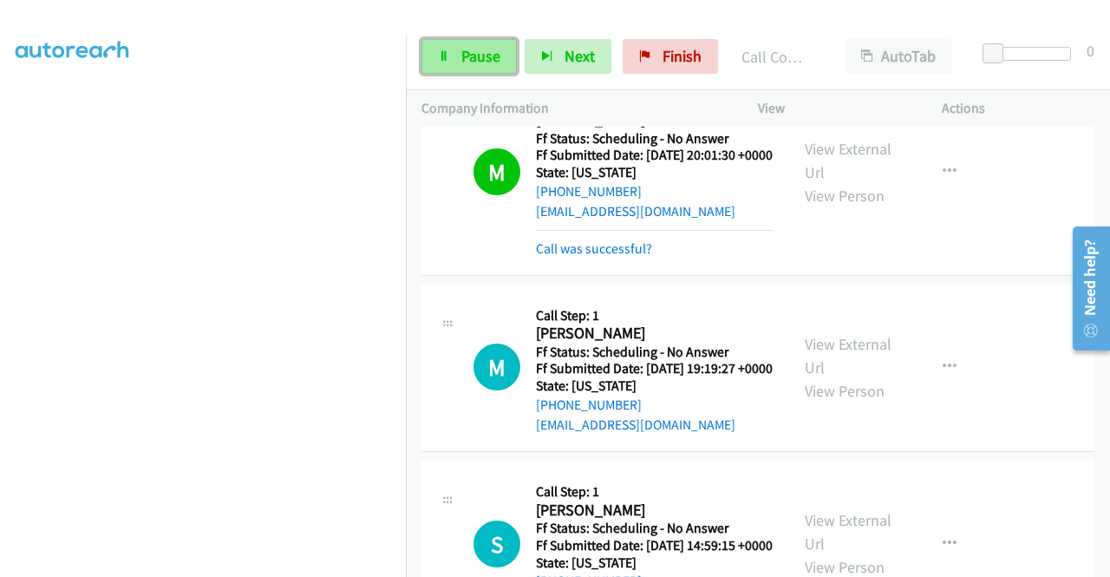
click at [473, 58] on span "Pause" at bounding box center [480, 56] width 39 height 20
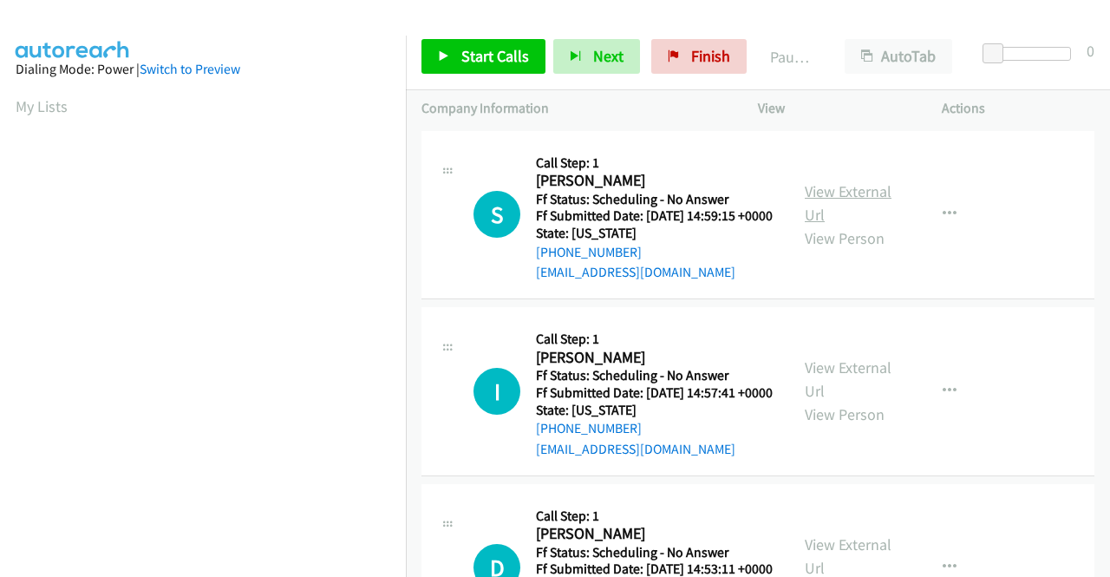
click at [876, 207] on link "View External Url" at bounding box center [848, 202] width 87 height 43
click at [847, 392] on link "View External Url" at bounding box center [848, 378] width 87 height 43
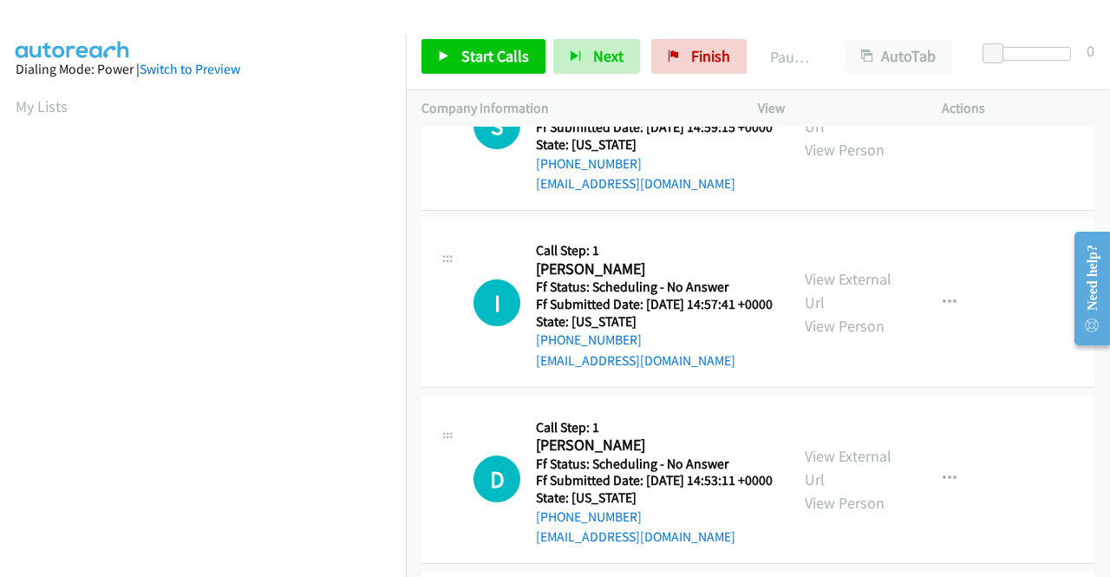
scroll to position [173, 0]
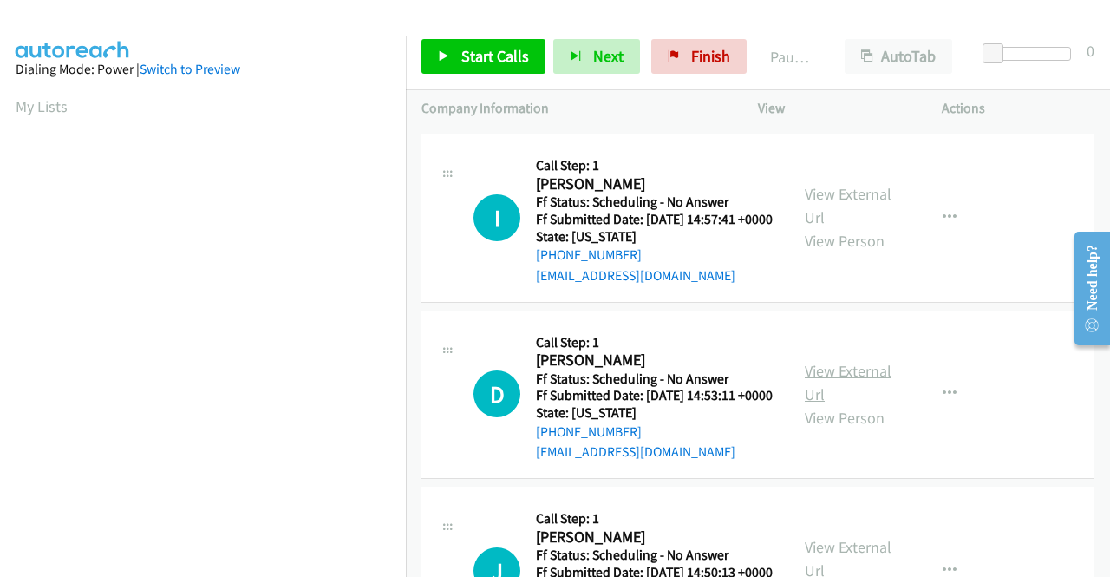
click at [851, 404] on link "View External Url" at bounding box center [848, 382] width 87 height 43
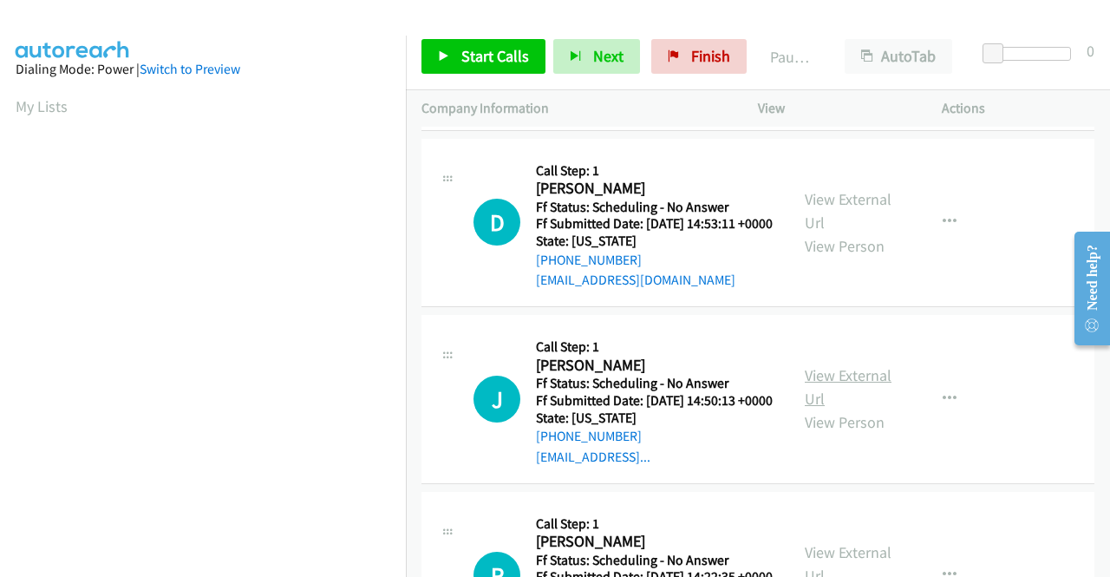
scroll to position [347, 0]
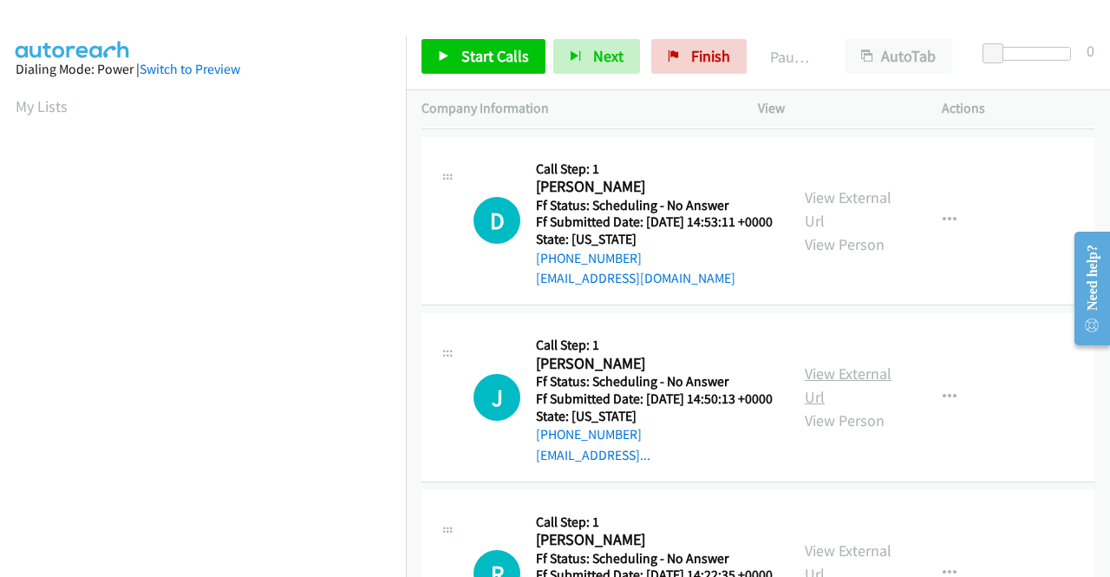
click at [822, 407] on link "View External Url" at bounding box center [848, 384] width 87 height 43
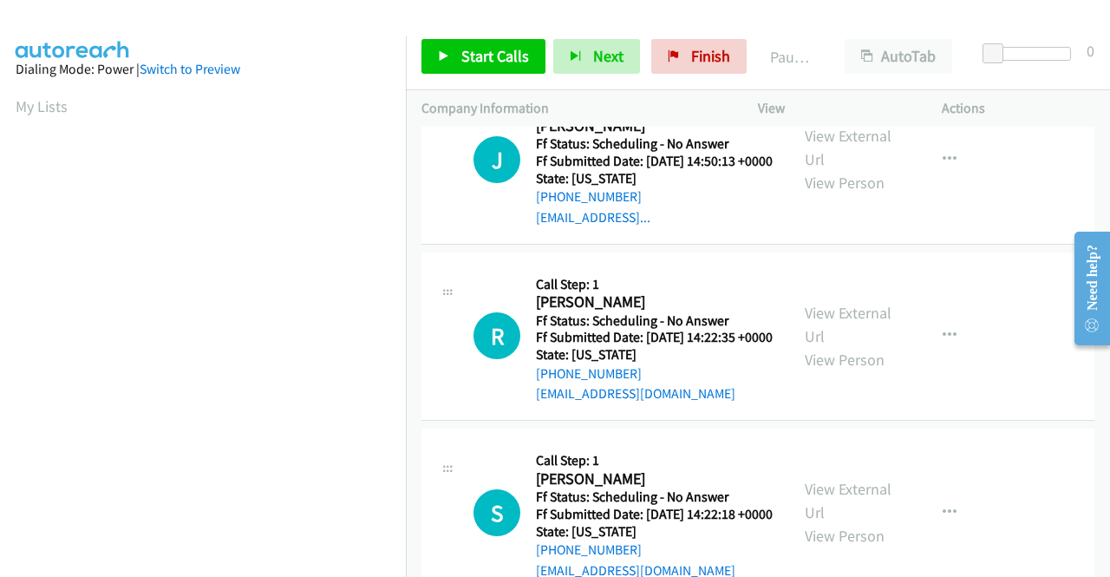
scroll to position [607, 0]
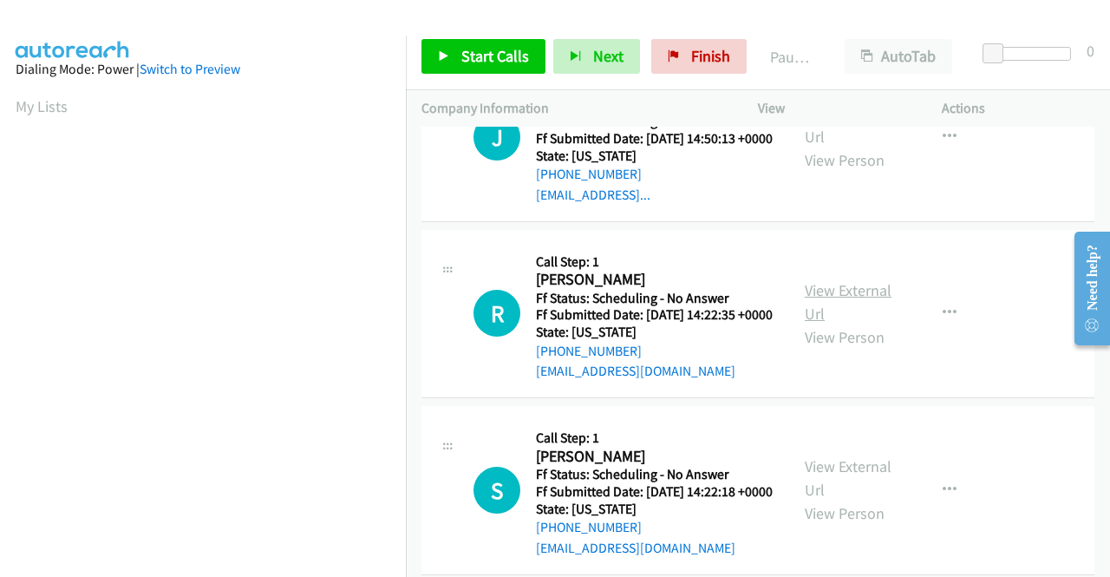
click at [824, 323] on link "View External Url" at bounding box center [848, 301] width 87 height 43
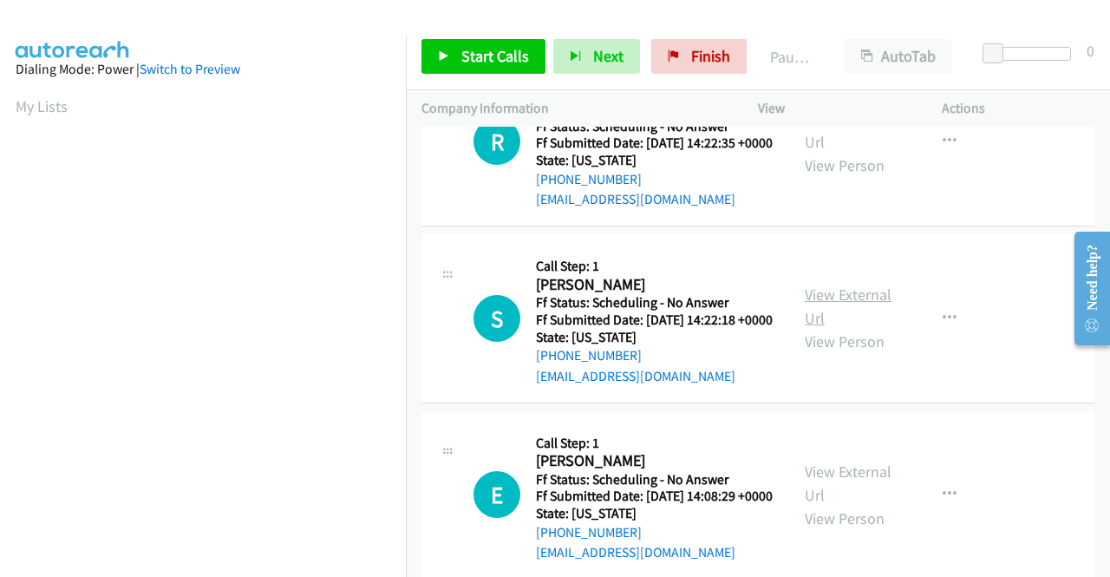
scroll to position [780, 0]
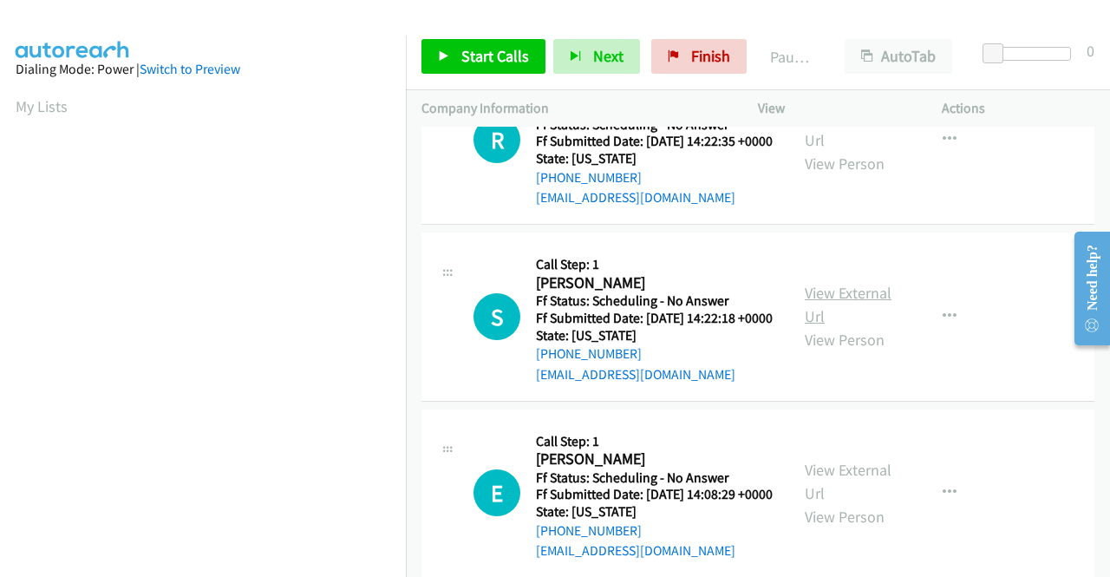
click at [860, 326] on link "View External Url" at bounding box center [848, 304] width 87 height 43
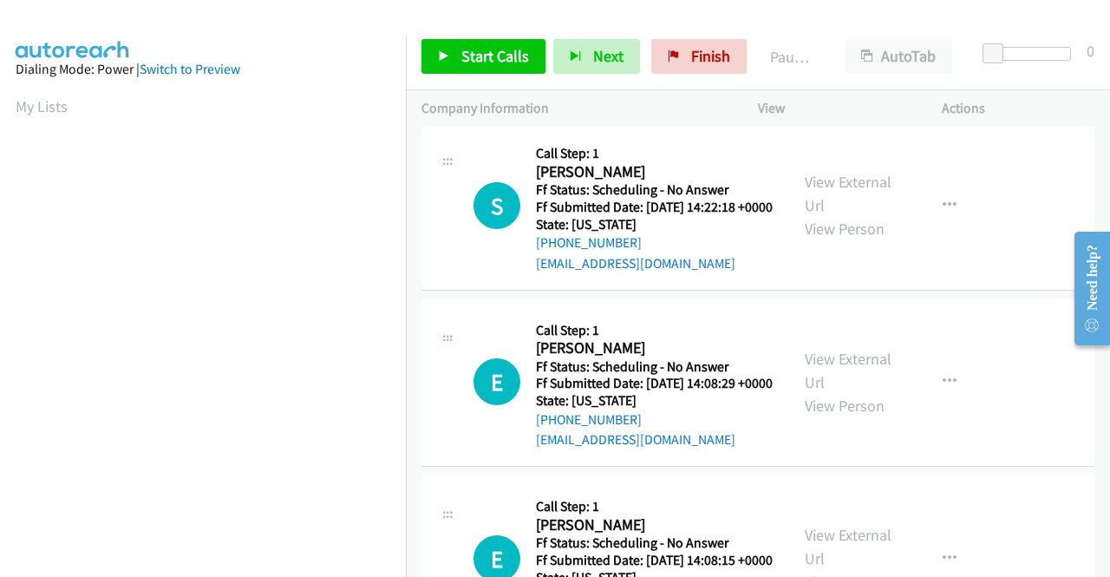
scroll to position [954, 0]
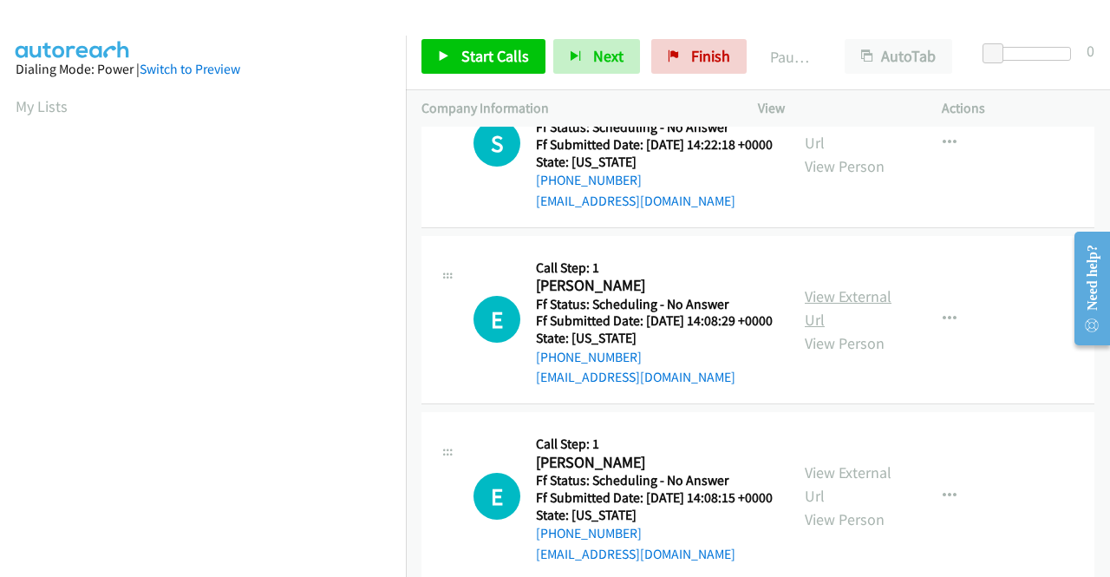
click at [820, 329] on link "View External Url" at bounding box center [848, 307] width 87 height 43
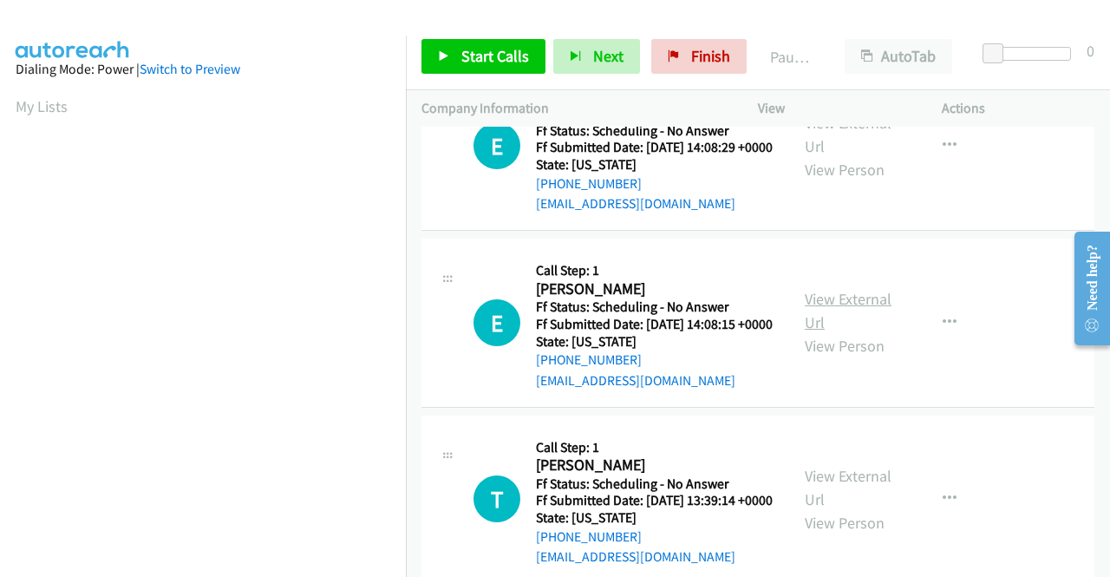
click at [843, 332] on link "View External Url" at bounding box center [848, 310] width 87 height 43
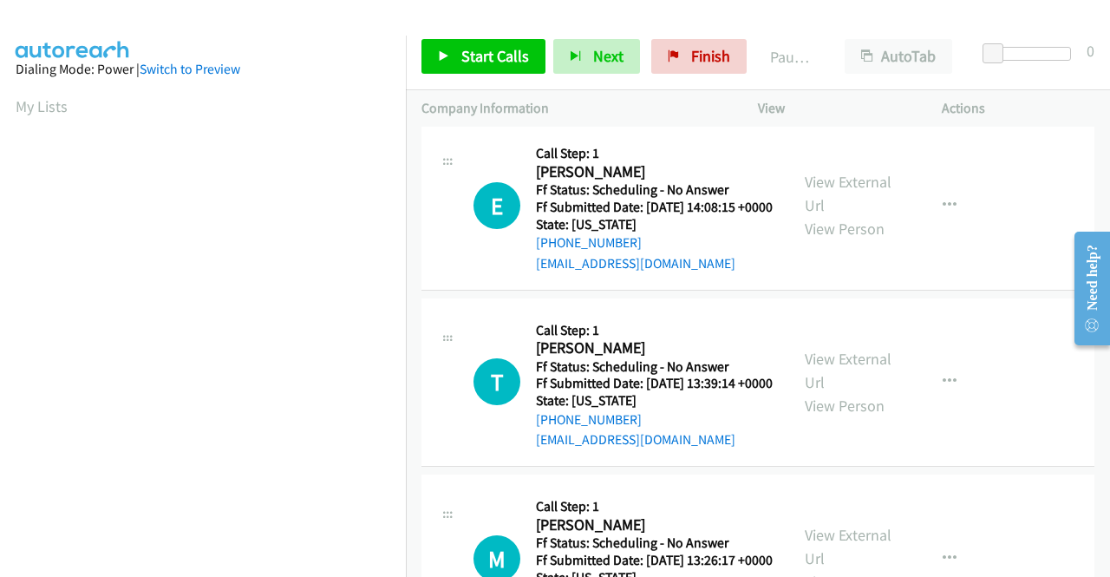
scroll to position [1300, 0]
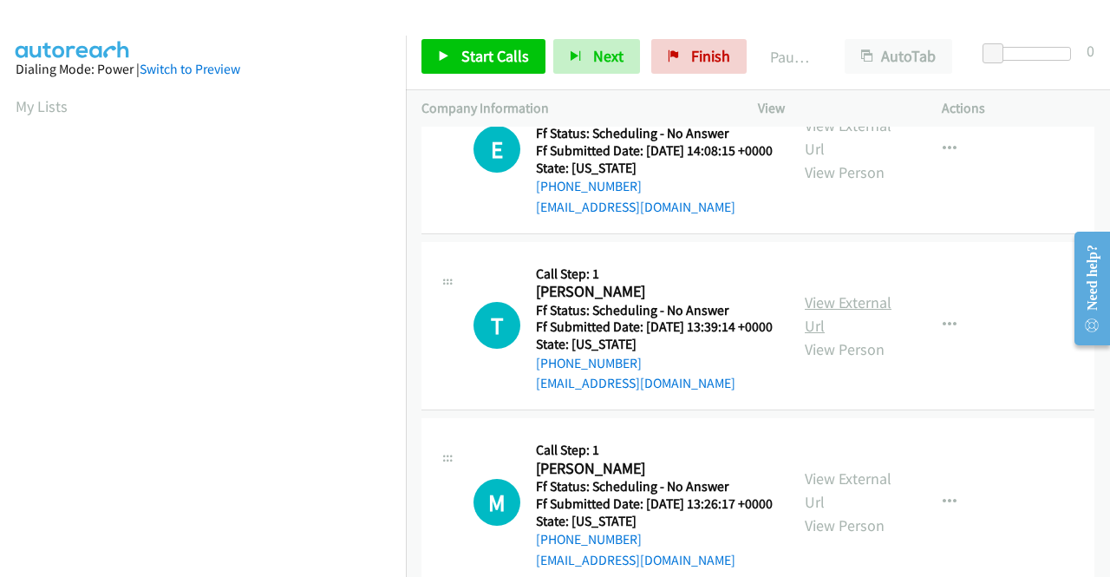
click at [848, 336] on link "View External Url" at bounding box center [848, 313] width 87 height 43
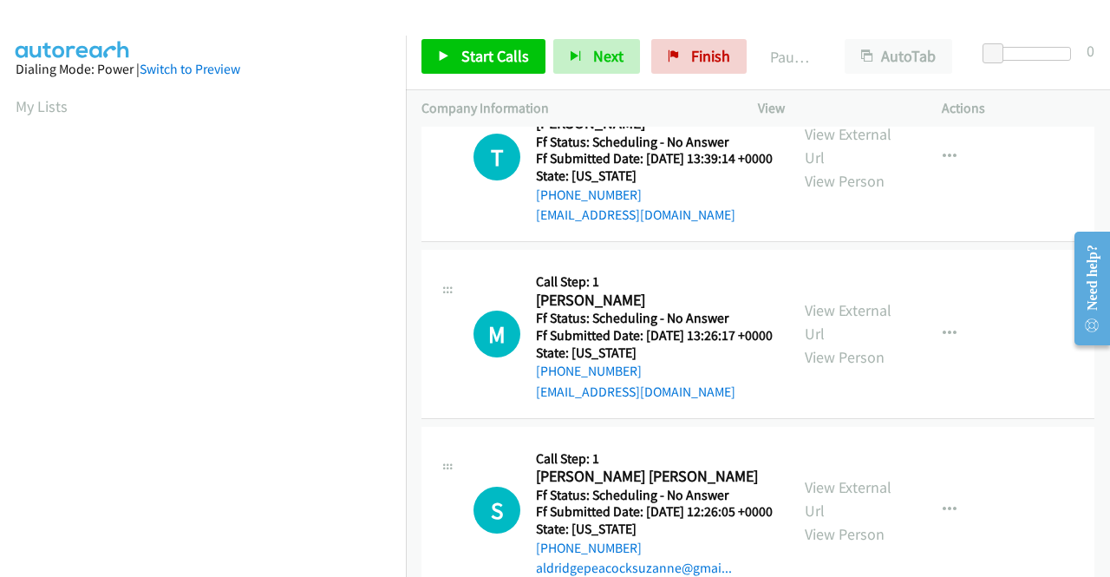
scroll to position [1474, 0]
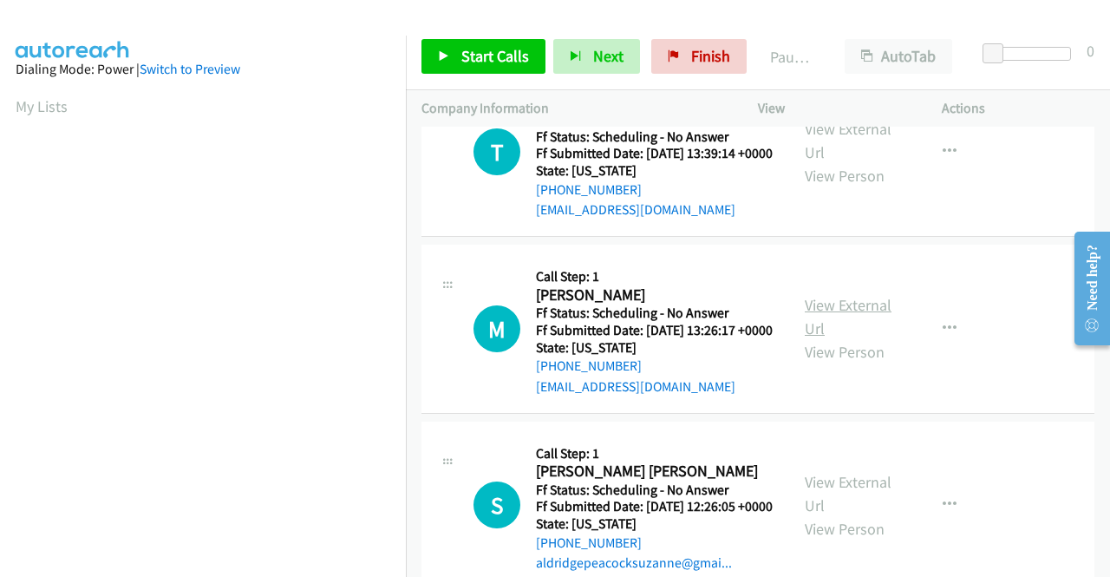
click at [864, 338] on link "View External Url" at bounding box center [848, 316] width 87 height 43
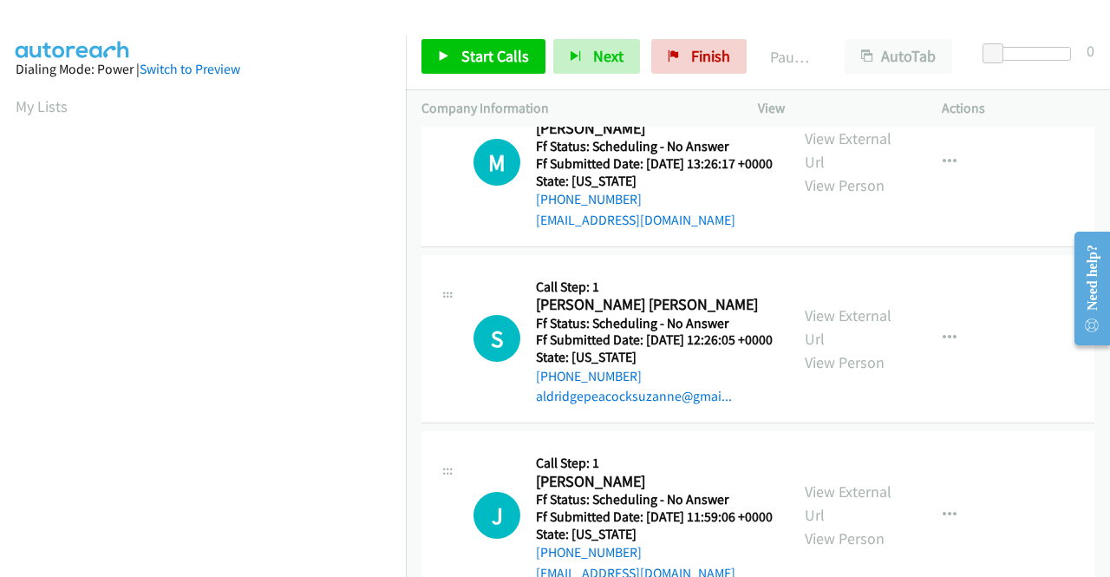
scroll to position [1647, 0]
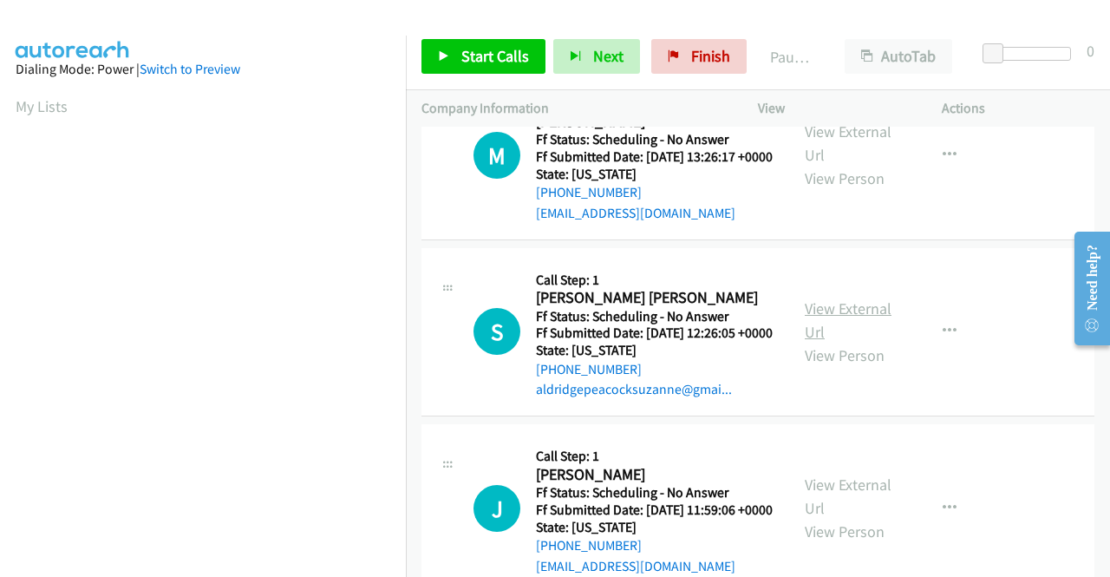
click at [831, 342] on link "View External Url" at bounding box center [848, 319] width 87 height 43
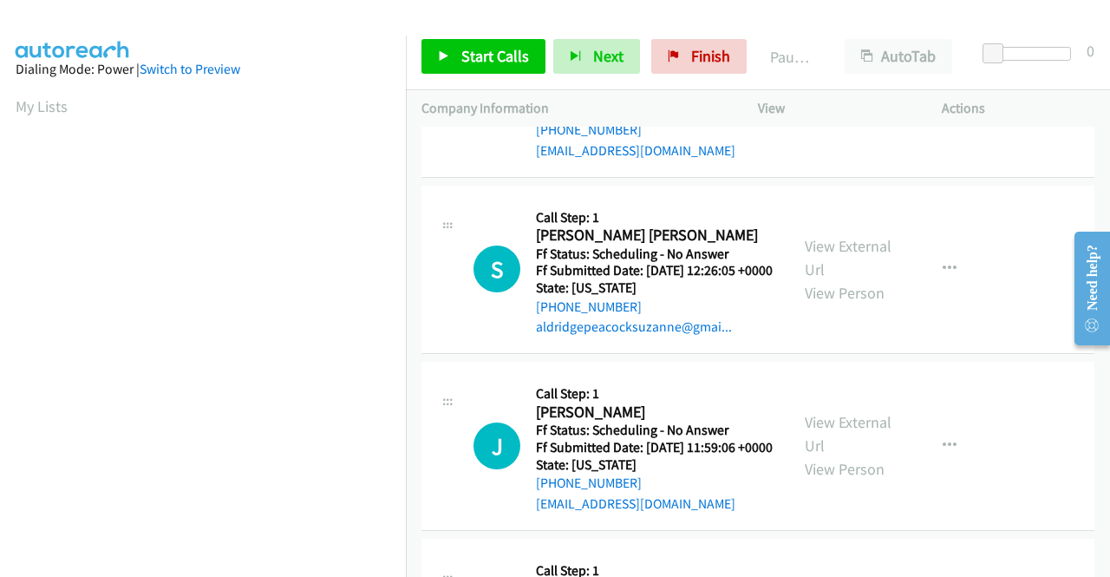
scroll to position [1907, 0]
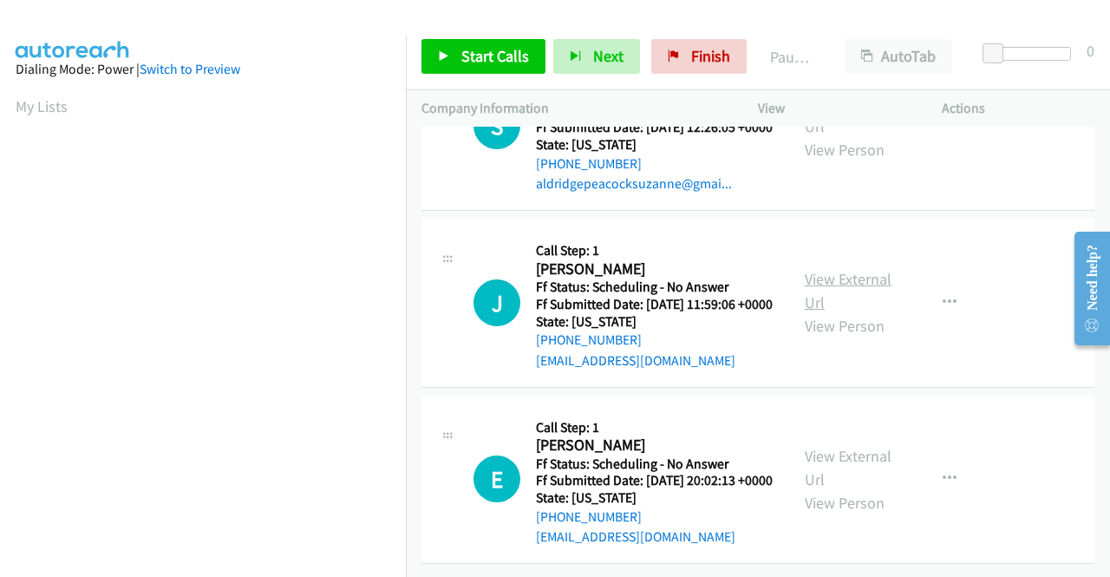
click at [825, 312] on link "View External Url" at bounding box center [848, 290] width 87 height 43
click at [862, 446] on link "View External Url" at bounding box center [848, 467] width 87 height 43
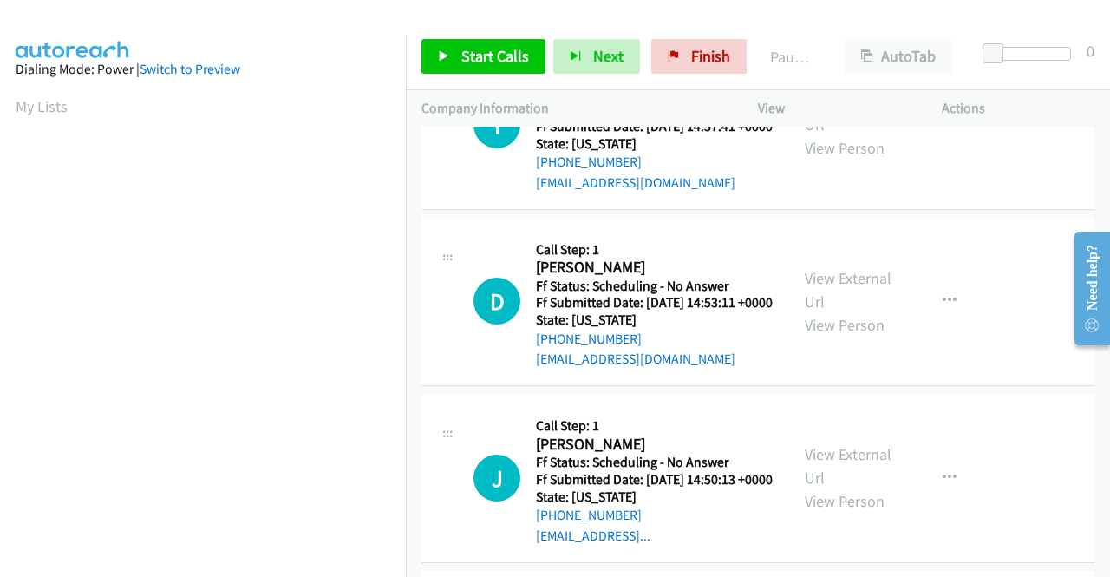
scroll to position [0, 0]
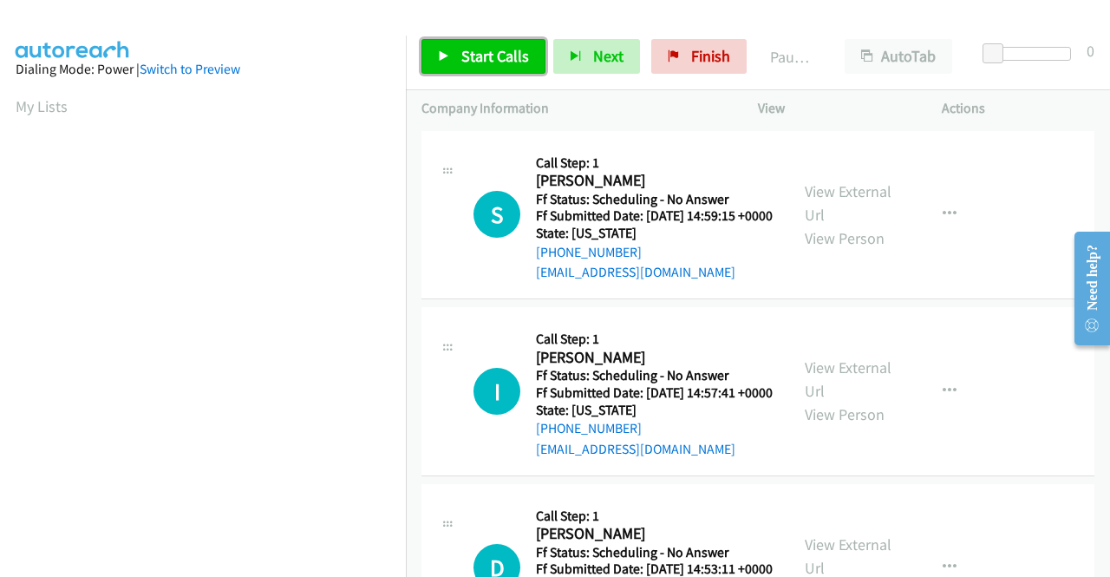
click at [471, 58] on span "Start Calls" at bounding box center [495, 56] width 68 height 20
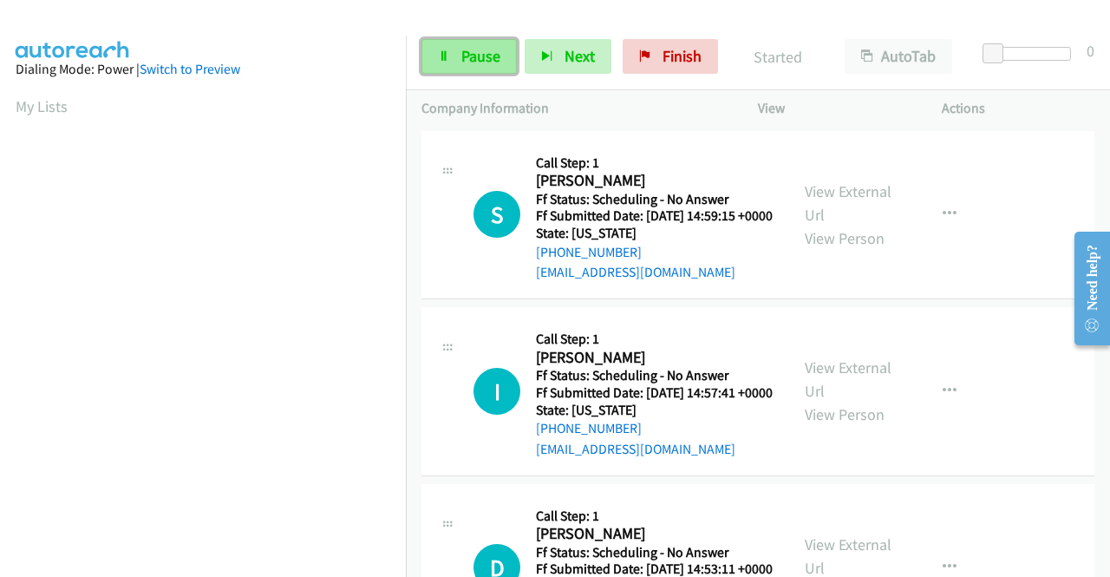
click at [453, 58] on link "Pause" at bounding box center [468, 56] width 95 height 35
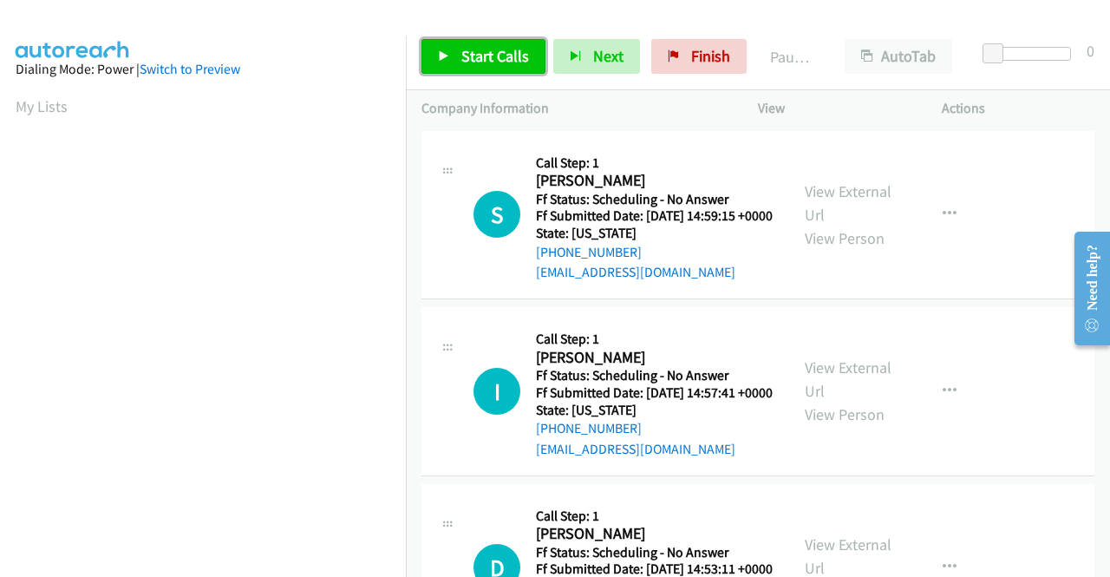
click at [483, 58] on span "Start Calls" at bounding box center [495, 56] width 68 height 20
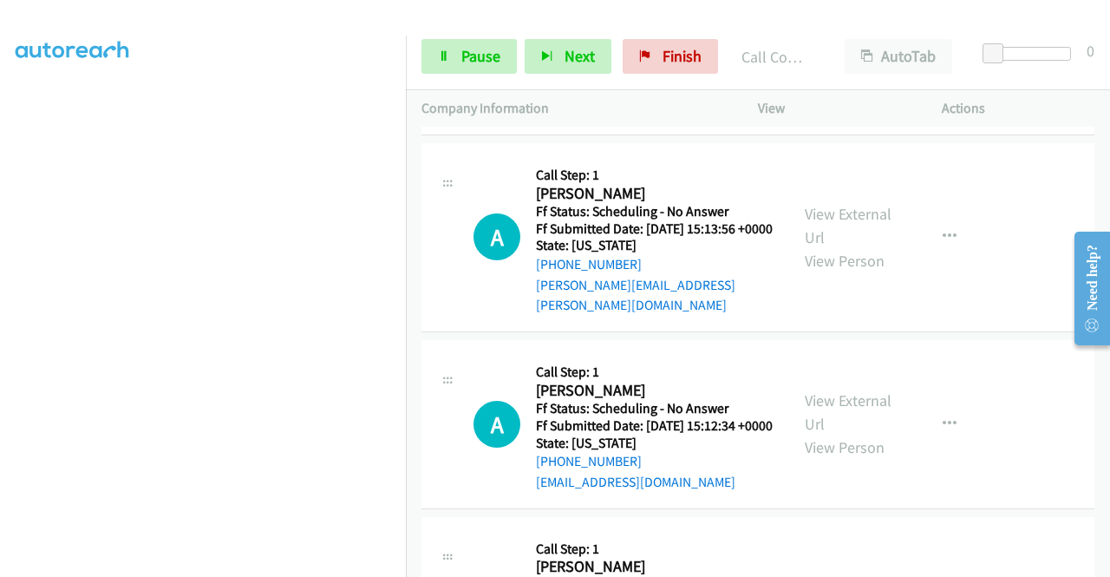
scroll to position [395, 0]
click at [475, 53] on span "Pause" at bounding box center [480, 56] width 39 height 20
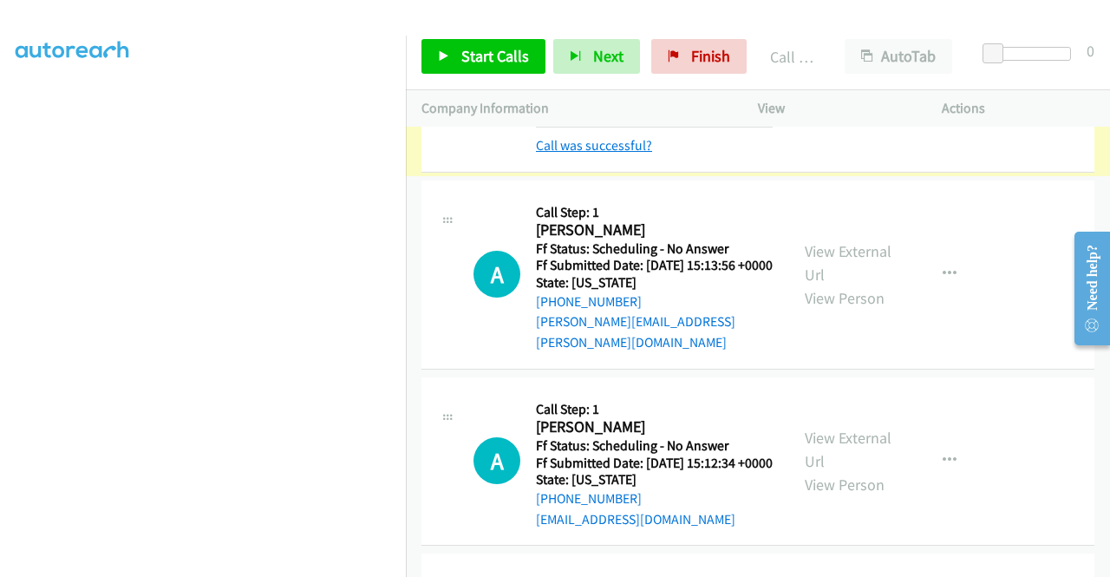
click at [635, 153] on link "Call was successful?" at bounding box center [594, 145] width 116 height 16
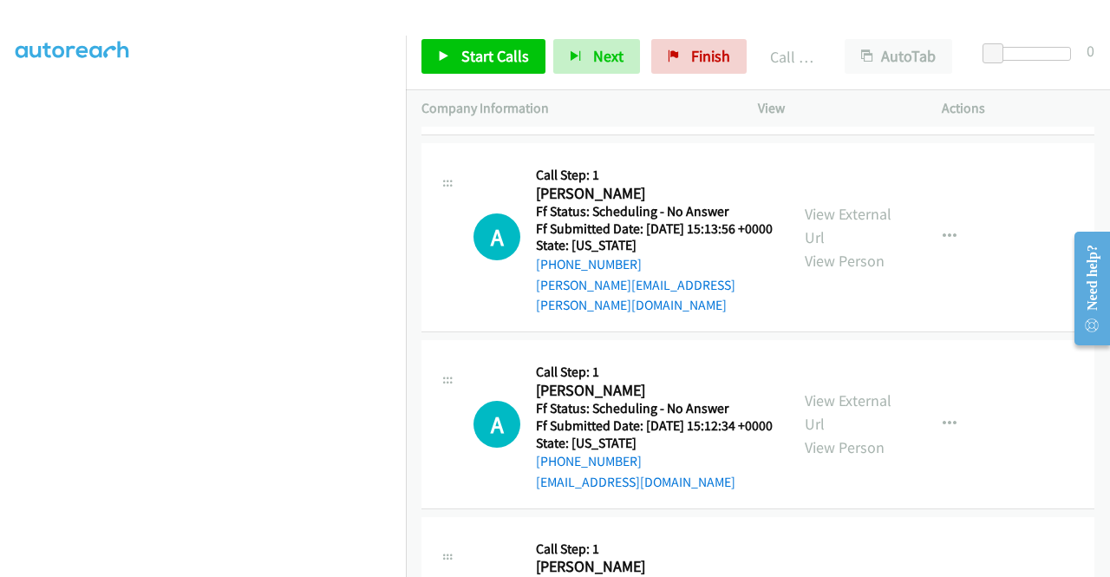
click at [942, 57] on icon "button" at bounding box center [949, 50] width 14 height 14
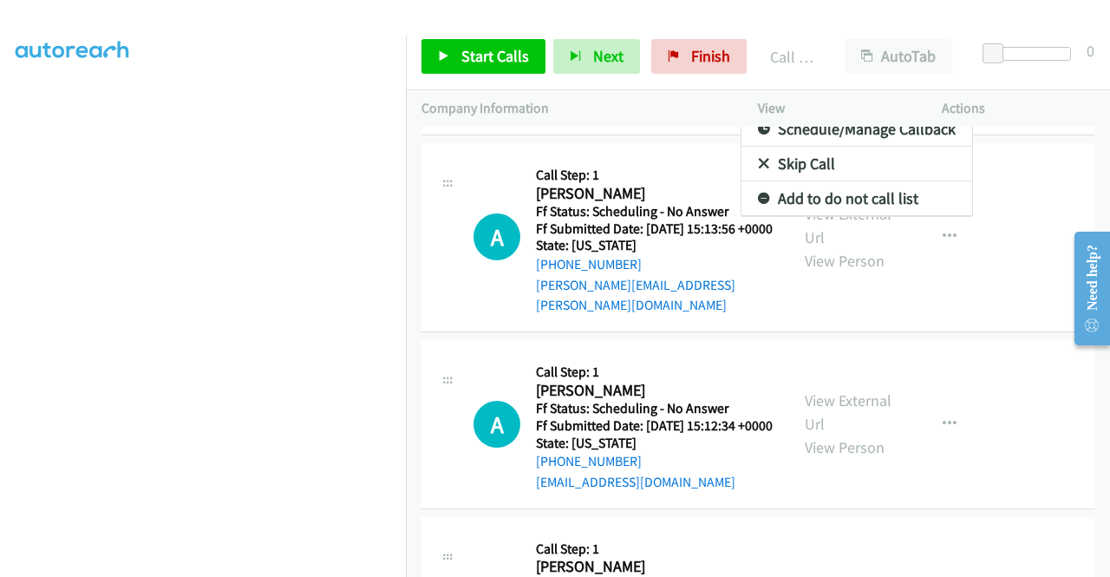
click at [834, 216] on link "Add to do not call list" at bounding box center [856, 198] width 231 height 35
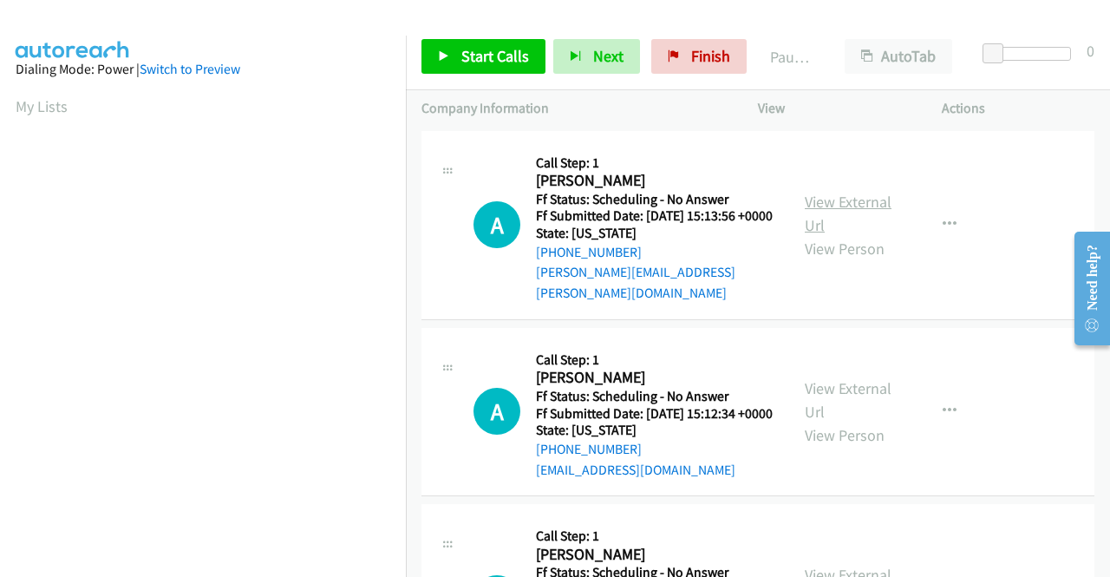
click at [841, 199] on link "View External Url" at bounding box center [848, 213] width 87 height 43
click at [843, 397] on link "View External Url" at bounding box center [848, 399] width 87 height 43
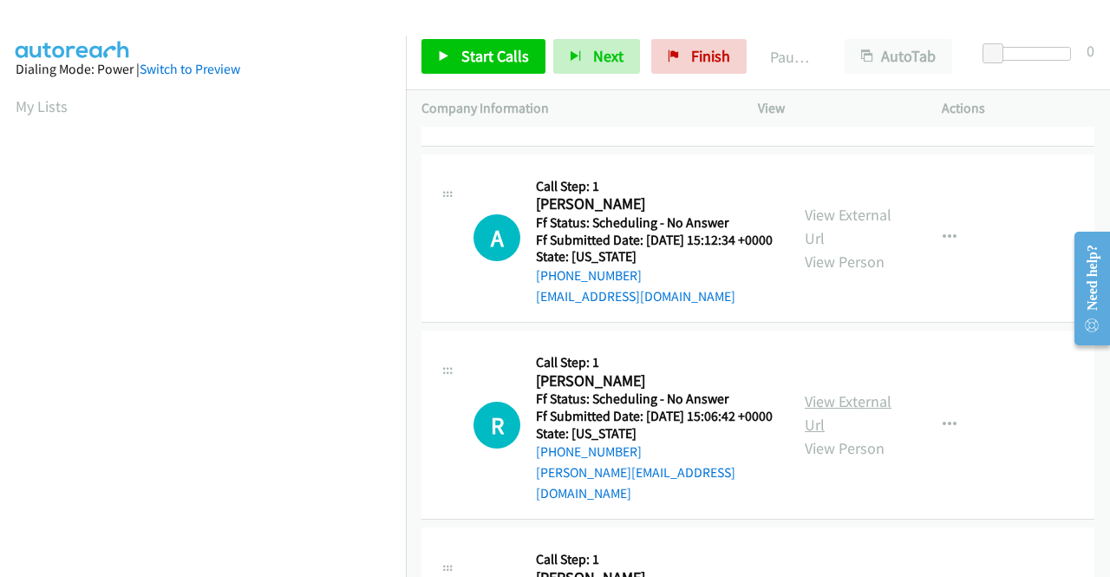
click at [825, 410] on link "View External Url" at bounding box center [848, 412] width 87 height 43
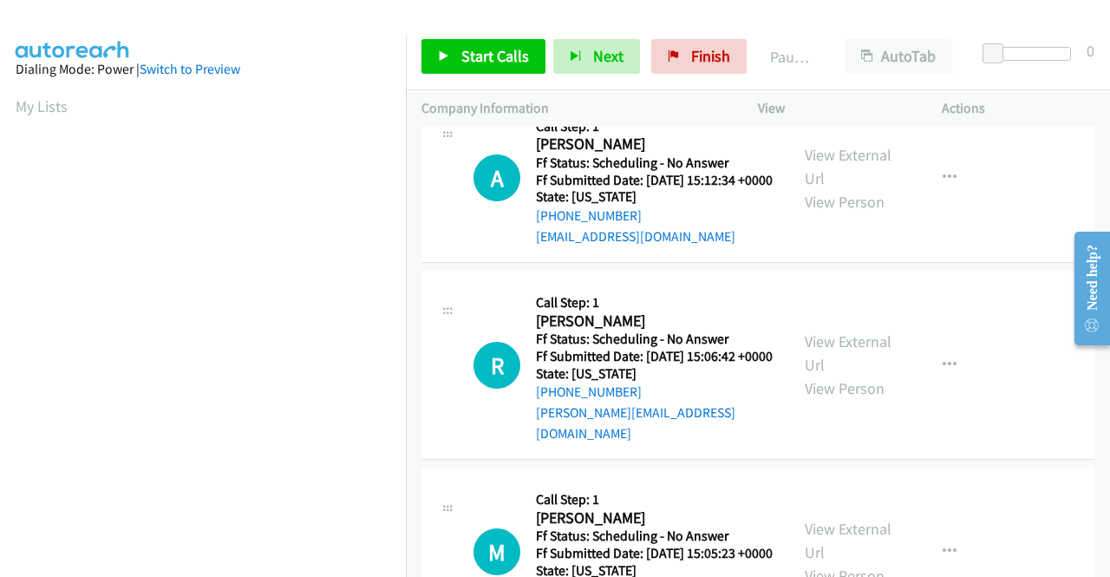
scroll to position [433, 0]
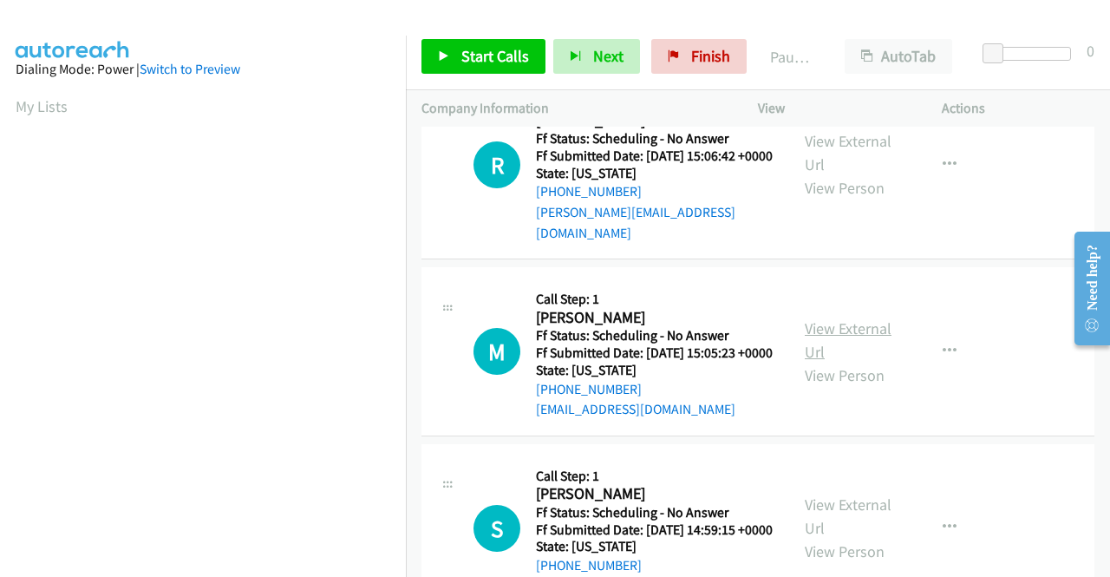
click at [838, 344] on link "View External Url" at bounding box center [848, 339] width 87 height 43
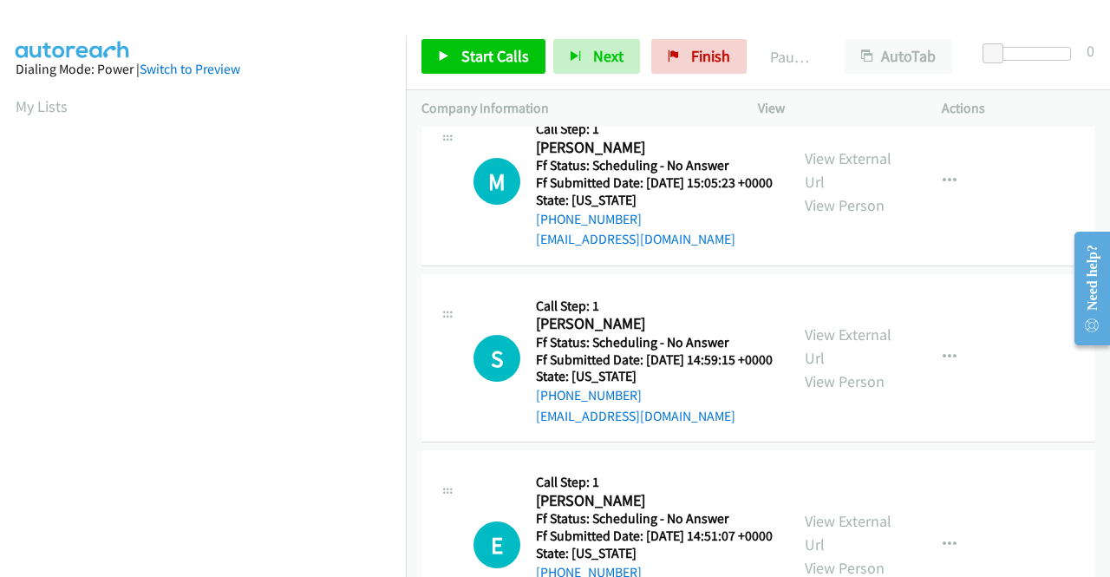
scroll to position [607, 0]
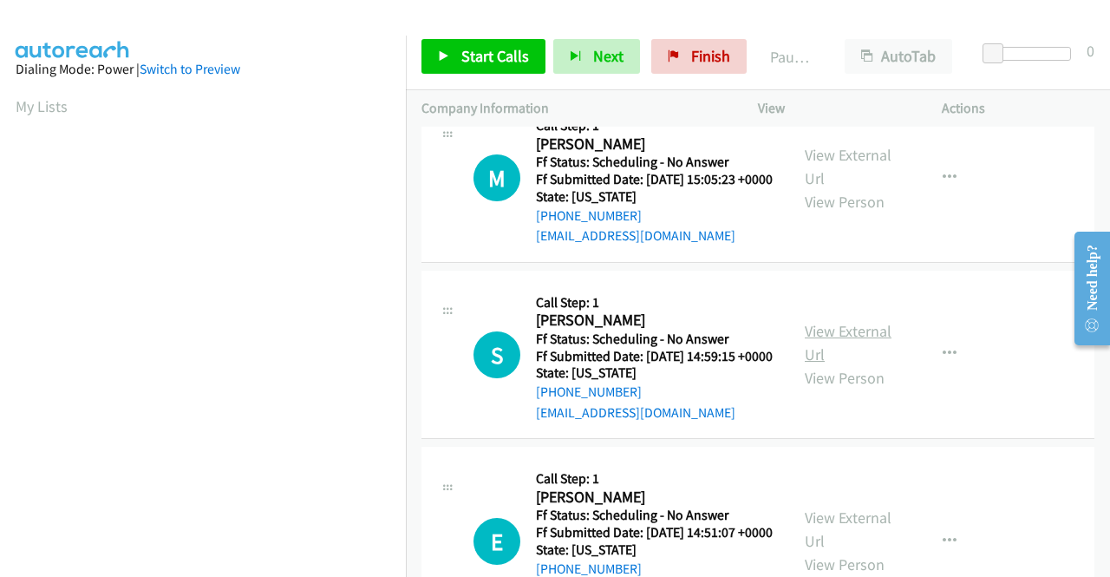
click at [843, 364] on link "View External Url" at bounding box center [848, 342] width 87 height 43
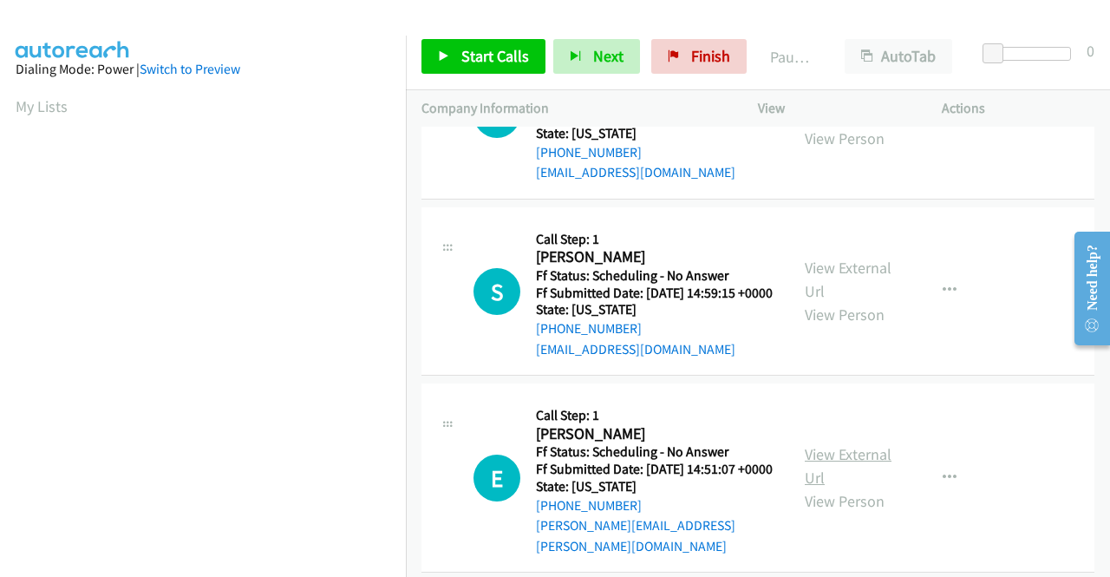
scroll to position [780, 0]
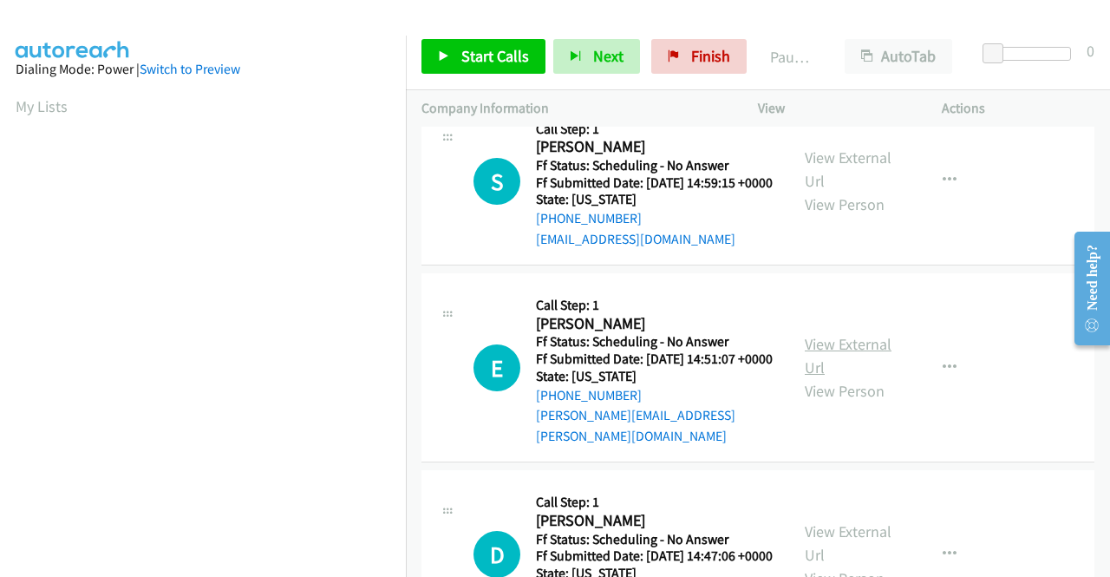
click at [848, 377] on link "View External Url" at bounding box center [848, 355] width 87 height 43
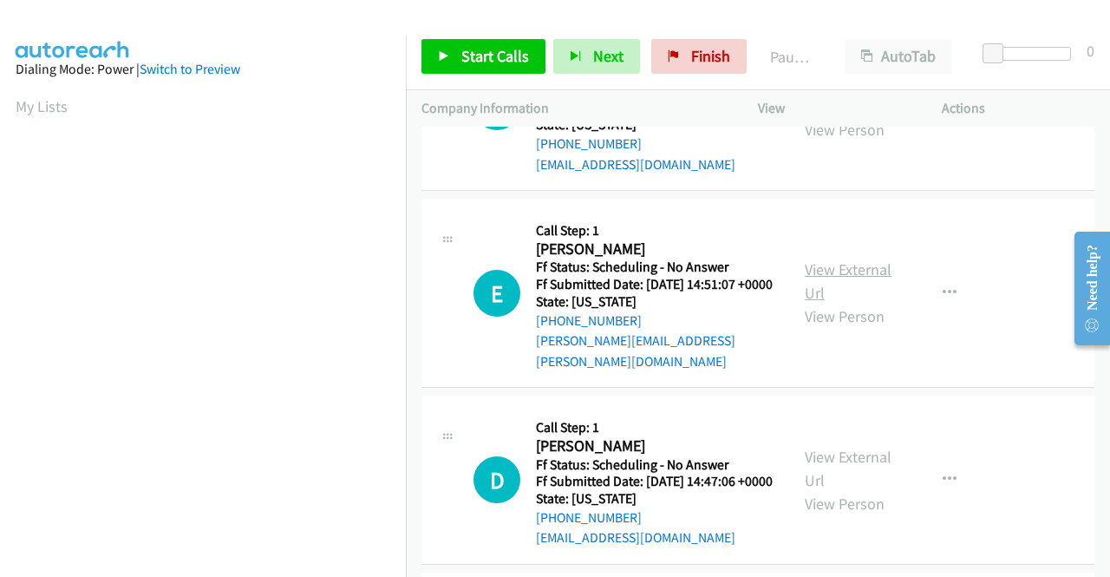
scroll to position [954, 0]
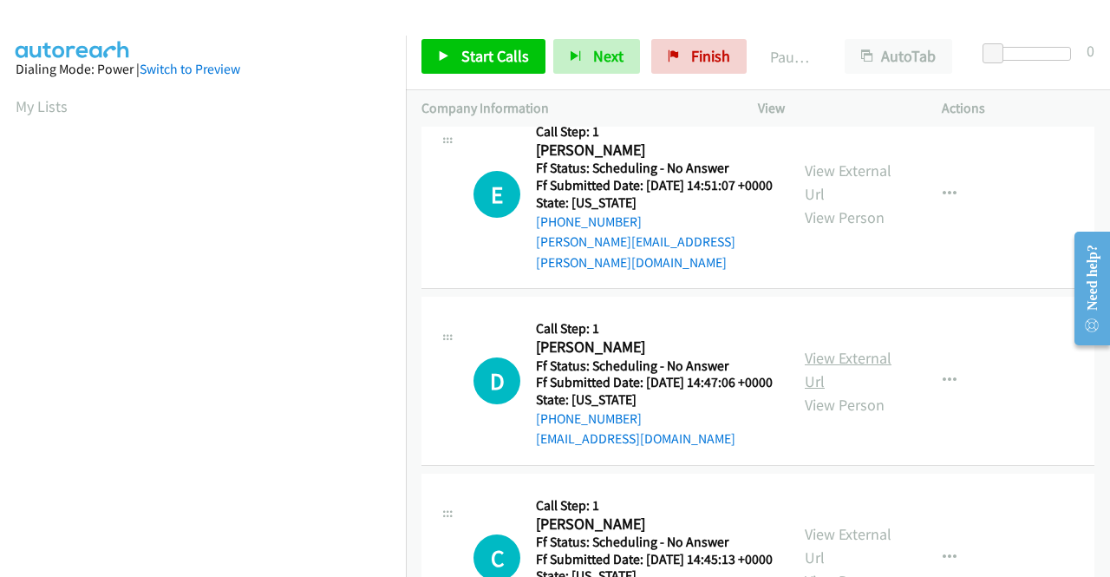
click at [818, 391] on link "View External Url" at bounding box center [848, 369] width 87 height 43
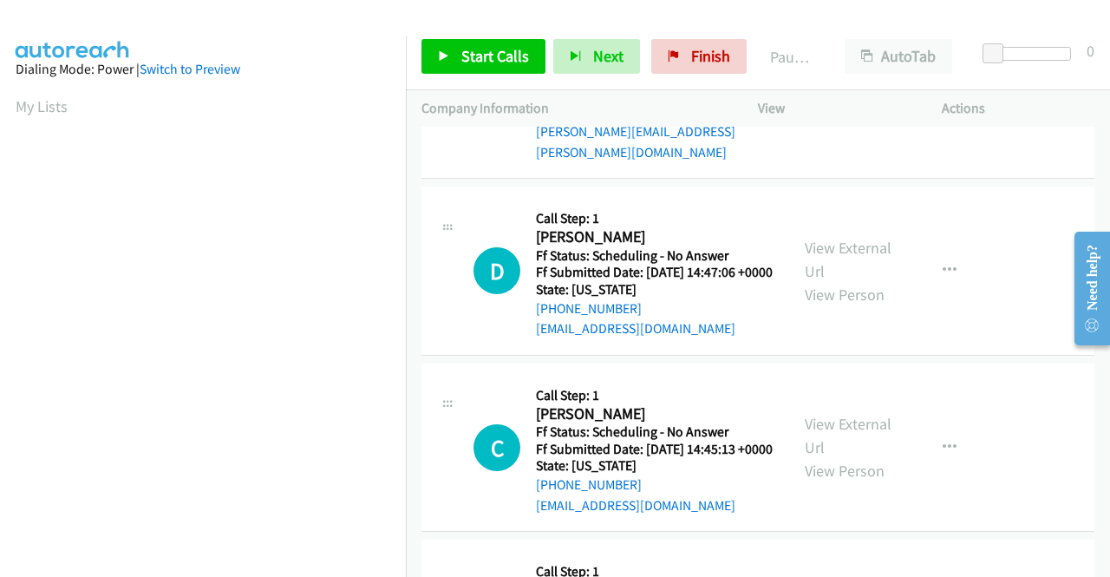
scroll to position [1127, 0]
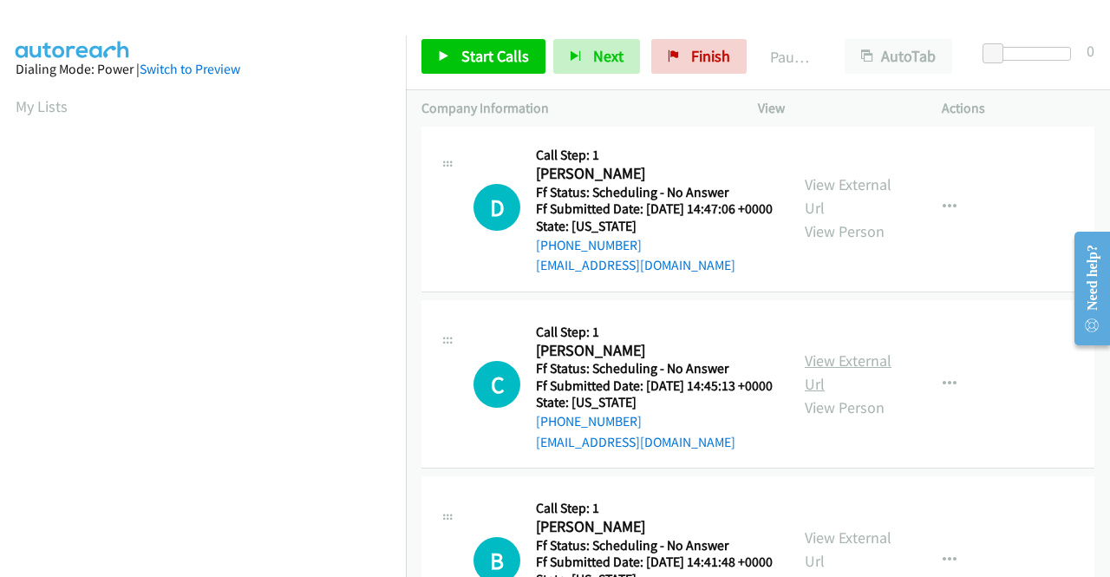
click at [824, 394] on link "View External Url" at bounding box center [848, 371] width 87 height 43
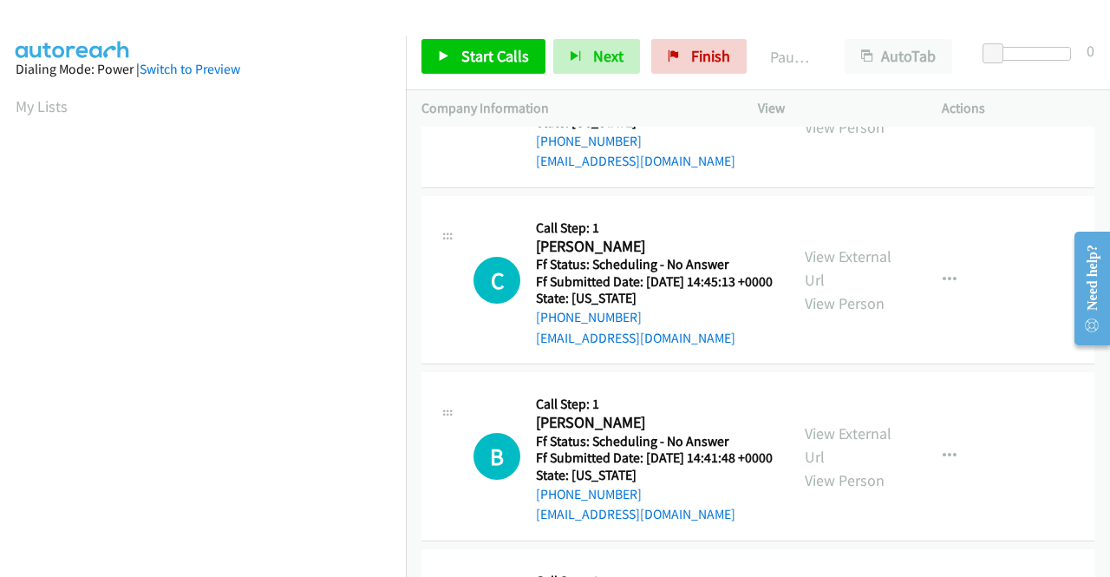
scroll to position [1387, 0]
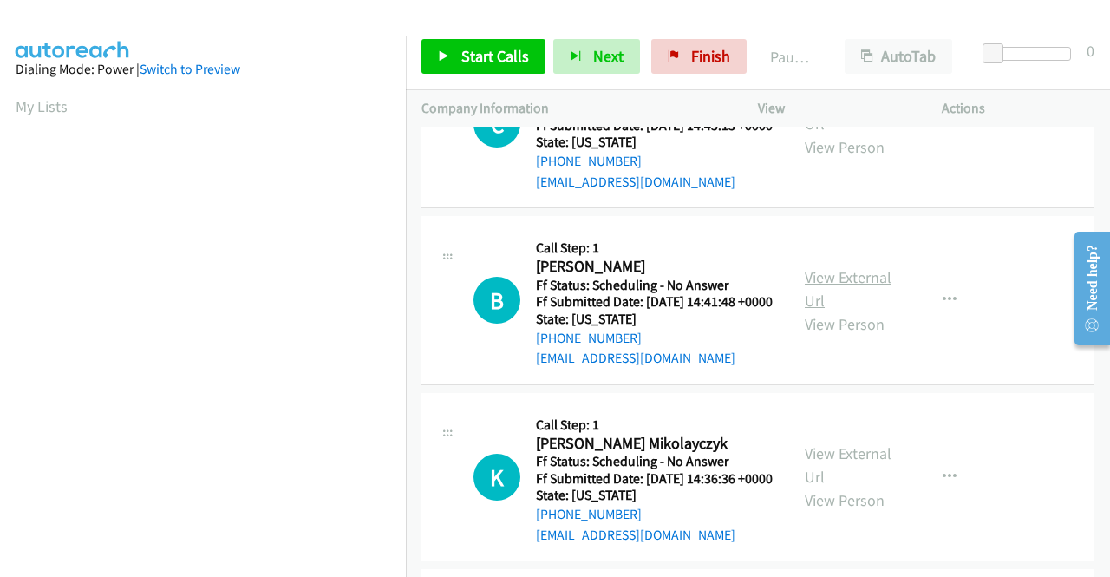
click at [837, 310] on link "View External Url" at bounding box center [848, 288] width 87 height 43
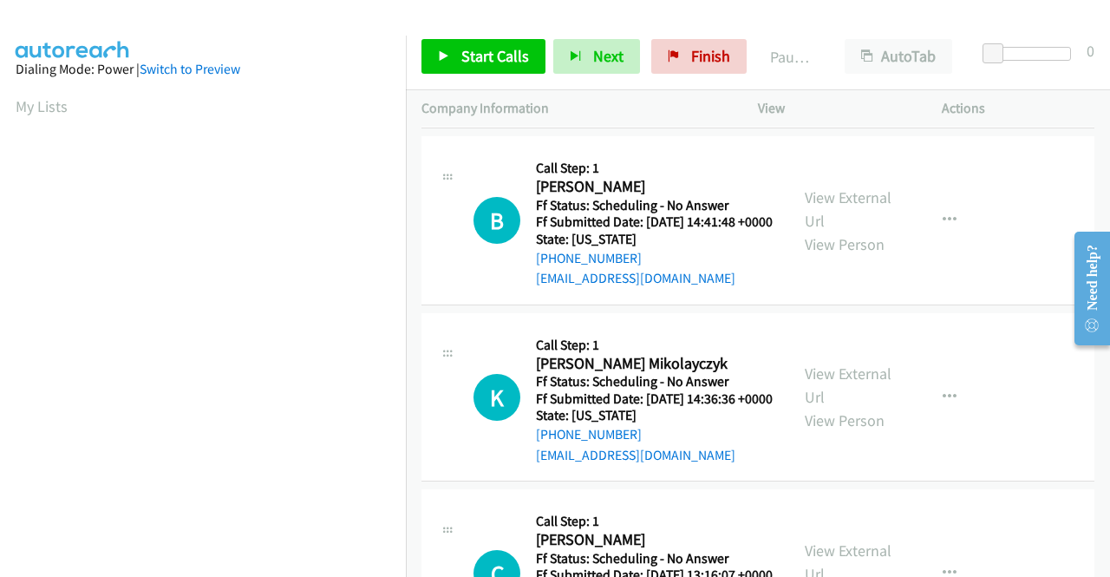
scroll to position [1561, 0]
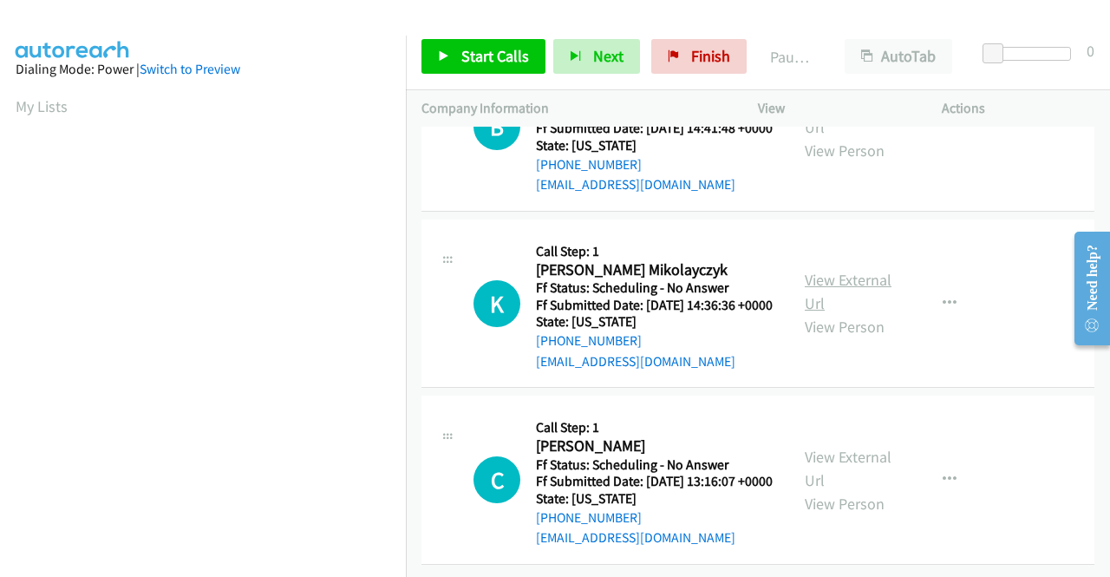
click at [822, 313] on link "View External Url" at bounding box center [848, 291] width 87 height 43
click at [807, 446] on link "View External Url" at bounding box center [848, 467] width 87 height 43
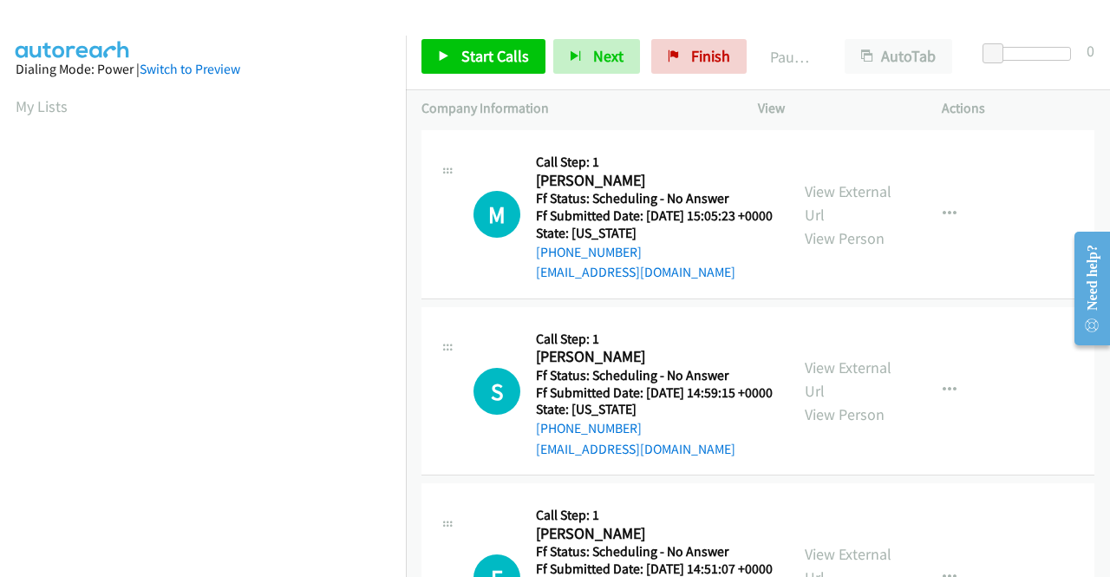
scroll to position [0, 0]
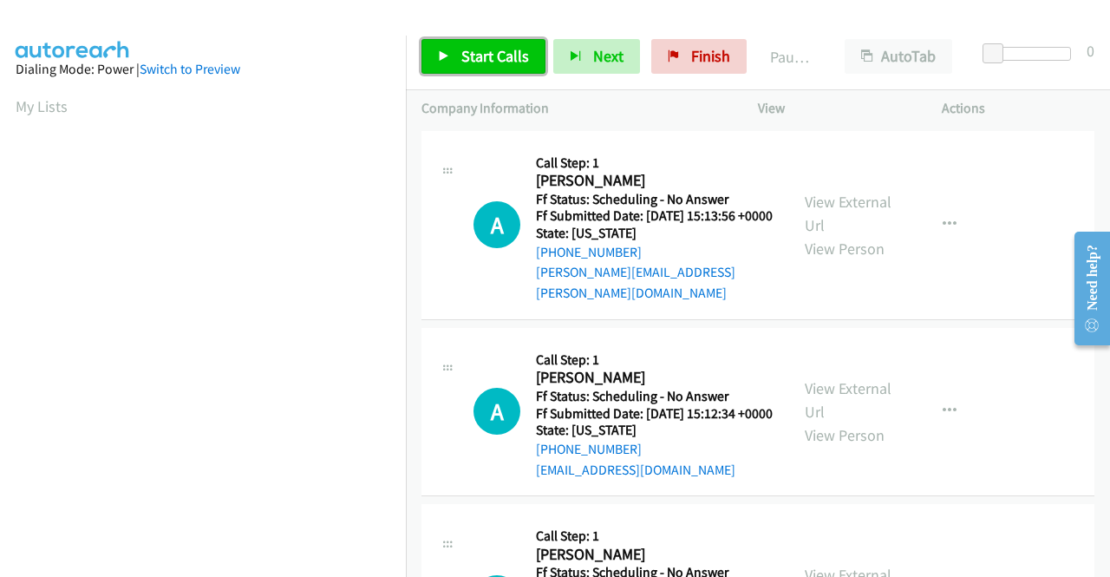
click at [455, 51] on link "Start Calls" at bounding box center [483, 56] width 124 height 35
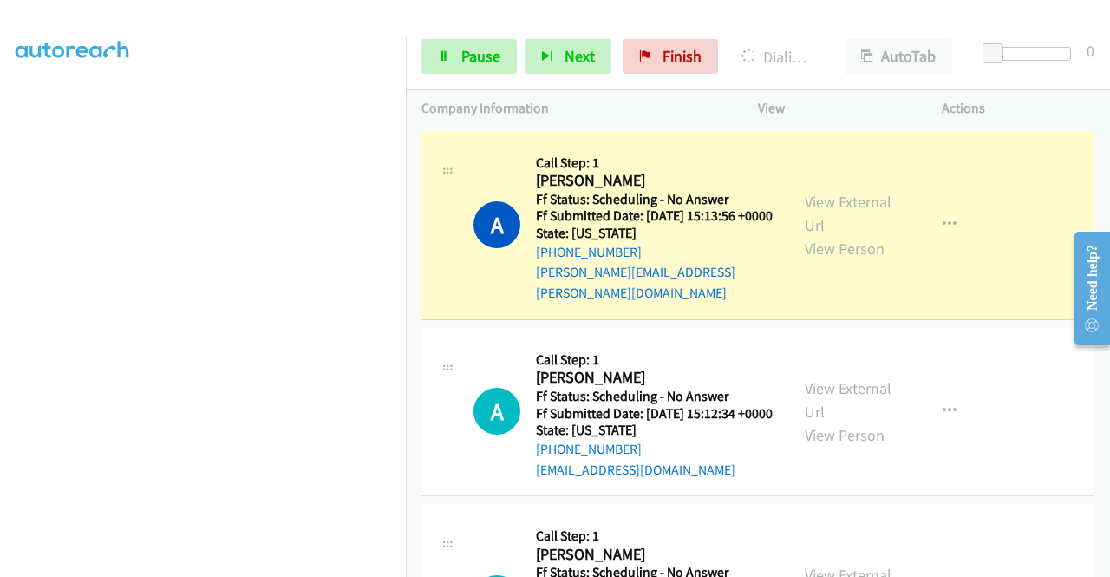
scroll to position [395, 0]
click at [455, 57] on link "Pause" at bounding box center [468, 56] width 95 height 35
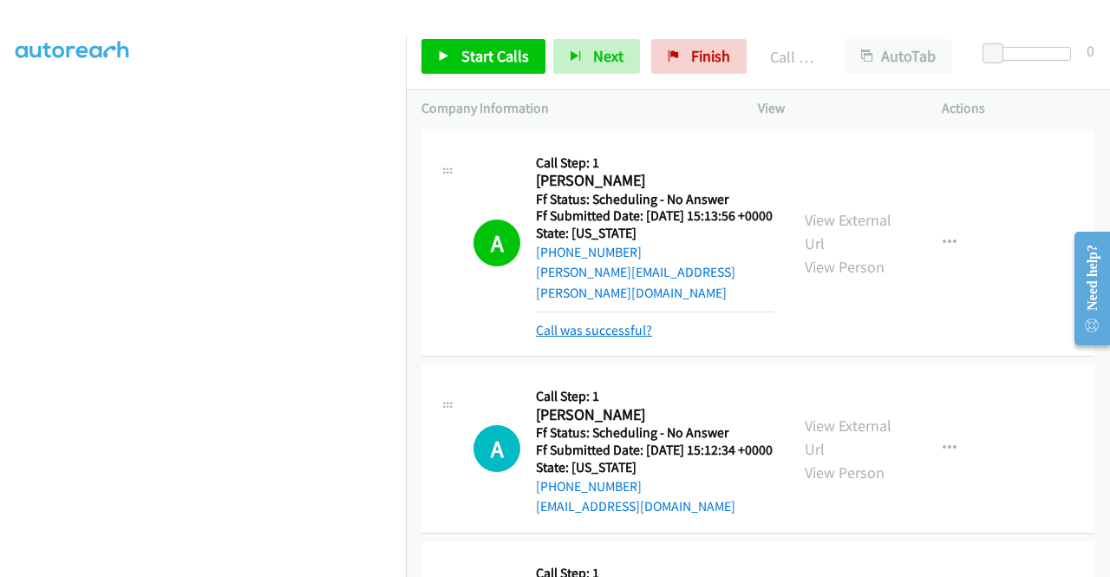
click at [618, 329] on link "Call was successful?" at bounding box center [594, 330] width 116 height 16
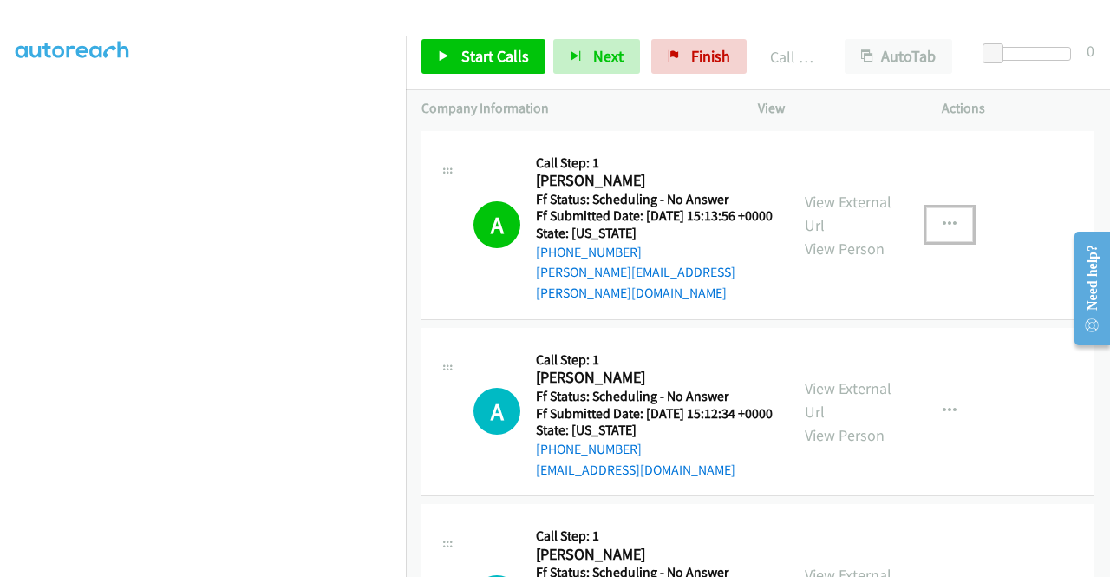
click at [930, 210] on button "button" at bounding box center [949, 224] width 47 height 35
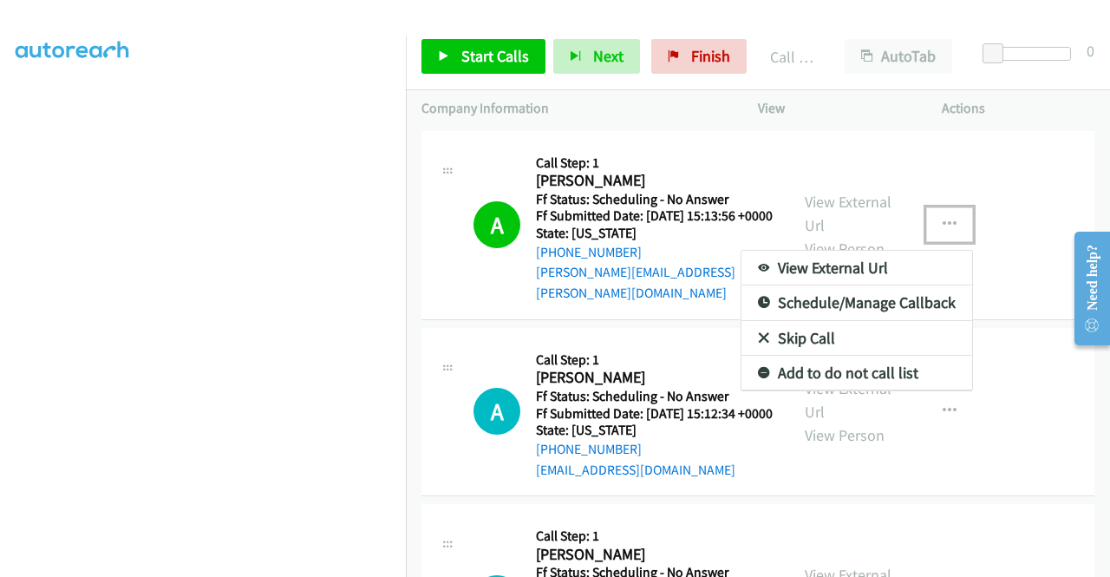
click at [853, 365] on link "Add to do not call list" at bounding box center [856, 372] width 231 height 35
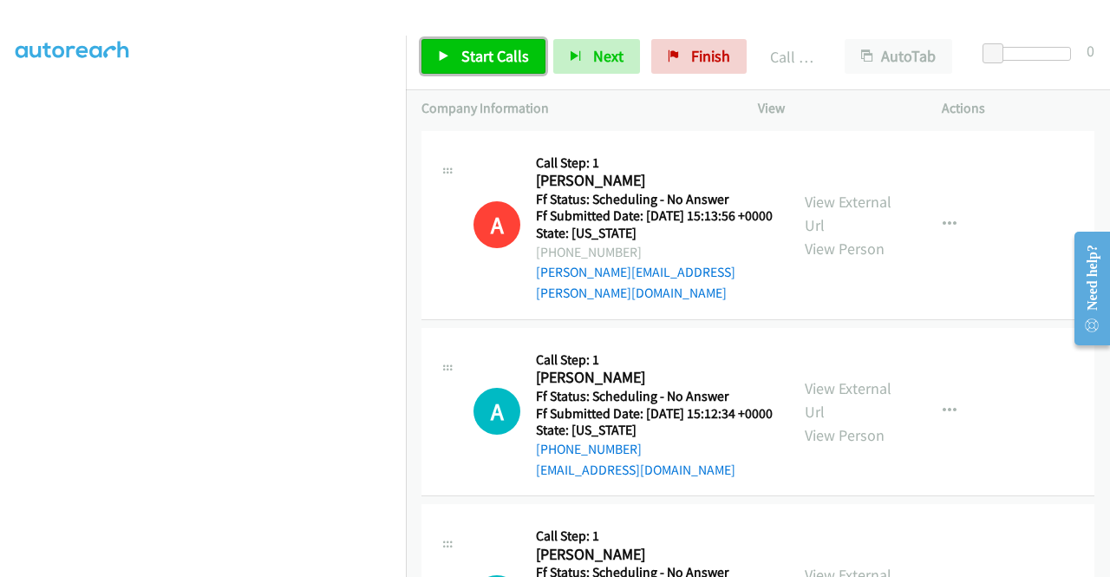
click at [502, 63] on span "Start Calls" at bounding box center [495, 56] width 68 height 20
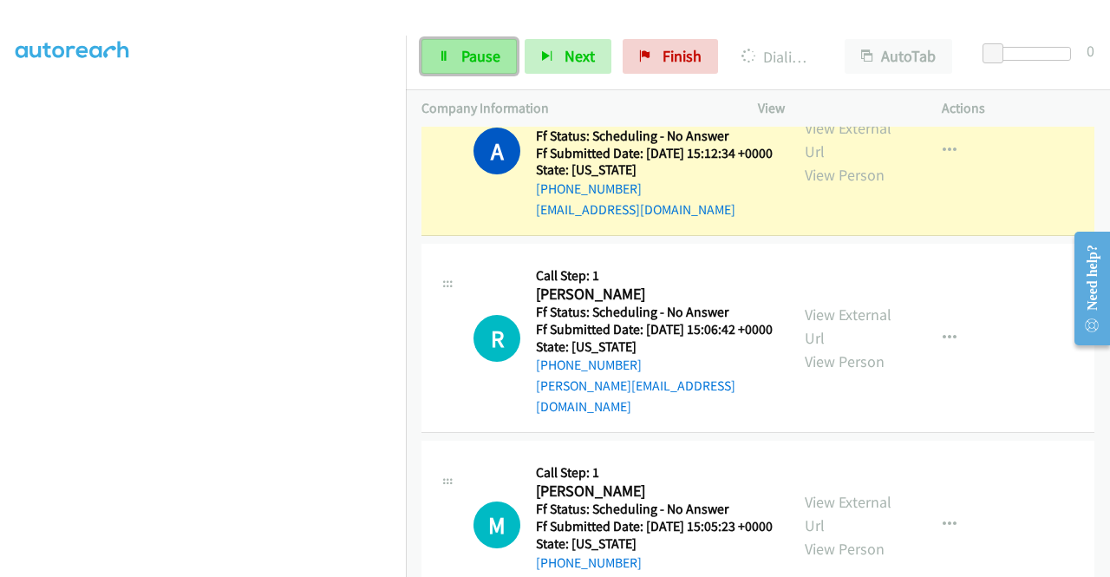
click at [475, 59] on span "Pause" at bounding box center [480, 56] width 39 height 20
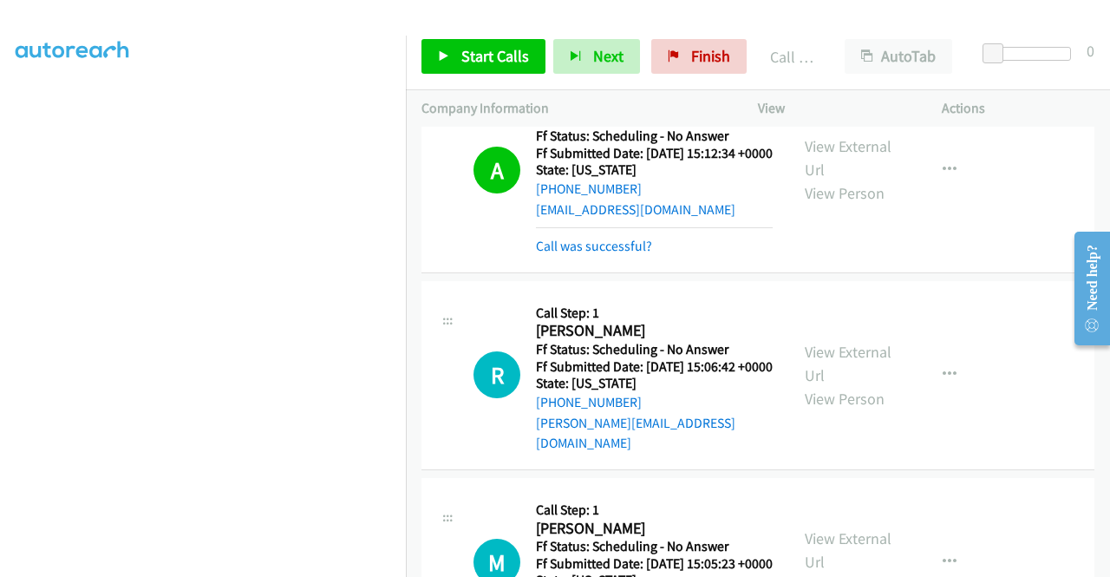
scroll to position [278, 0]
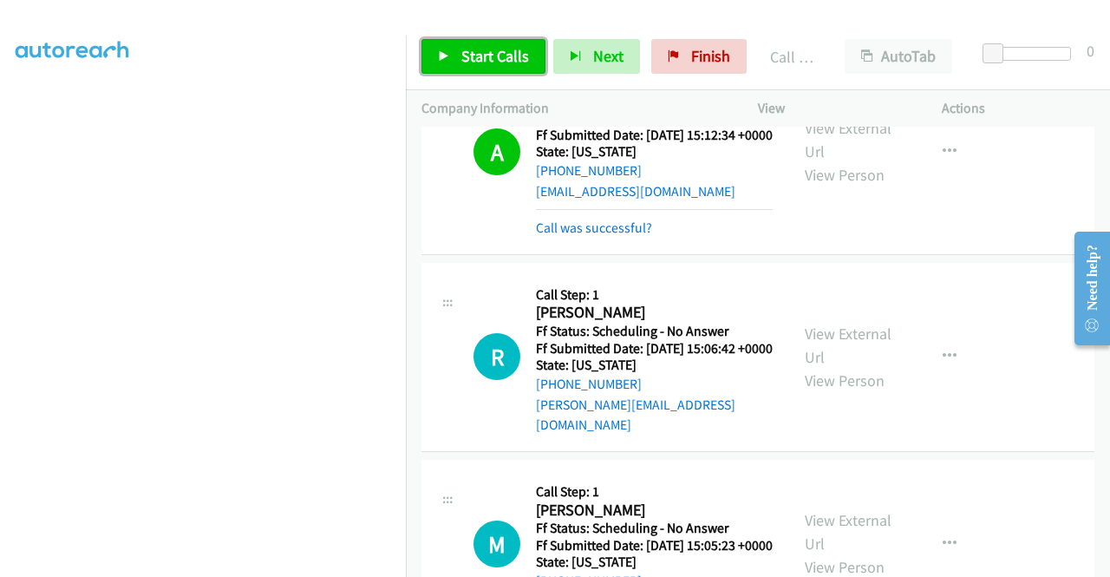
click at [490, 58] on span "Start Calls" at bounding box center [495, 56] width 68 height 20
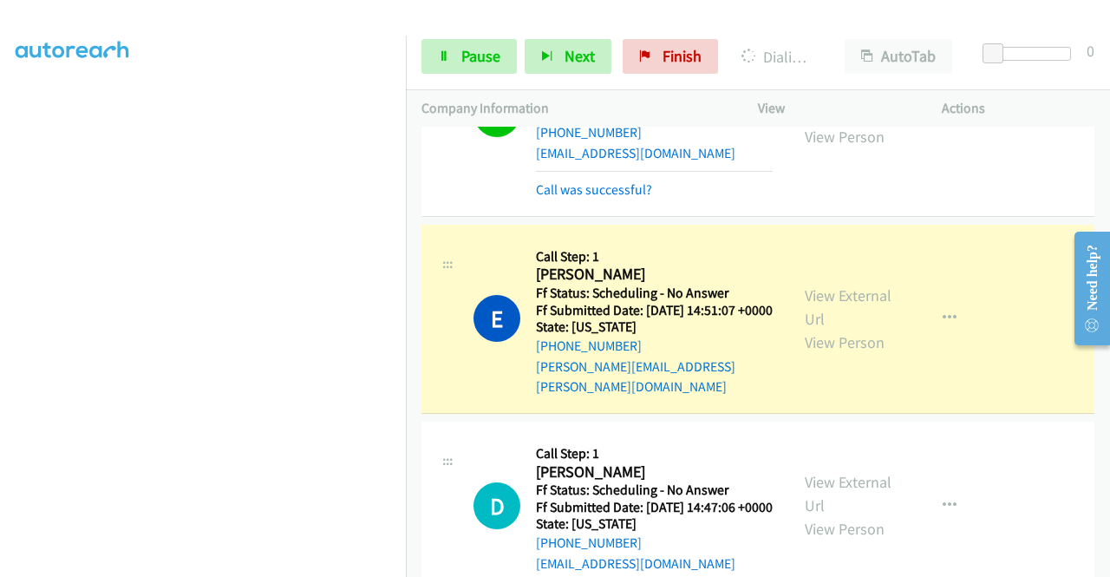
scroll to position [1059, 0]
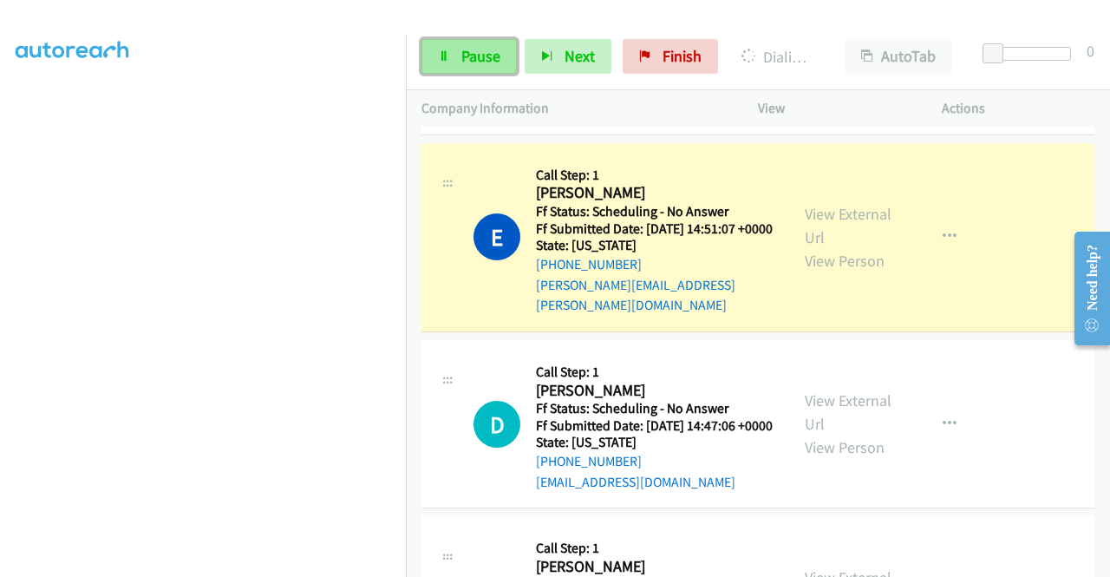
click at [475, 53] on span "Pause" at bounding box center [480, 56] width 39 height 20
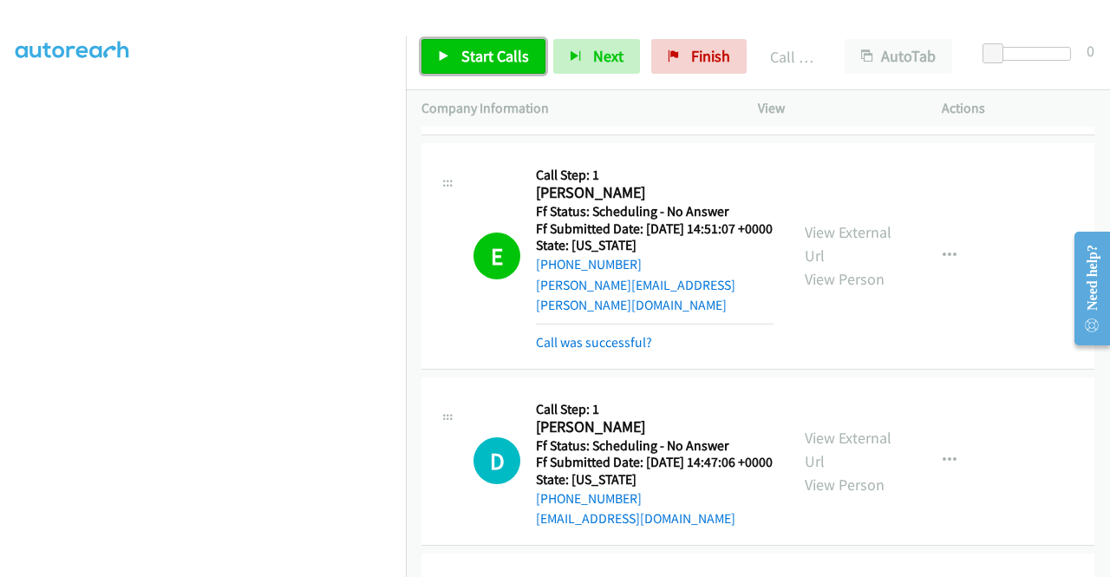
click at [515, 58] on span "Start Calls" at bounding box center [495, 56] width 68 height 20
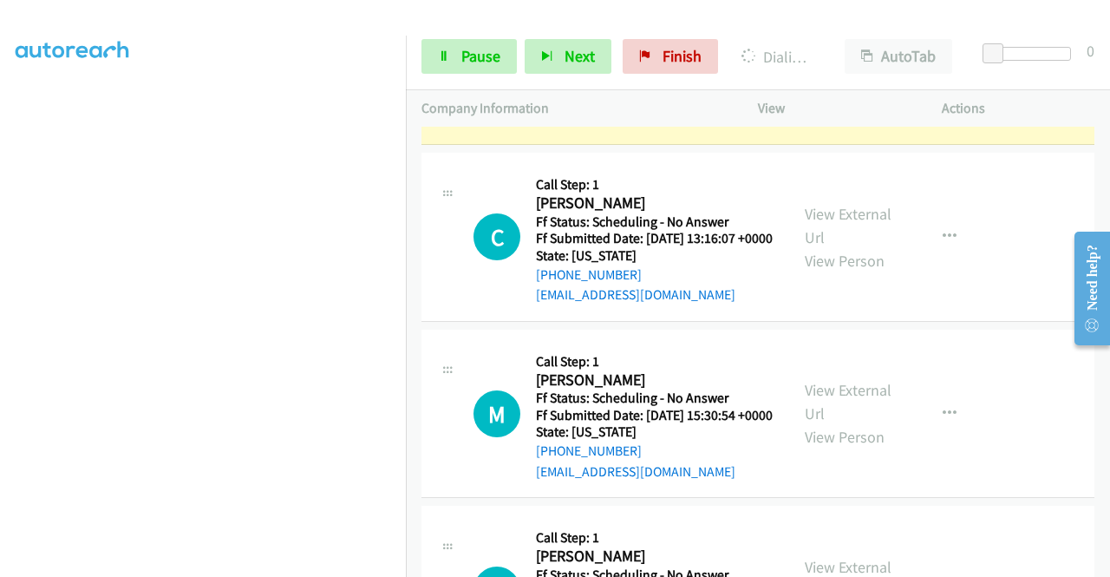
scroll to position [2012, 0]
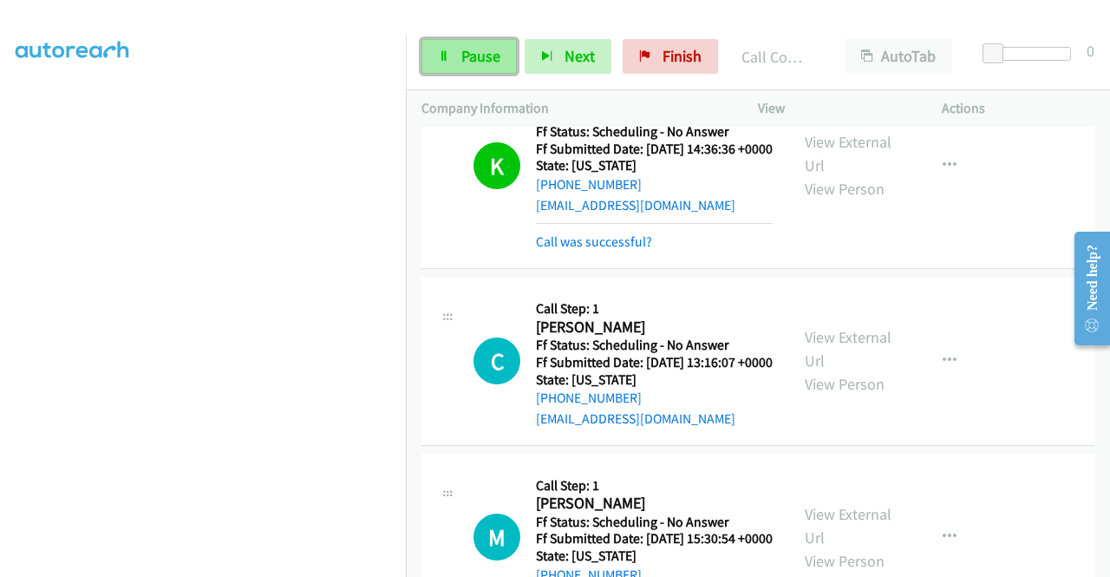
click at [497, 59] on span "Pause" at bounding box center [480, 56] width 39 height 20
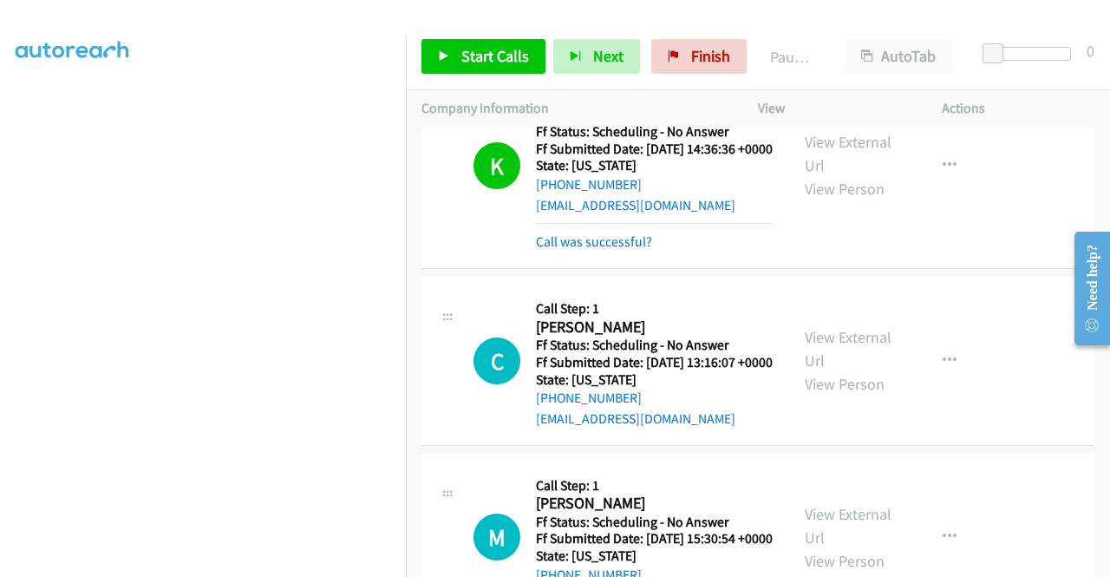
scroll to position [2099, 0]
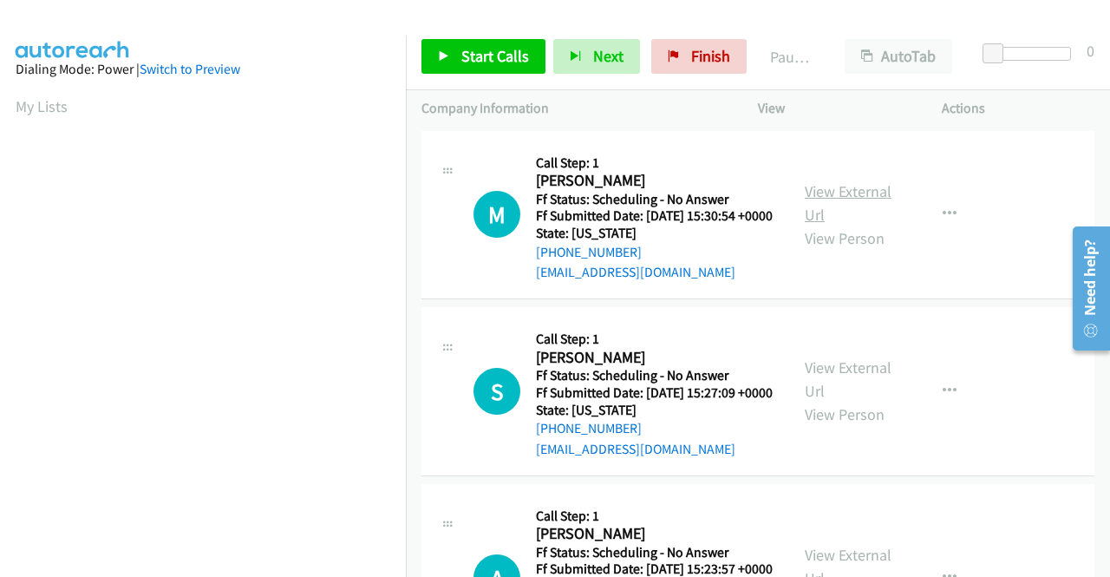
click at [826, 205] on link "View External Url" at bounding box center [848, 202] width 87 height 43
click at [832, 393] on link "View External Url" at bounding box center [848, 378] width 87 height 43
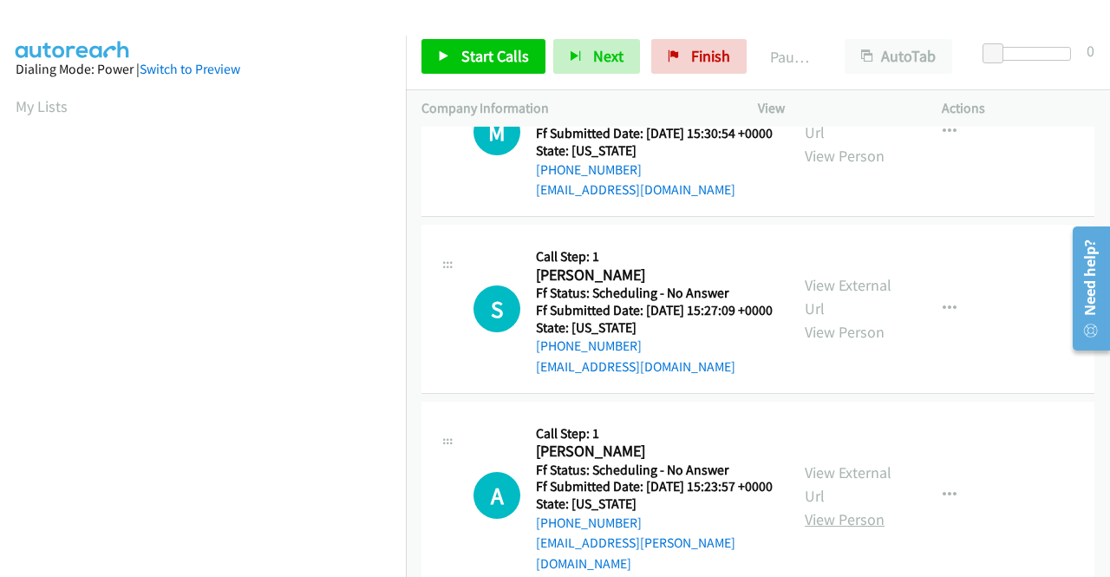
scroll to position [173, 0]
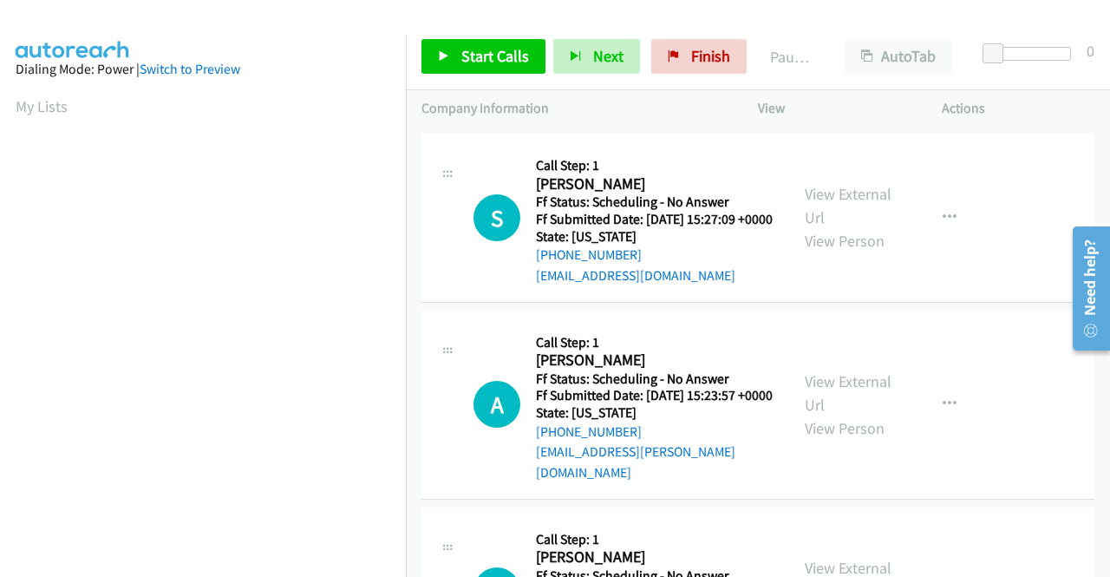
click at [844, 401] on div "View External Url View Person" at bounding box center [850, 404] width 90 height 70
click at [837, 407] on link "View External Url" at bounding box center [848, 392] width 87 height 43
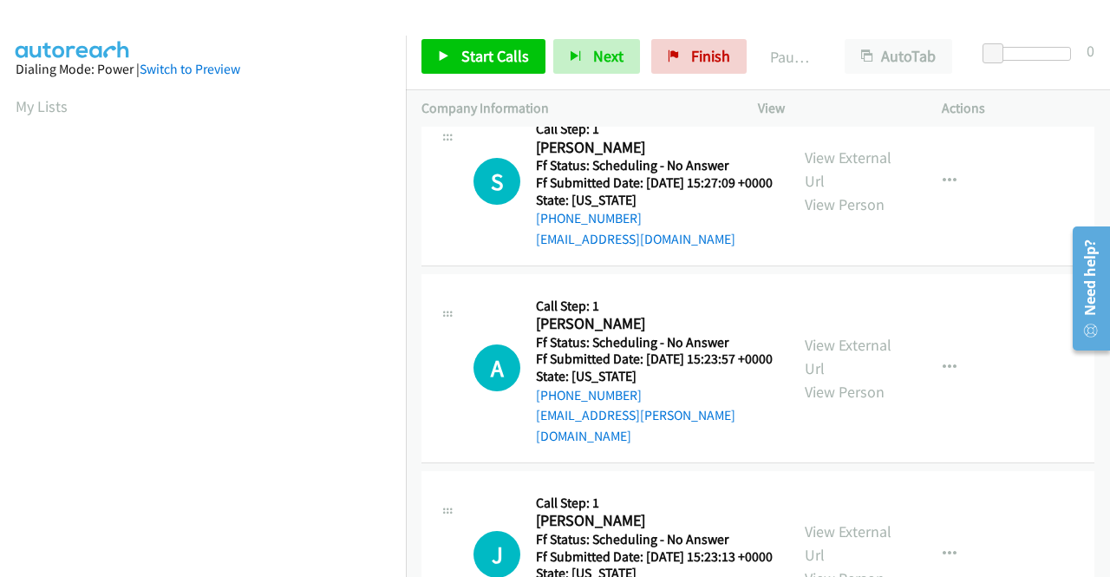
scroll to position [260, 0]
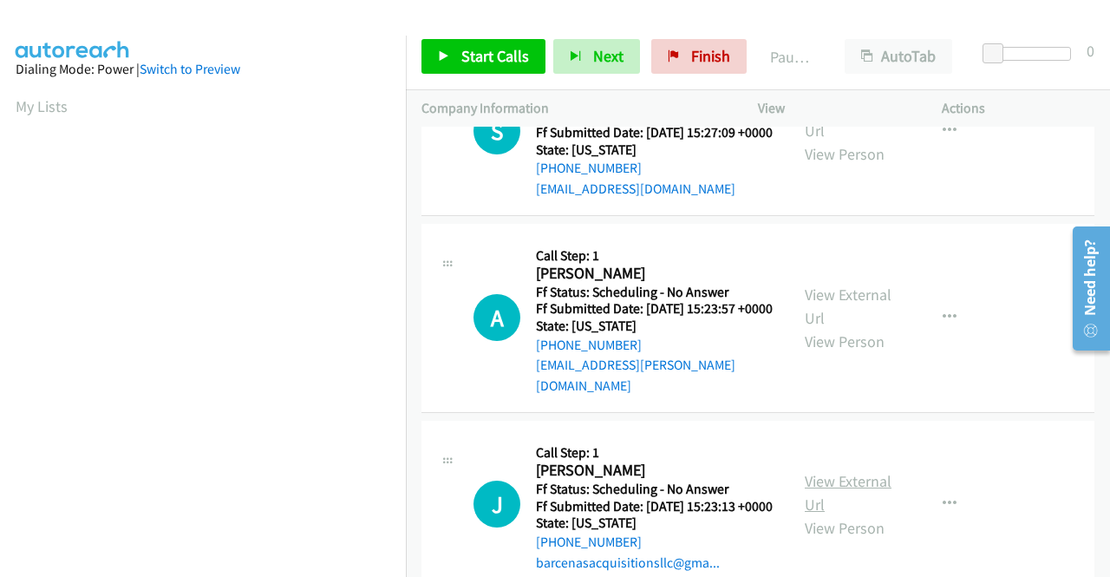
click at [849, 514] on link "View External Url" at bounding box center [848, 492] width 87 height 43
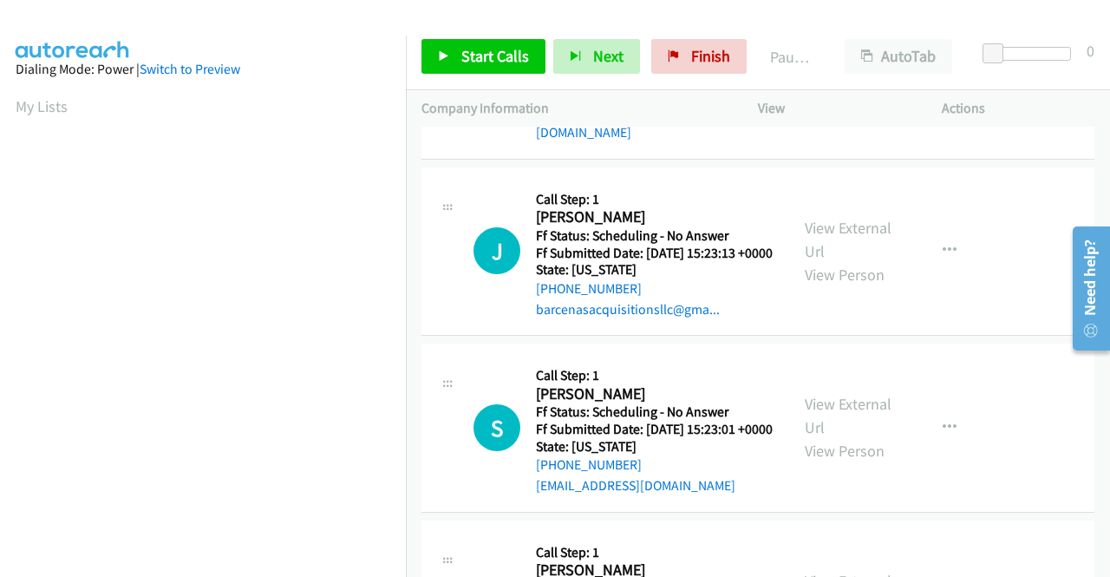
scroll to position [520, 0]
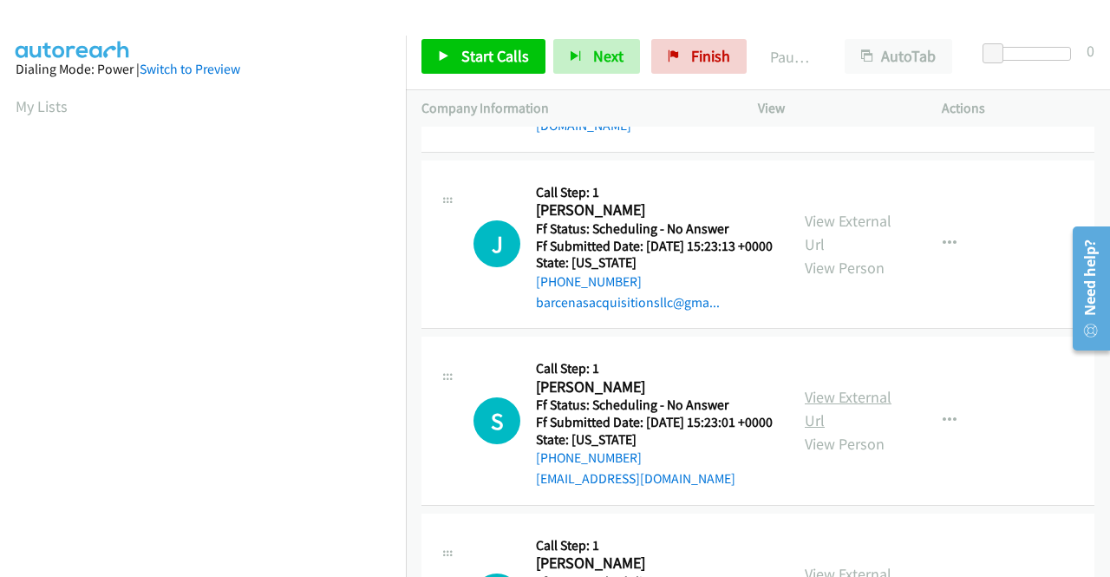
click at [876, 430] on link "View External Url" at bounding box center [848, 408] width 87 height 43
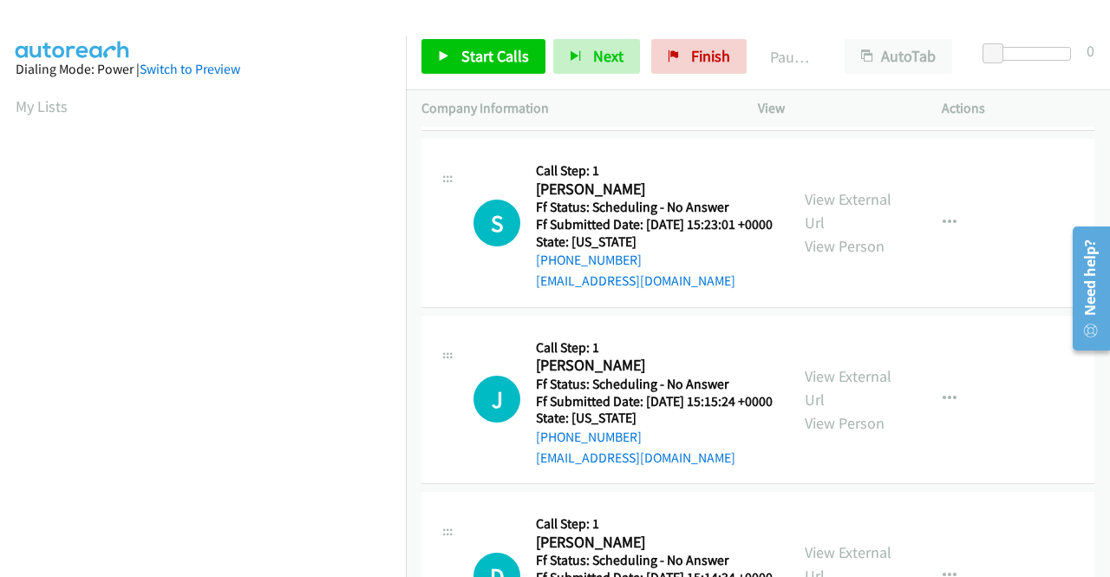
scroll to position [780, 0]
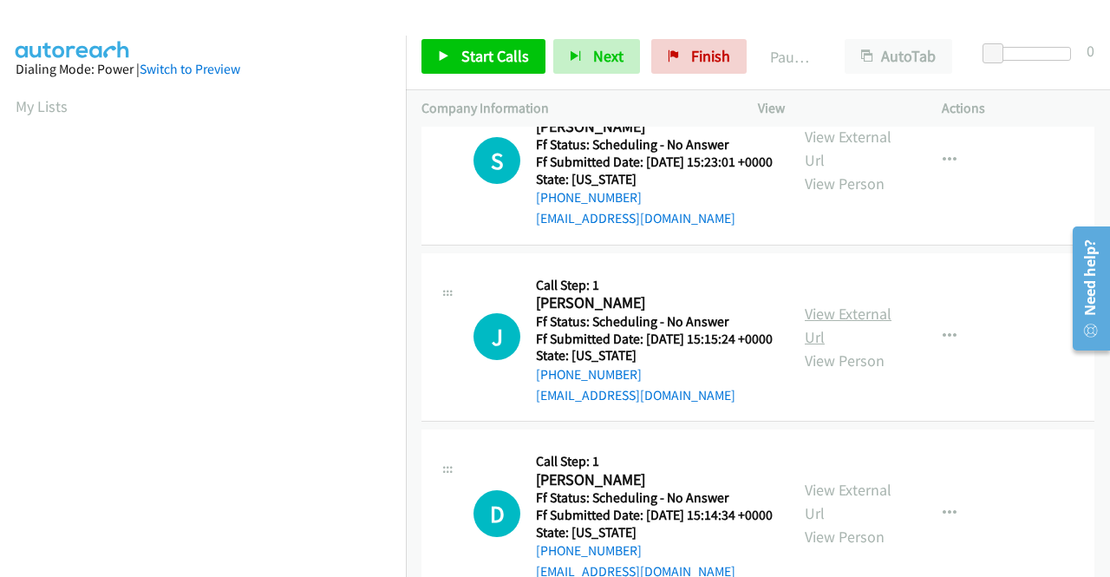
click at [827, 347] on link "View External Url" at bounding box center [848, 324] width 87 height 43
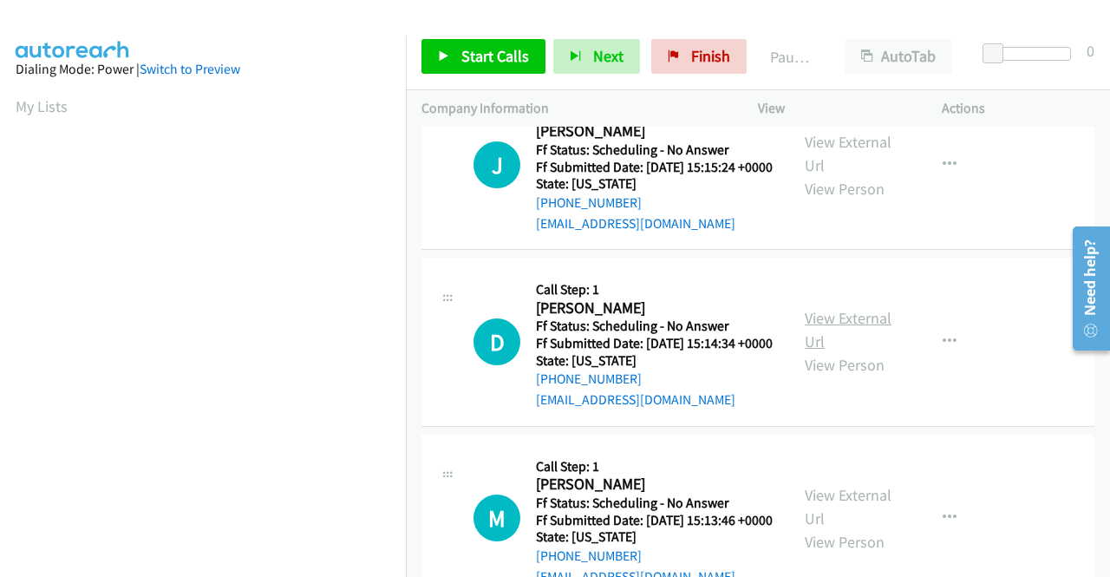
scroll to position [954, 0]
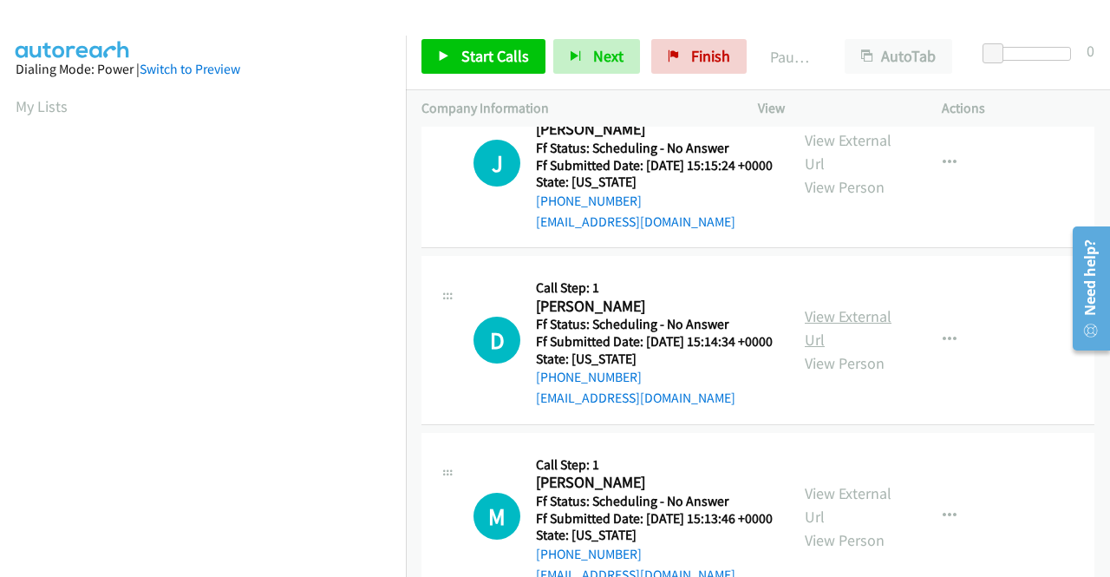
click at [827, 349] on link "View External Url" at bounding box center [848, 327] width 87 height 43
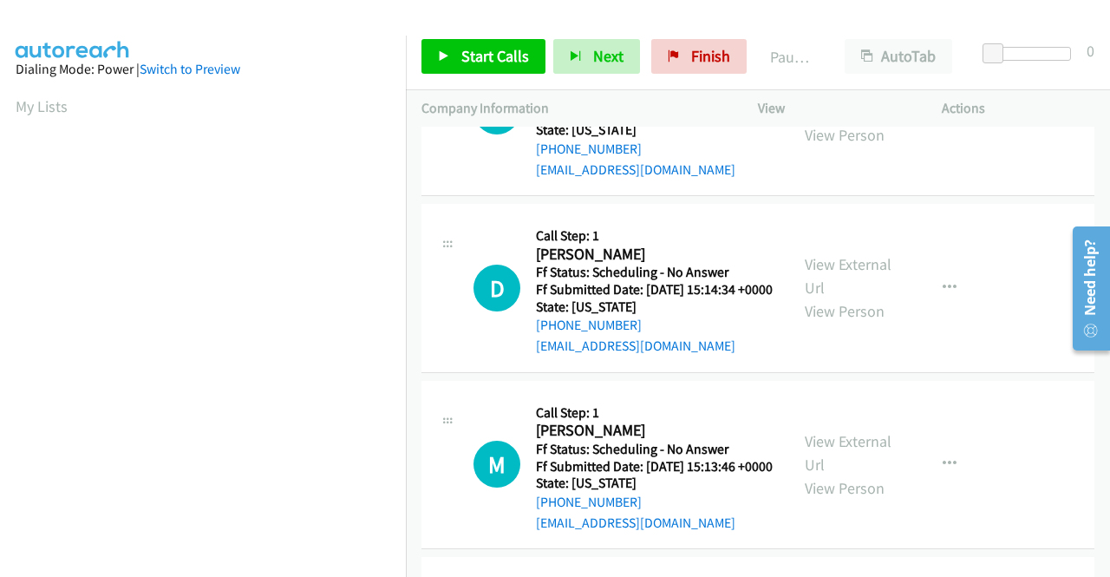
scroll to position [1127, 0]
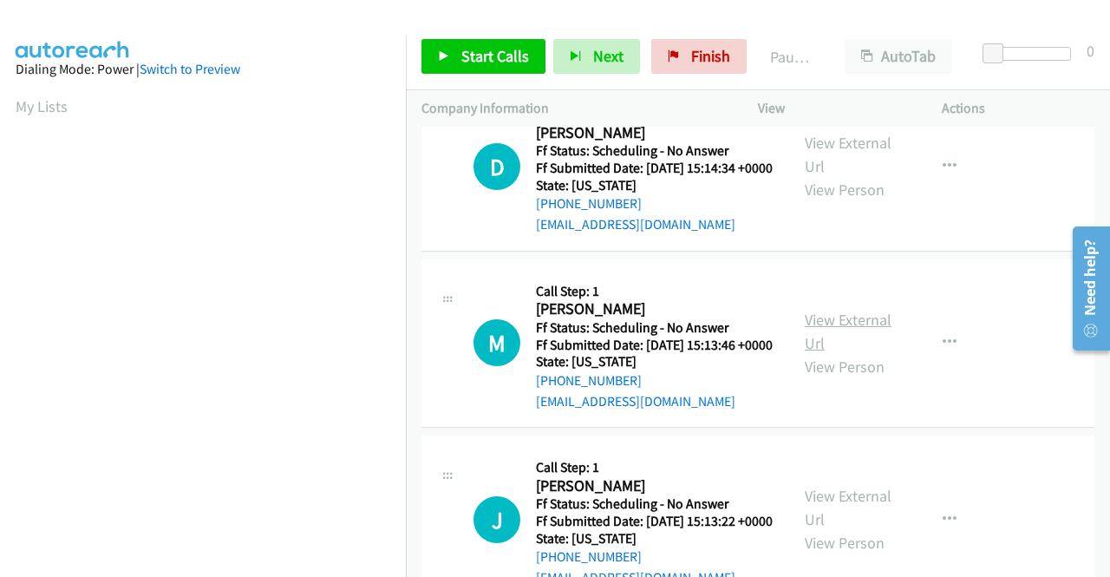
click at [834, 353] on link "View External Url" at bounding box center [848, 331] width 87 height 43
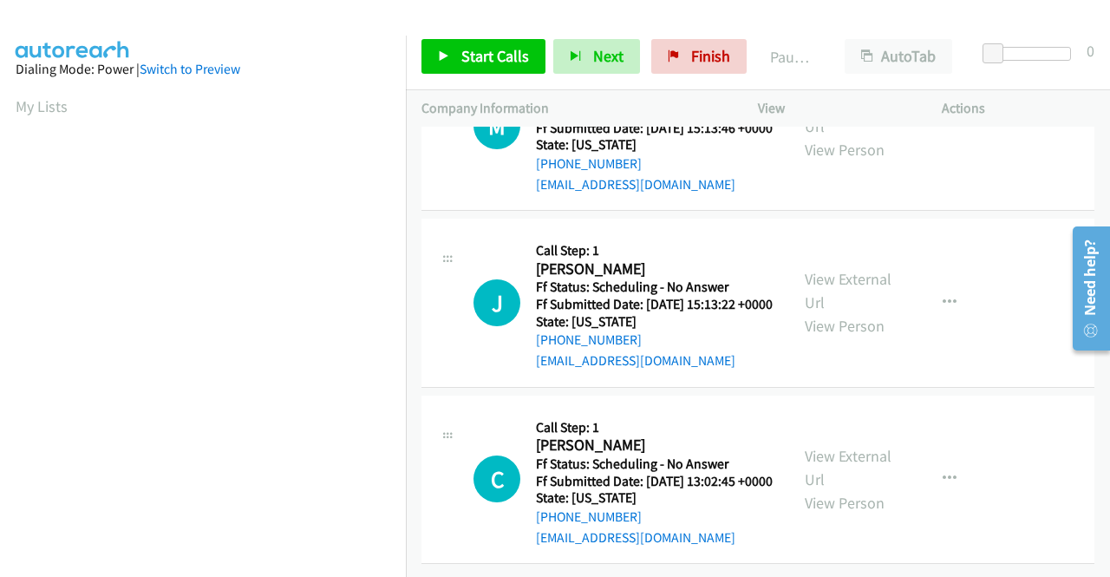
scroll to position [1387, 0]
click at [806, 312] on link "View External Url" at bounding box center [848, 290] width 87 height 43
click at [812, 446] on link "View External Url" at bounding box center [848, 467] width 87 height 43
click at [527, 44] on link "Start Calls" at bounding box center [483, 56] width 124 height 35
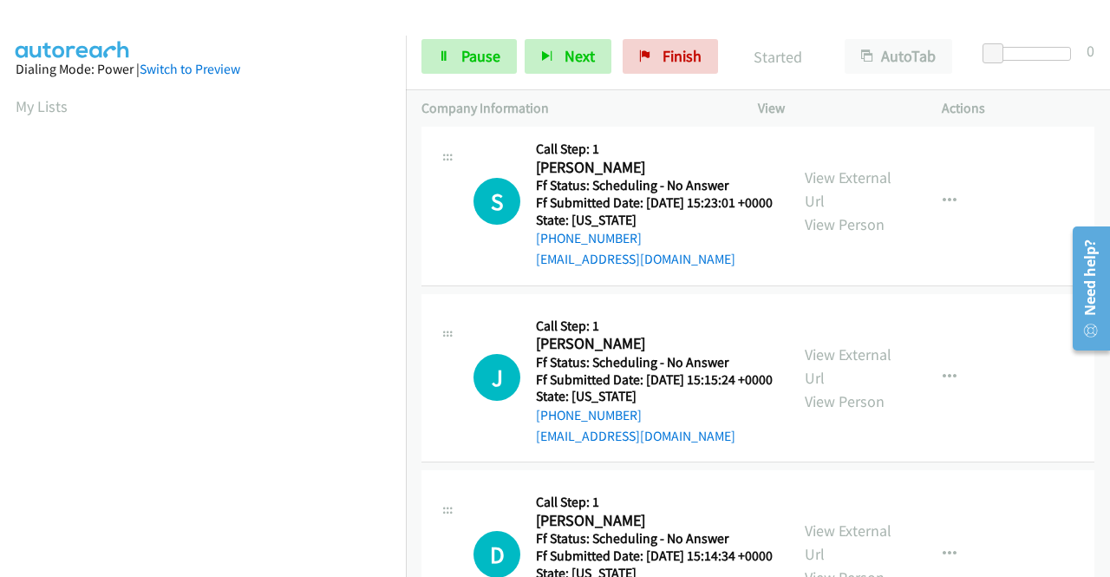
scroll to position [357, 0]
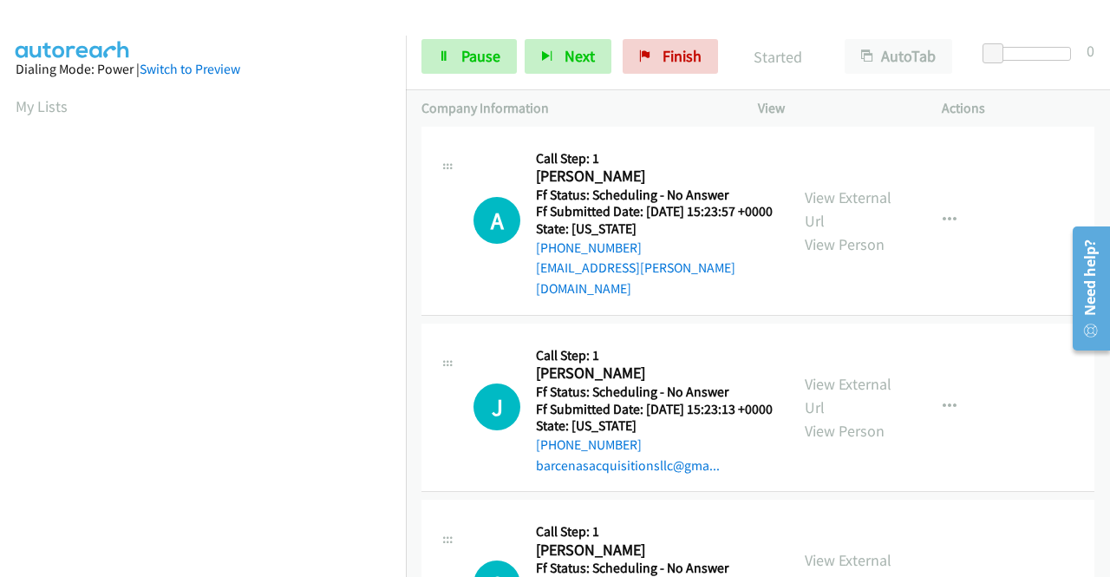
drag, startPoint x: 1105, startPoint y: 219, endPoint x: 2165, endPoint y: 344, distance: 1067.6
click html "Need help? Resource Center AutoReach Help Help Get the help you need from our k…"
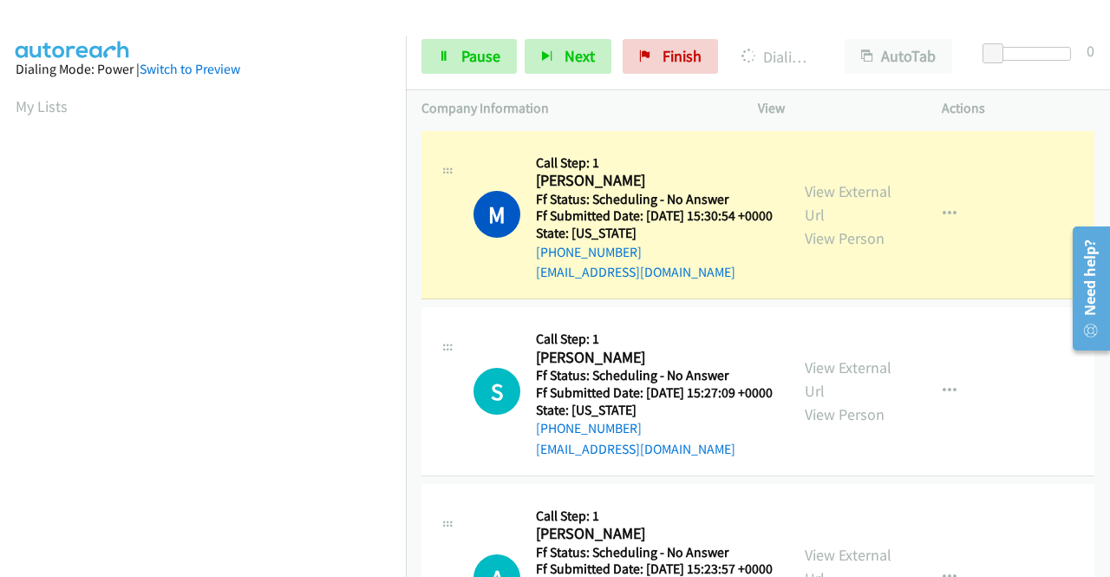
scroll to position [395, 0]
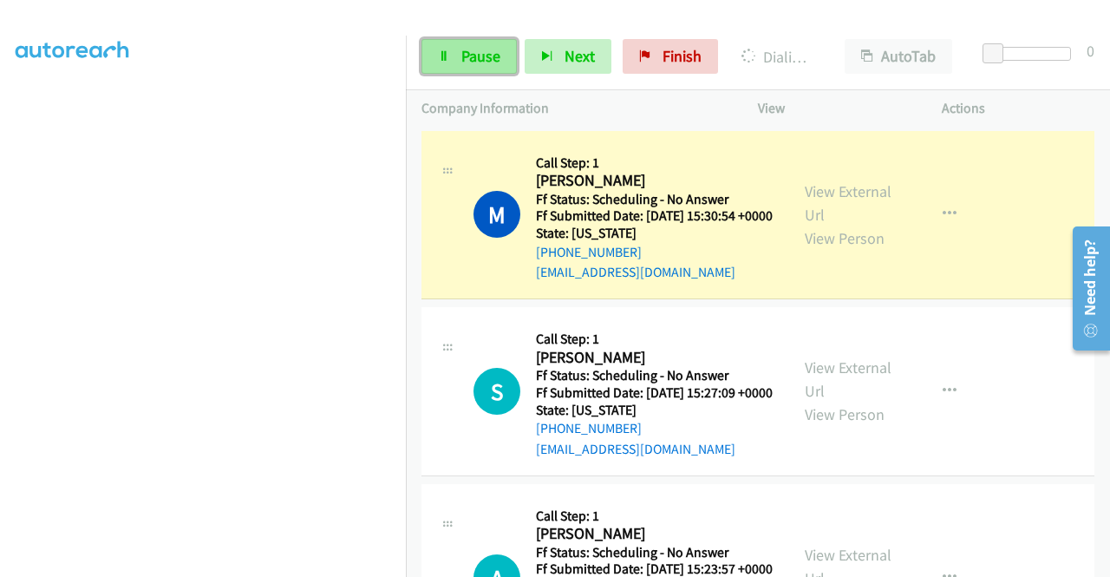
click at [471, 68] on link "Pause" at bounding box center [468, 56] width 95 height 35
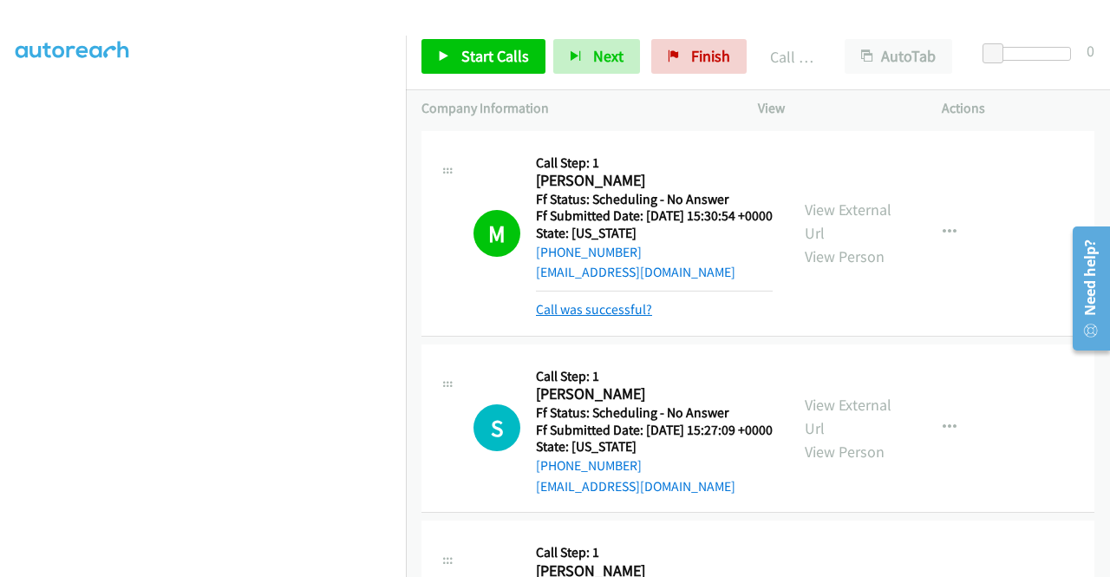
click at [629, 317] on link "Call was successful?" at bounding box center [594, 309] width 116 height 16
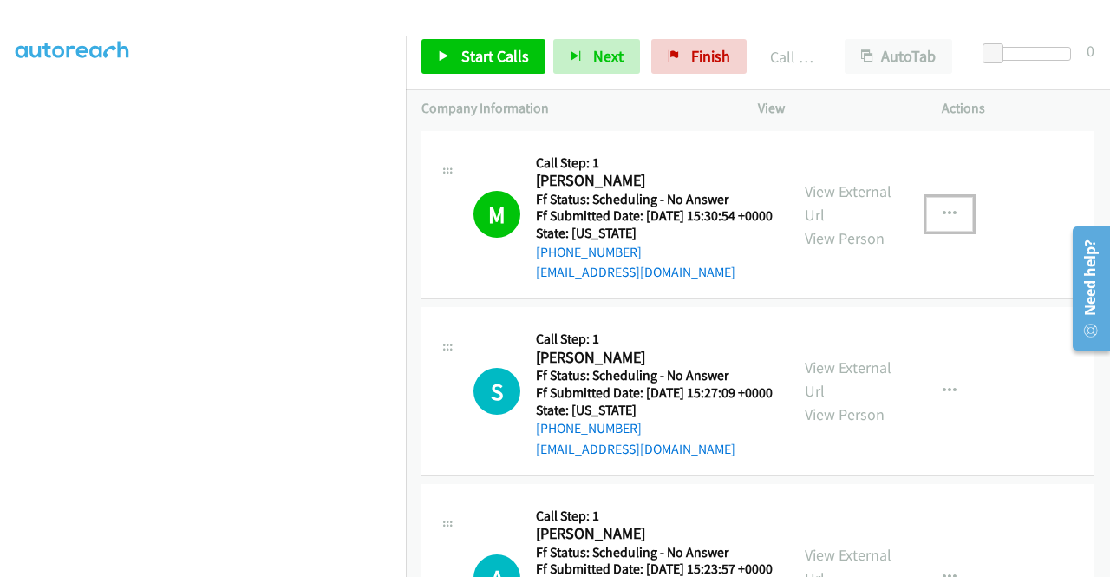
click at [942, 219] on icon "button" at bounding box center [949, 214] width 14 height 14
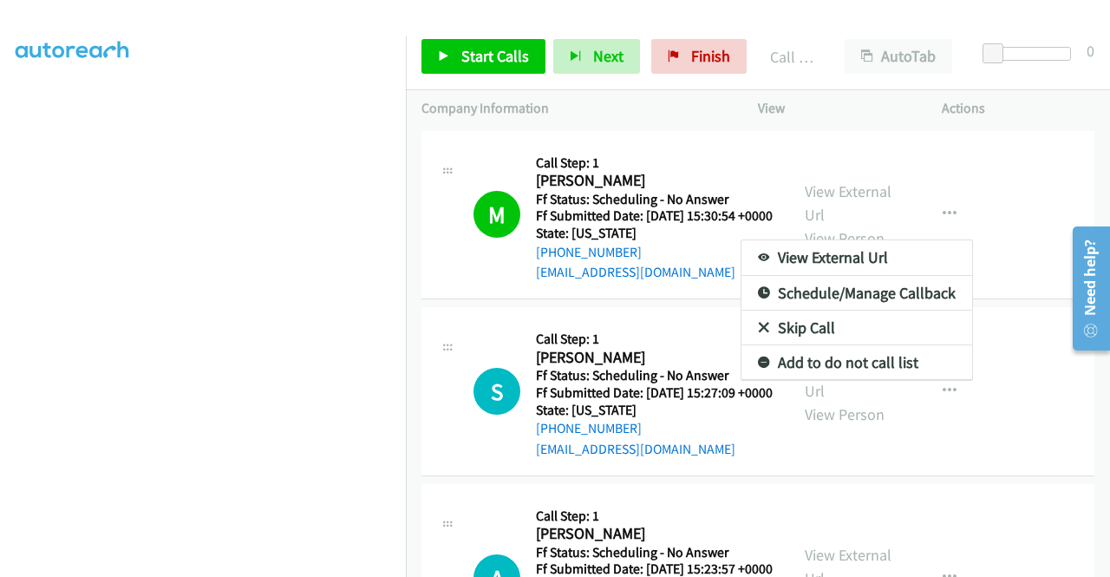
click at [800, 360] on link "Add to do not call list" at bounding box center [856, 362] width 231 height 35
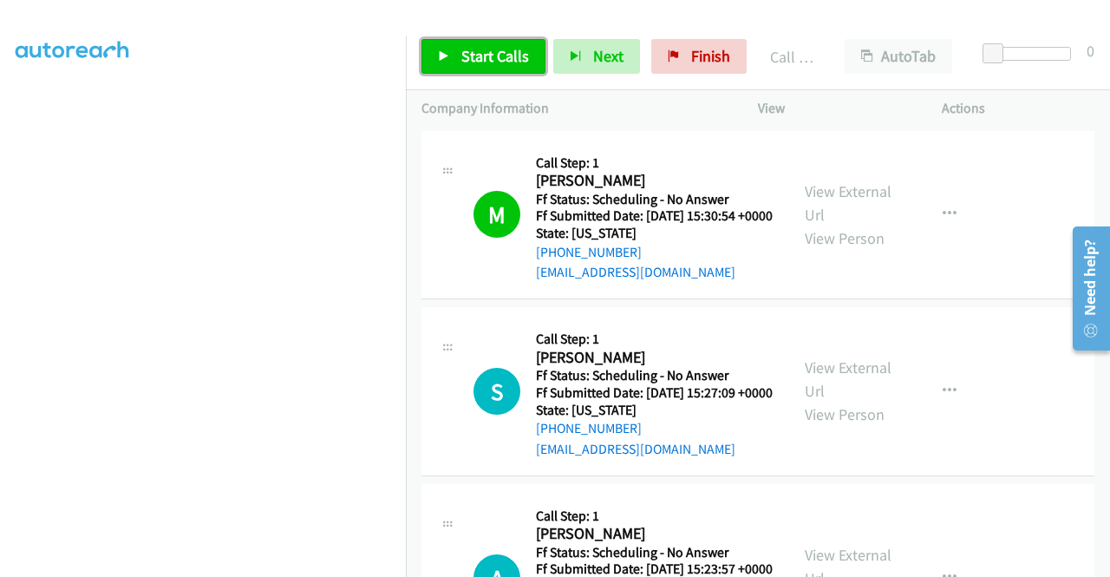
click at [505, 55] on span "Start Calls" at bounding box center [495, 56] width 68 height 20
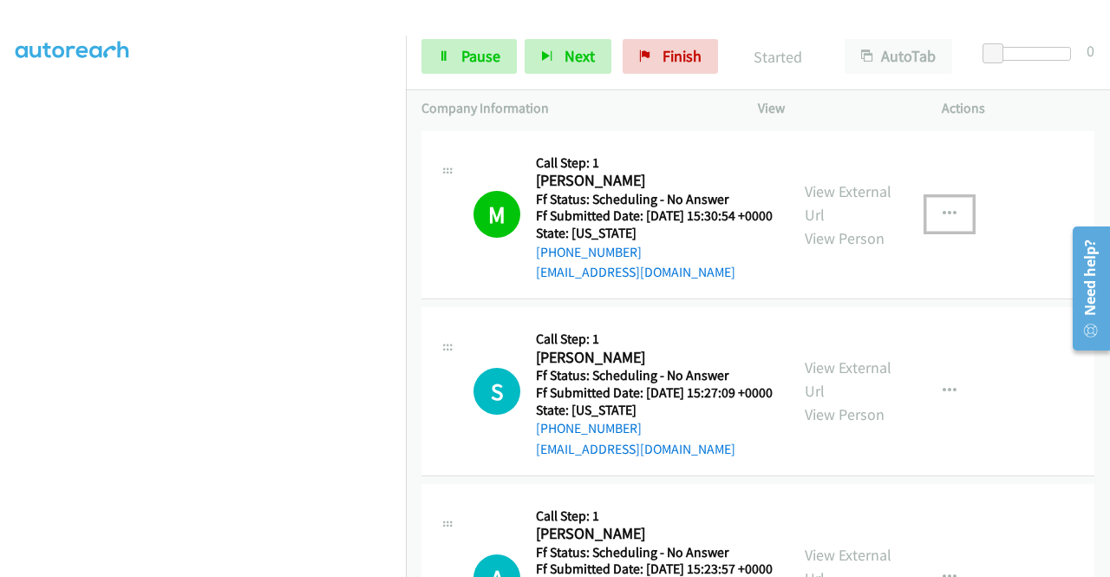
click at [943, 221] on icon "button" at bounding box center [949, 214] width 14 height 14
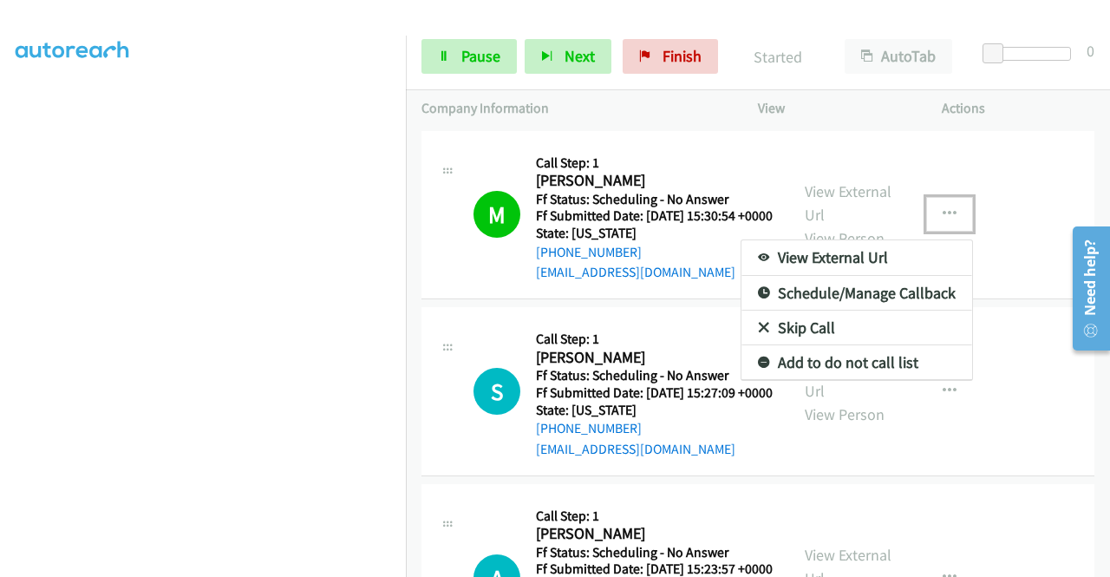
click at [804, 365] on link "Add to do not call list" at bounding box center [856, 362] width 231 height 35
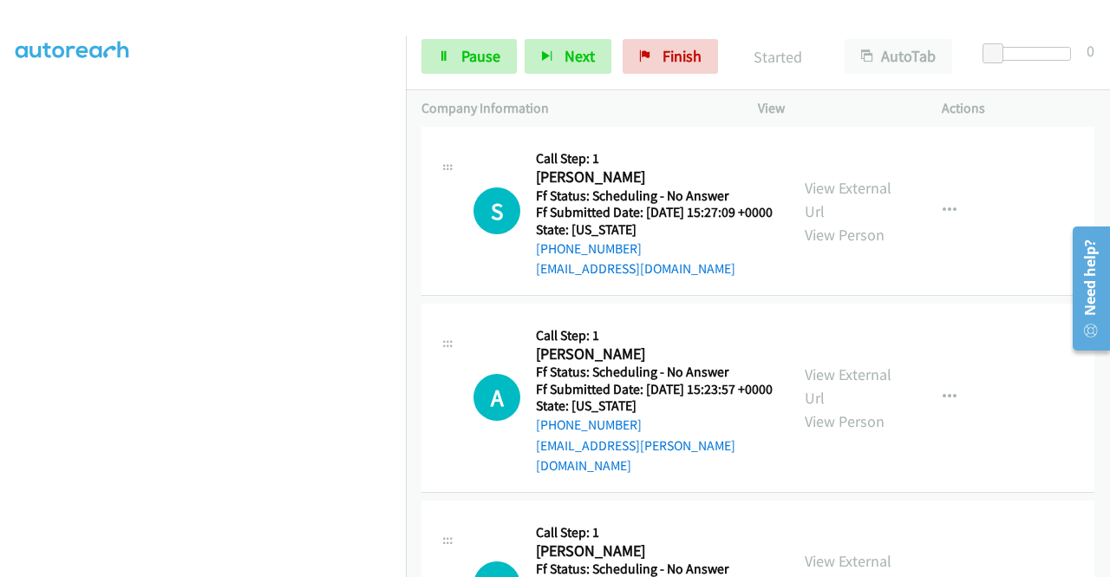
scroll to position [173, 0]
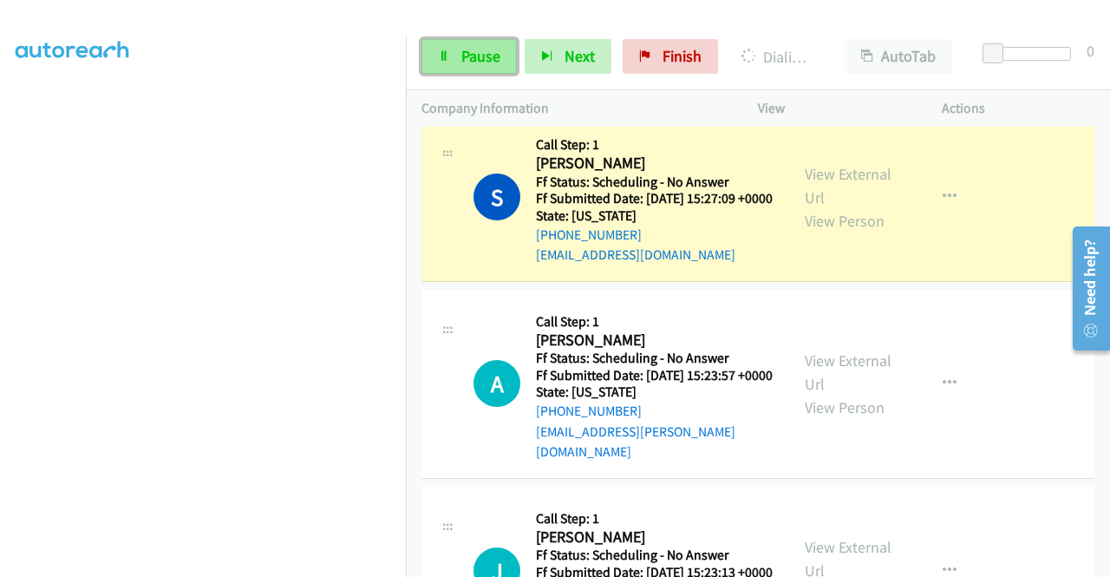
click at [475, 62] on span "Pause" at bounding box center [480, 56] width 39 height 20
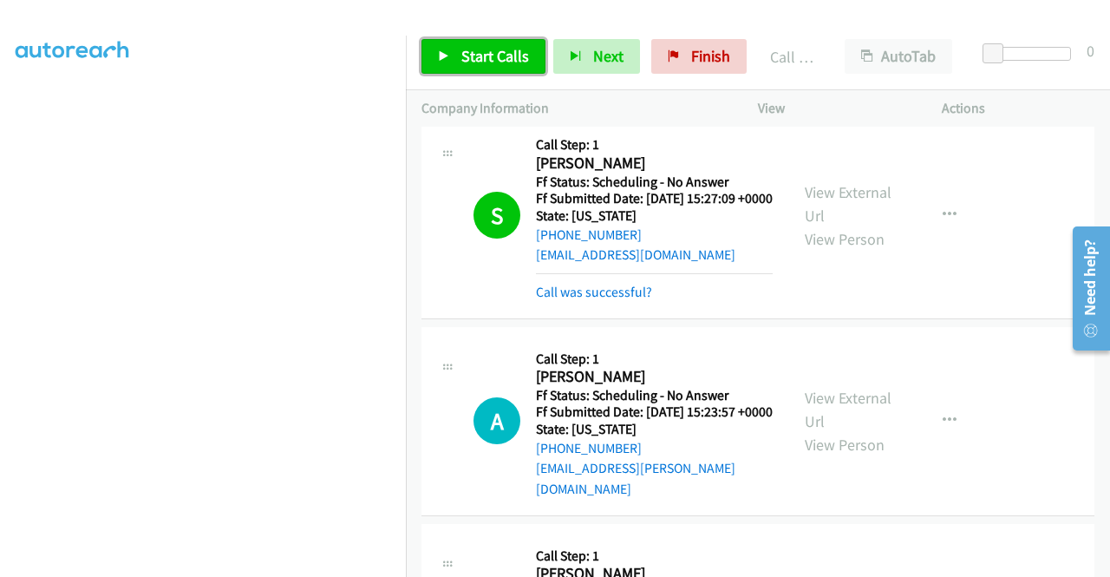
click at [484, 52] on span "Start Calls" at bounding box center [495, 56] width 68 height 20
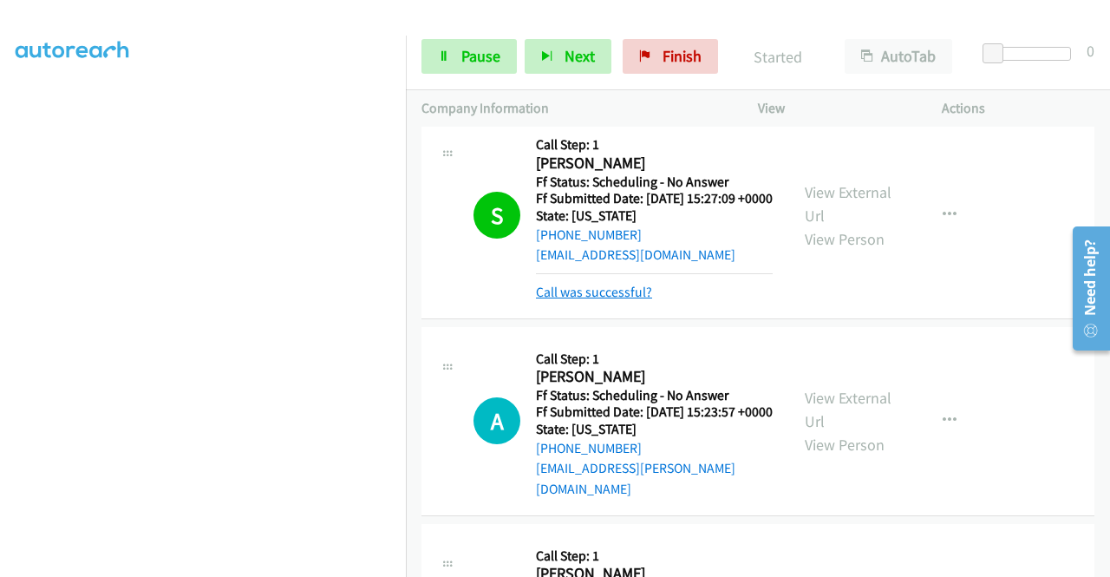
click at [612, 300] on link "Call was successful?" at bounding box center [594, 292] width 116 height 16
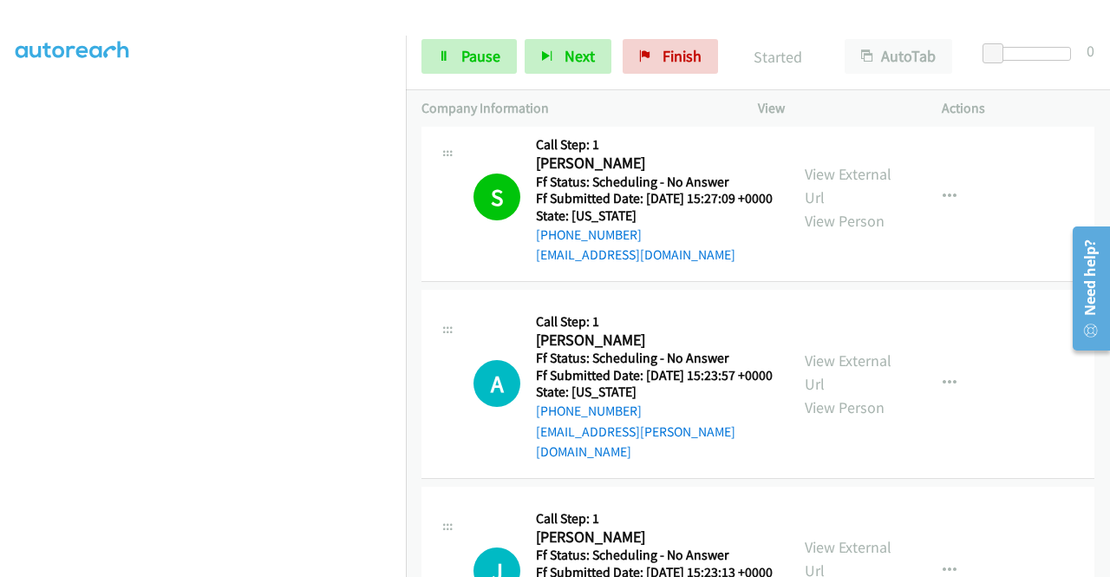
scroll to position [260, 0]
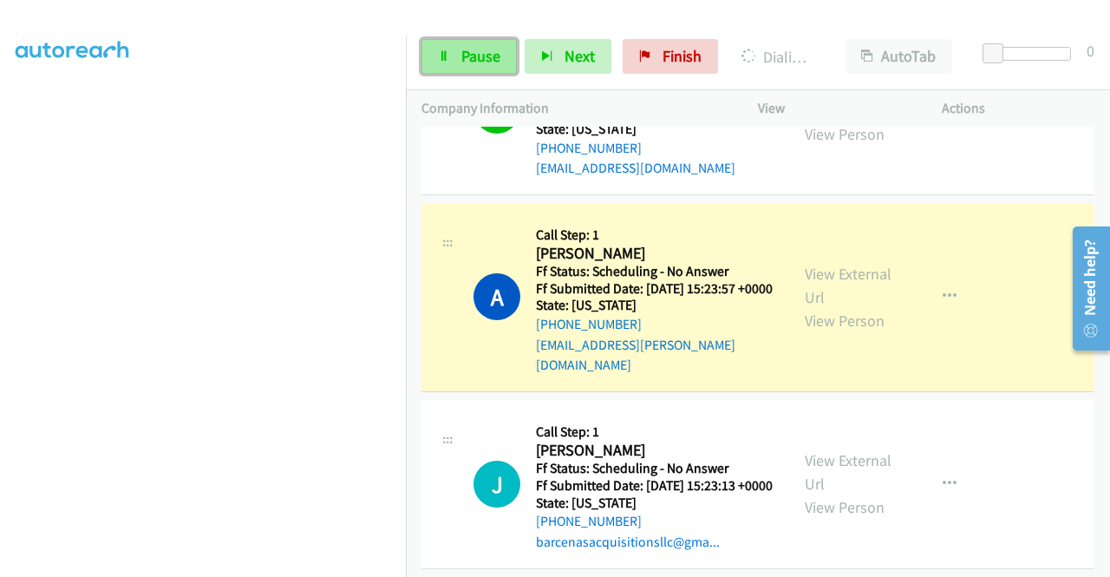
click at [484, 51] on span "Pause" at bounding box center [480, 56] width 39 height 20
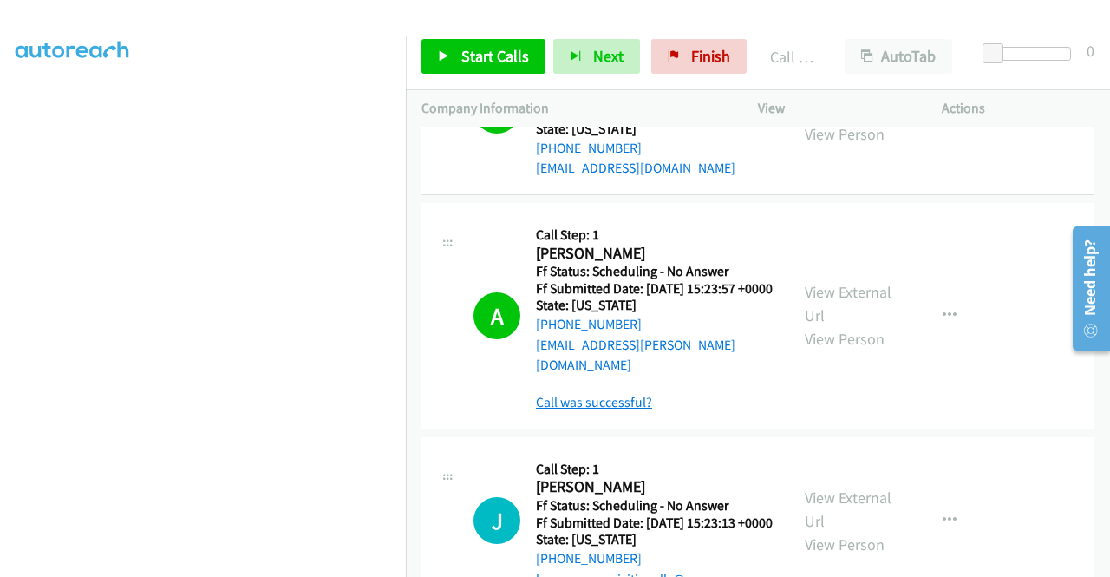
click at [608, 410] on link "Call was successful?" at bounding box center [594, 402] width 116 height 16
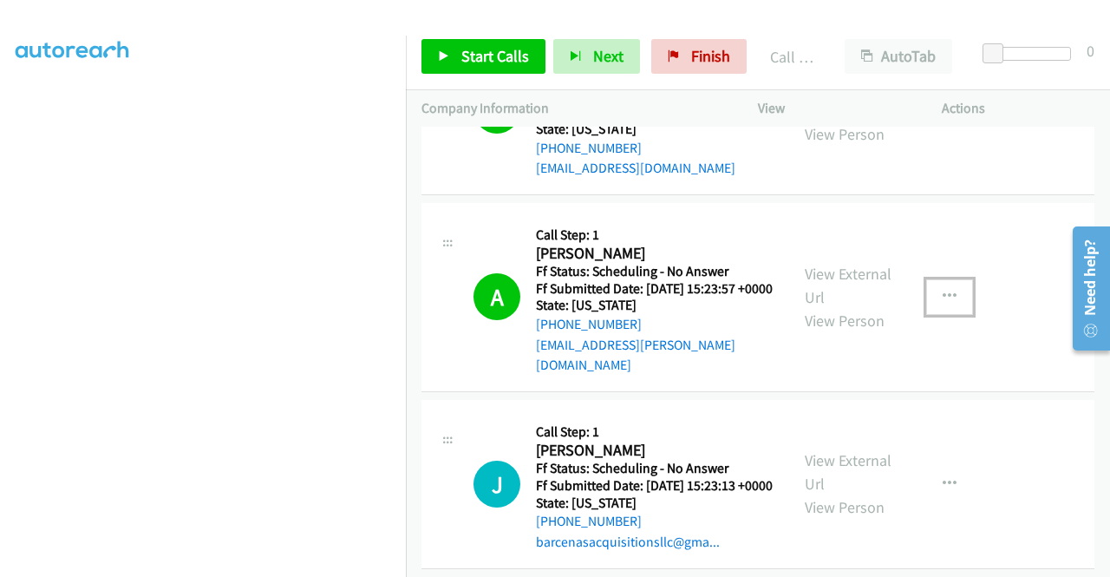
click at [945, 303] on icon "button" at bounding box center [949, 297] width 14 height 14
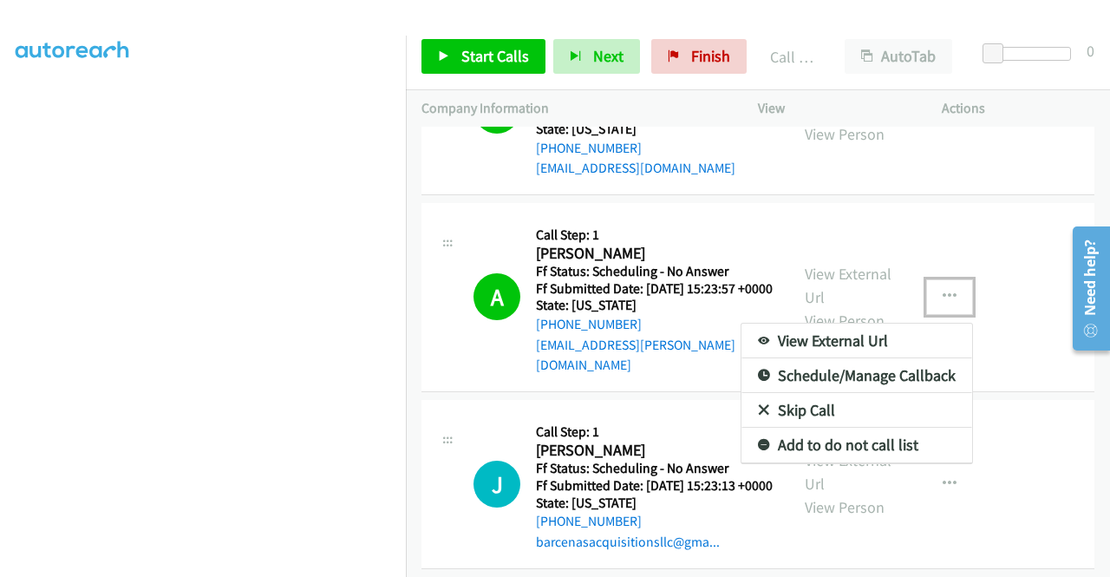
click at [855, 462] on link "Add to do not call list" at bounding box center [856, 444] width 231 height 35
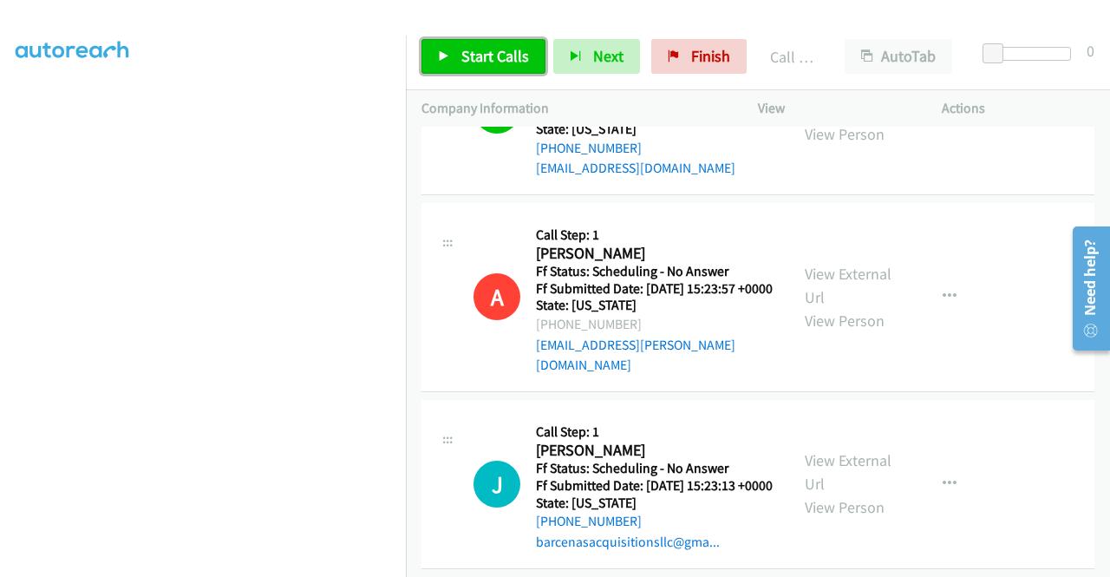
click at [479, 63] on span "Start Calls" at bounding box center [495, 56] width 68 height 20
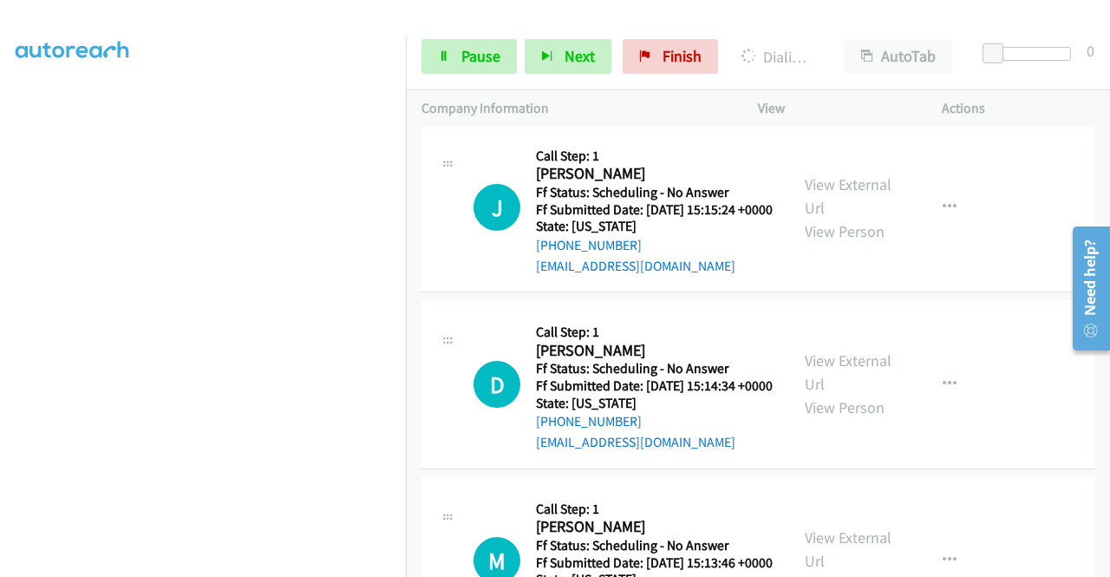
scroll to position [954, 0]
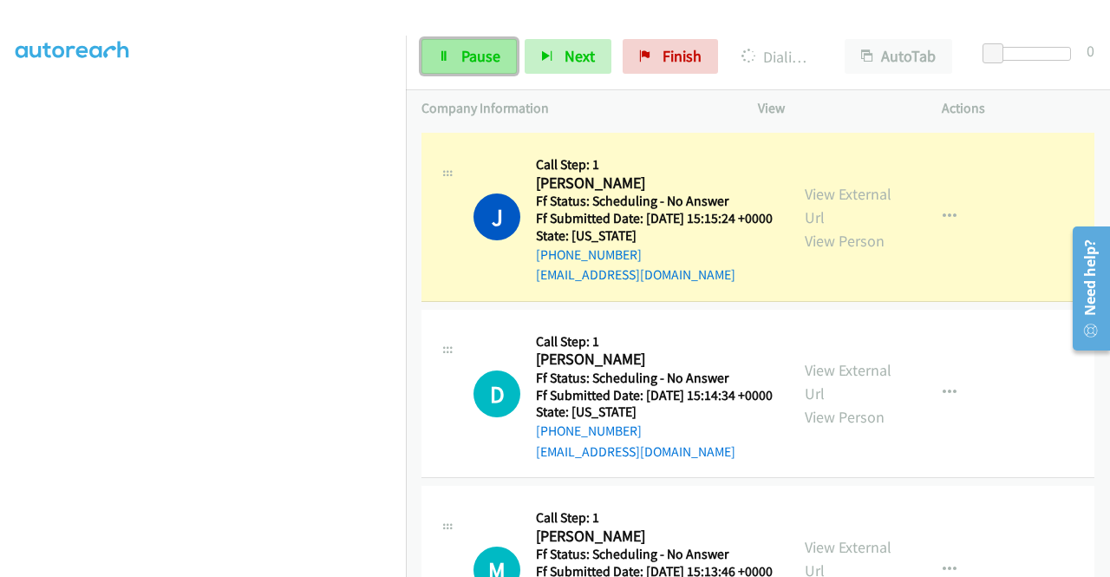
click at [451, 50] on link "Pause" at bounding box center [468, 56] width 95 height 35
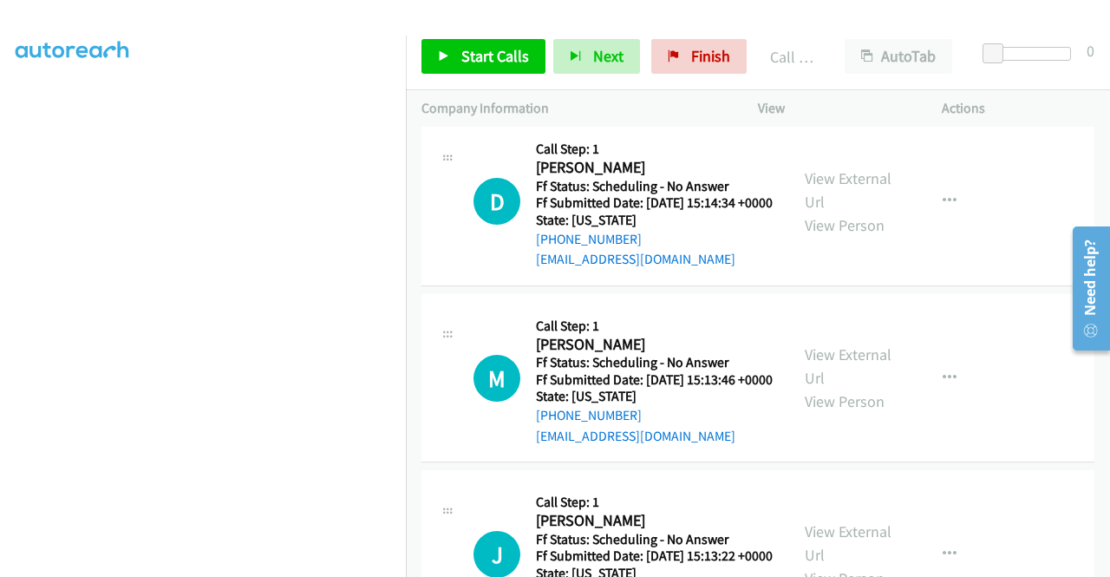
scroll to position [1214, 0]
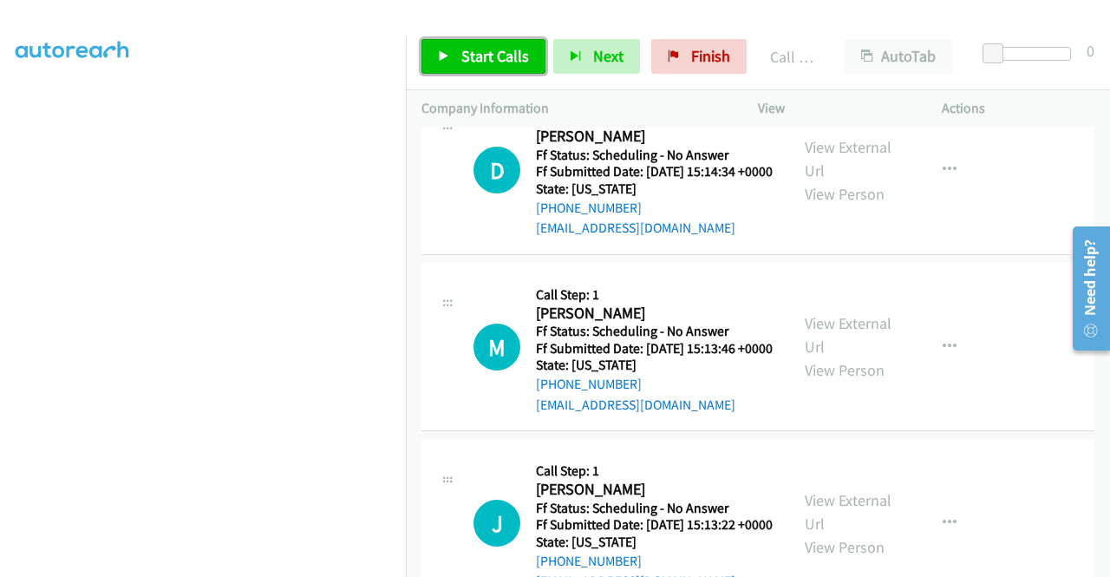
click at [486, 51] on span "Start Calls" at bounding box center [495, 56] width 68 height 20
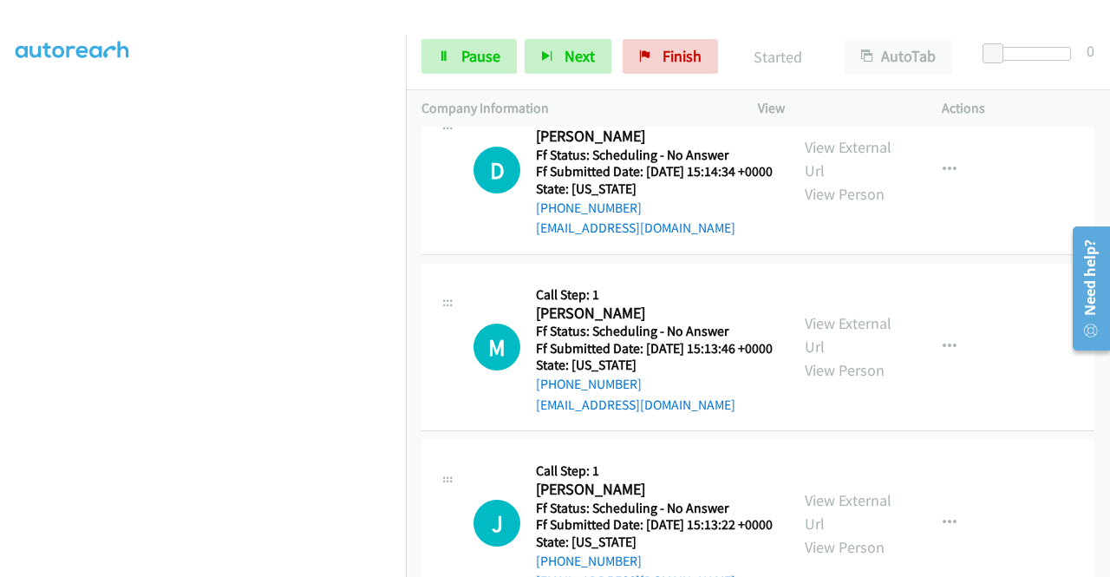
scroll to position [395, 0]
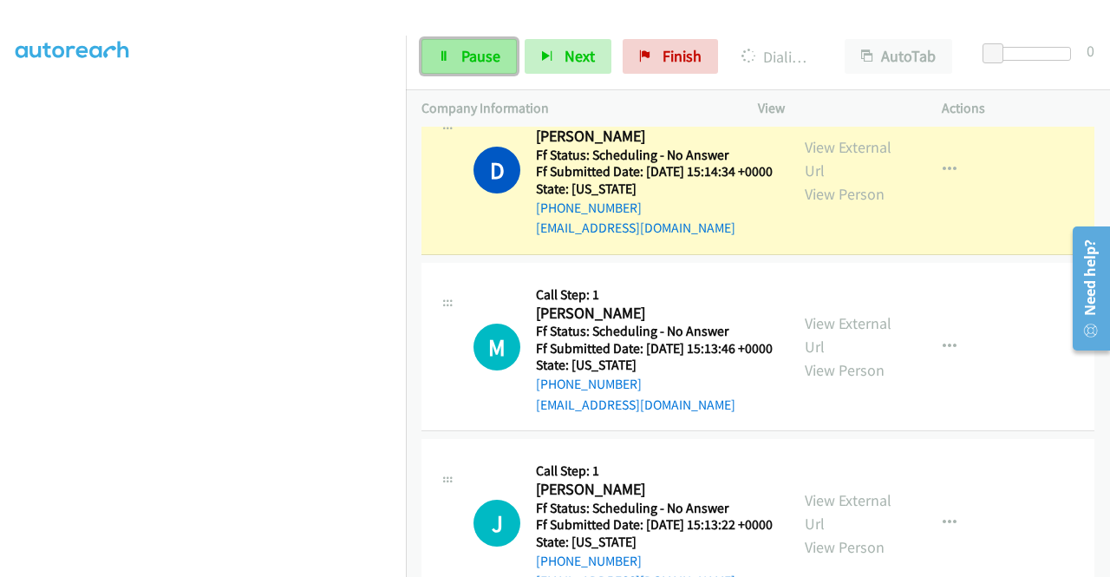
click at [479, 49] on span "Pause" at bounding box center [480, 56] width 39 height 20
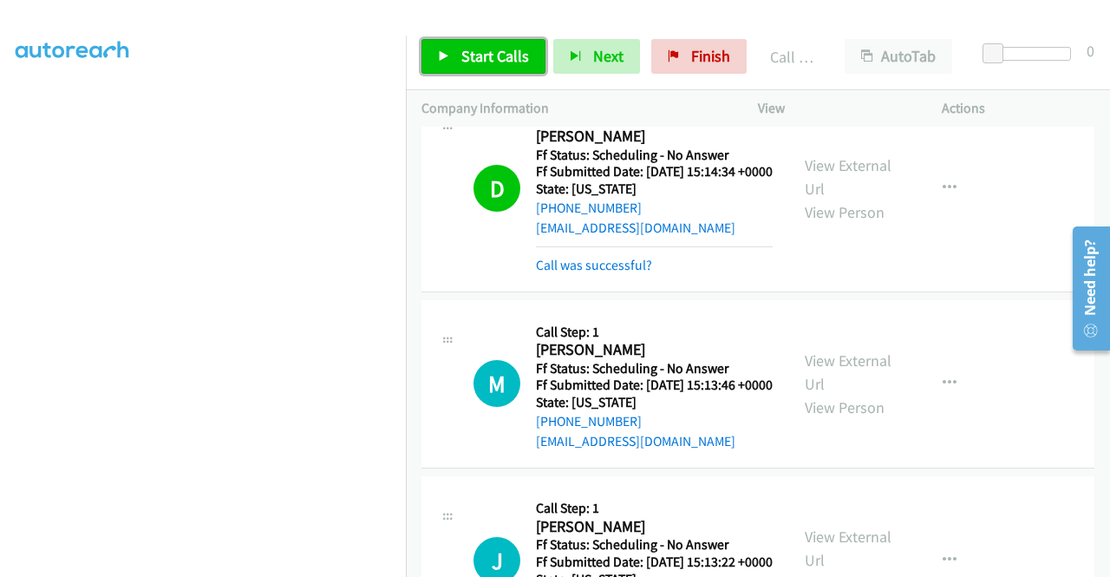
click at [504, 50] on span "Start Calls" at bounding box center [495, 56] width 68 height 20
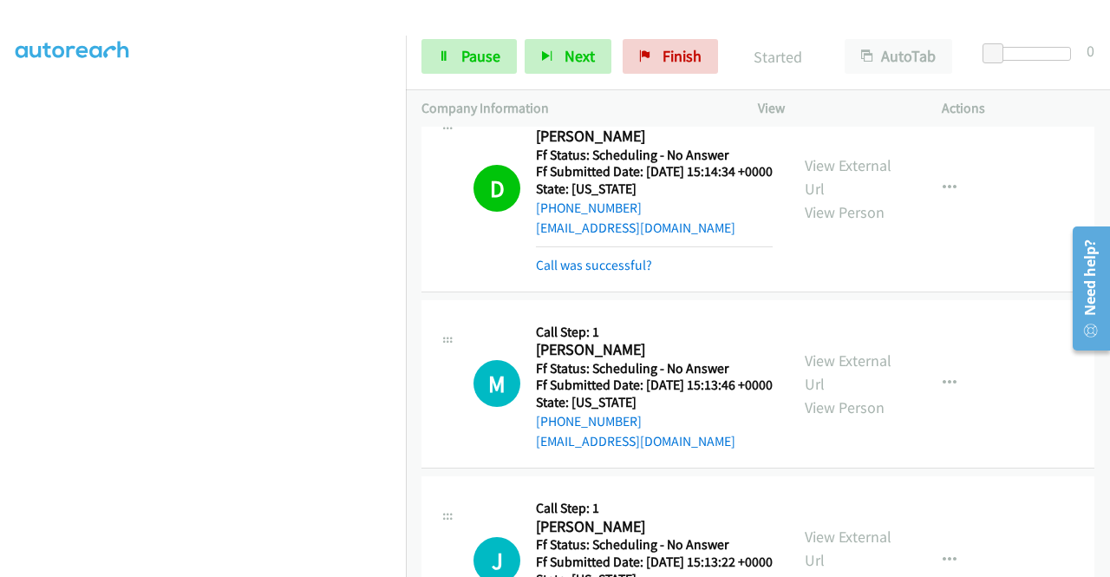
click at [622, 276] on mb0 "Call was successful?" at bounding box center [654, 260] width 237 height 29
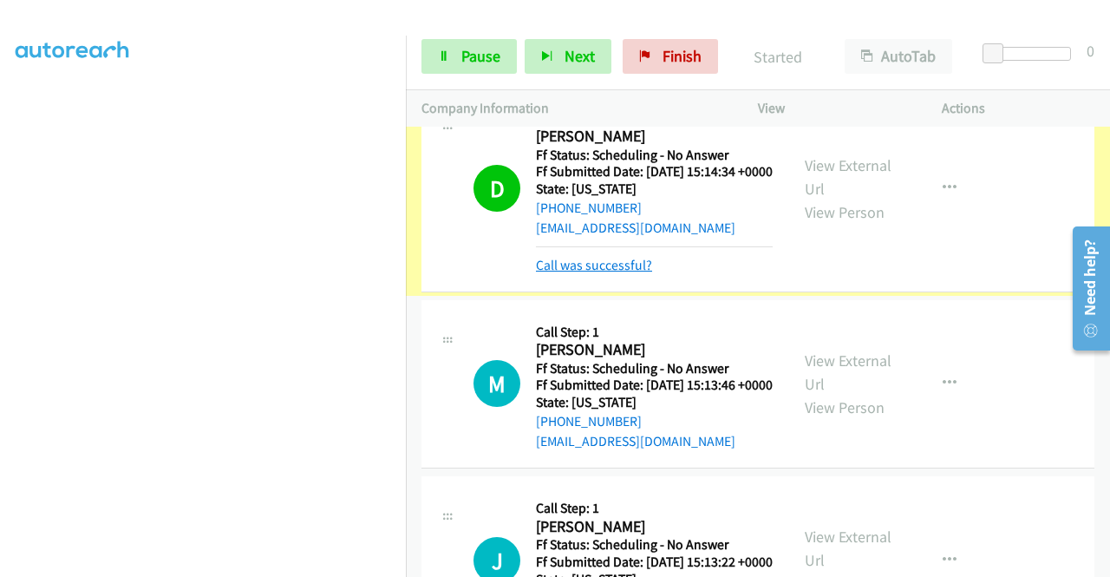
click at [611, 273] on link "Call was successful?" at bounding box center [594, 265] width 116 height 16
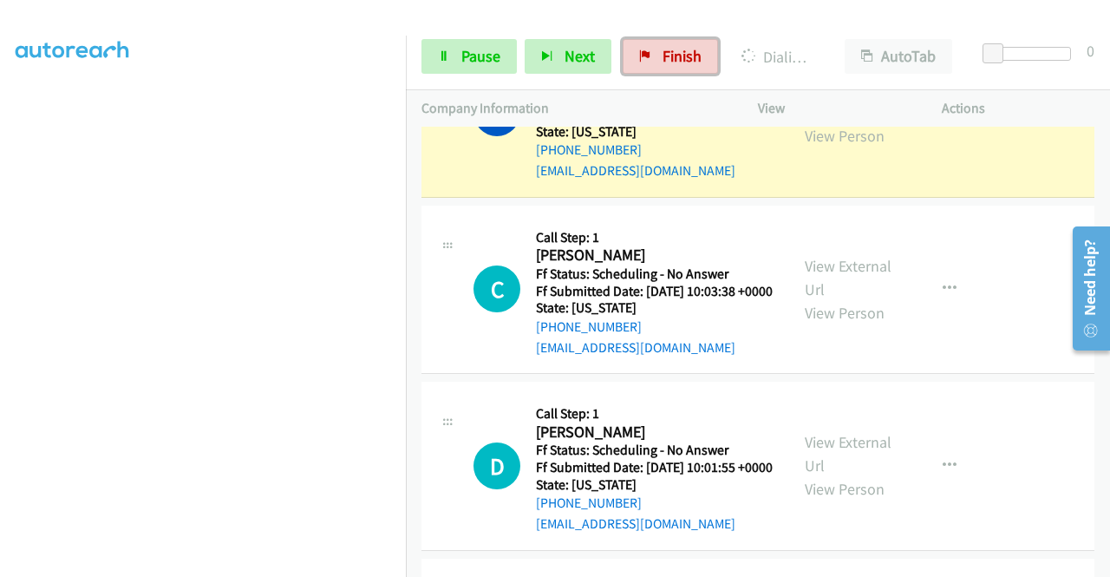
drag, startPoint x: 656, startPoint y: 49, endPoint x: 622, endPoint y: 89, distance: 52.3
click at [656, 49] on link "Finish" at bounding box center [669, 56] width 95 height 35
